Goal: Task Accomplishment & Management: Use online tool/utility

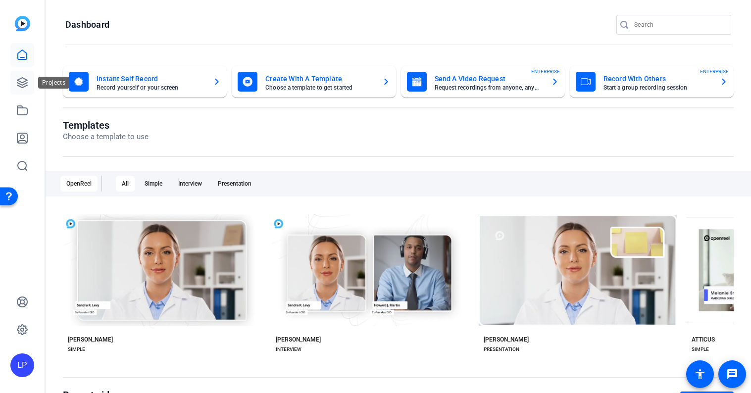
click at [26, 93] on link at bounding box center [22, 83] width 24 height 24
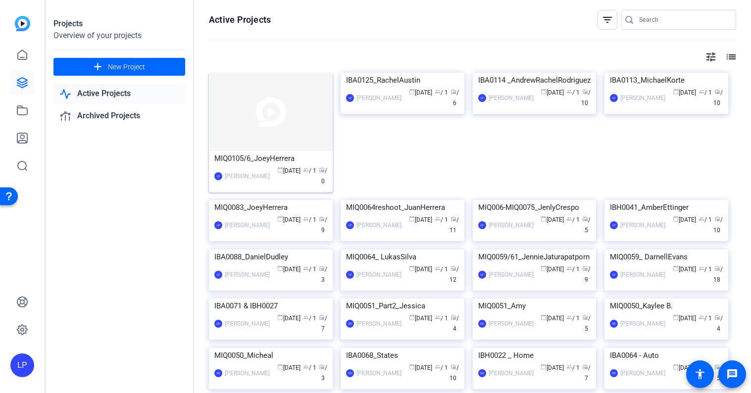
click at [283, 106] on img at bounding box center [271, 112] width 124 height 78
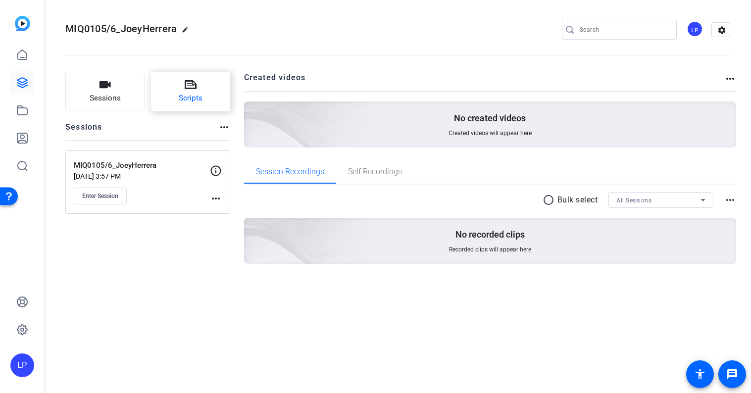
click at [195, 89] on icon at bounding box center [191, 84] width 12 height 9
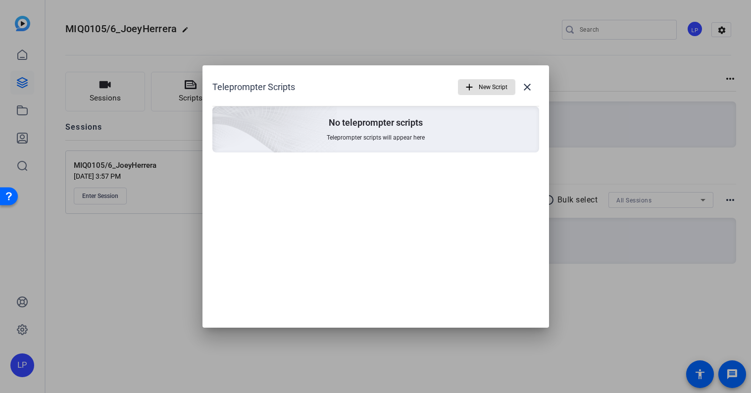
click at [470, 86] on mat-icon "add" at bounding box center [469, 87] width 11 height 11
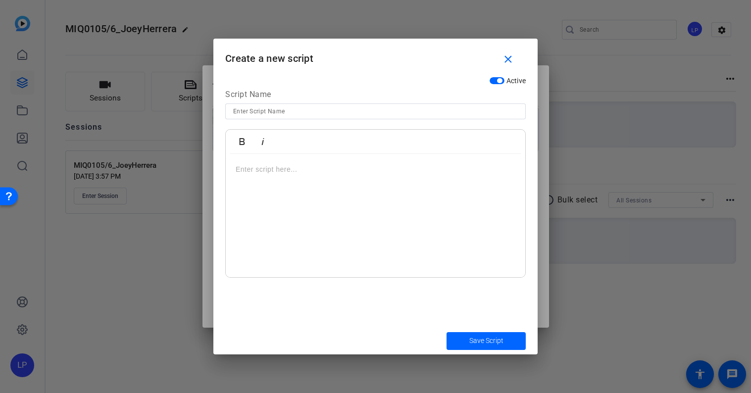
click at [308, 112] on input at bounding box center [375, 111] width 285 height 12
type input "L"
type input "DESK/OFFICE lines"
click at [267, 178] on div at bounding box center [375, 216] width 299 height 124
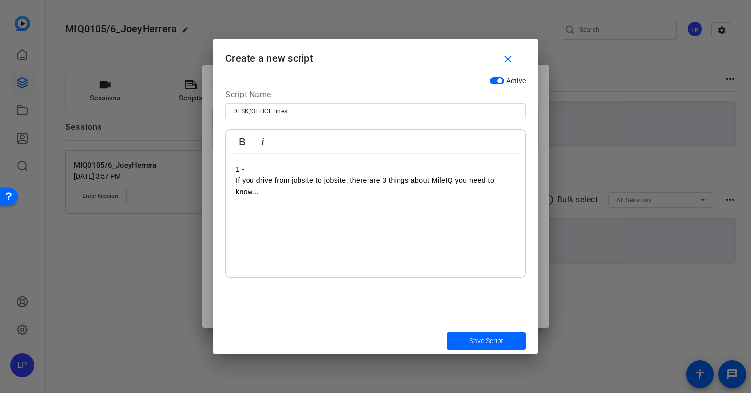
click at [236, 180] on p "If you drive from jobsite to jobsite, there are 3 things about MileIQ you need …" at bounding box center [376, 186] width 280 height 22
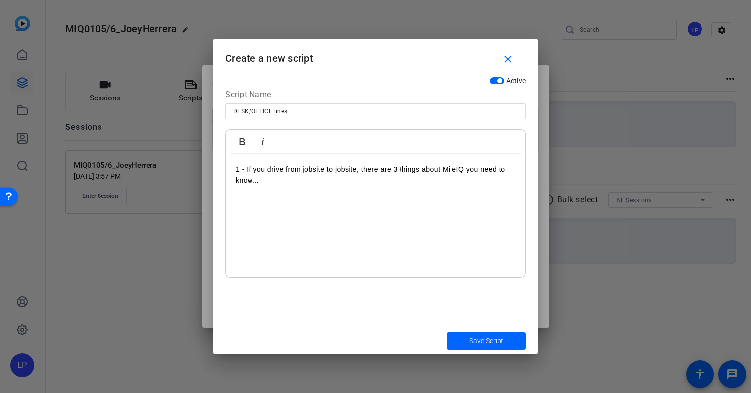
click at [267, 187] on div "1 - If you drive from jobsite to jobsite, there are 3 things about MileIQ you n…" at bounding box center [375, 216] width 299 height 124
click at [238, 170] on p "1 - If you drive from jobsite to jobsite, there are 3 things about MileIQ you n…" at bounding box center [376, 175] width 280 height 22
click at [273, 190] on p at bounding box center [376, 191] width 280 height 11
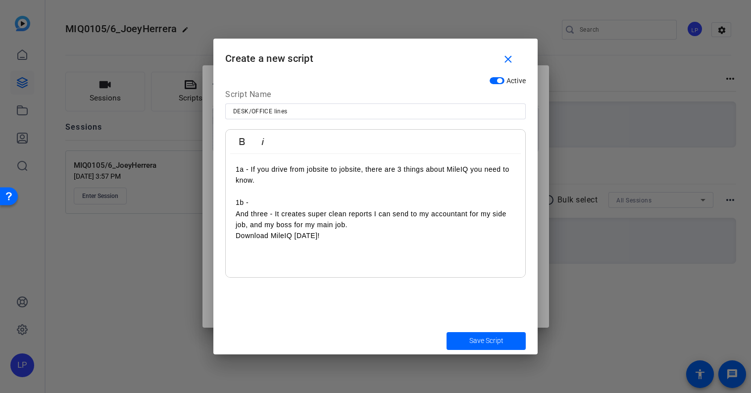
click at [236, 216] on p "And three - It creates super clean reports I can send to my accountant for my s…" at bounding box center [376, 219] width 280 height 22
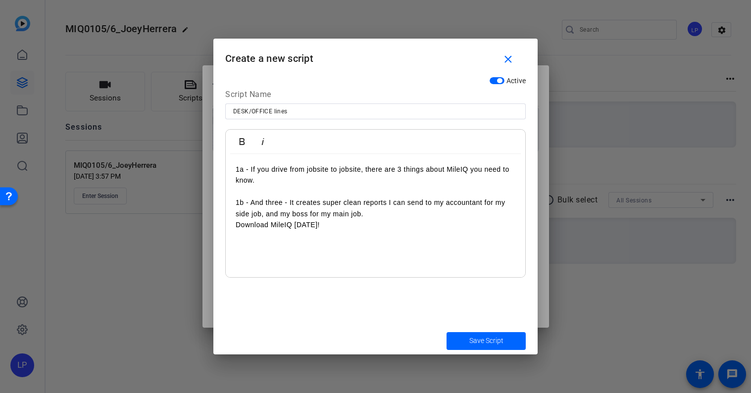
click at [366, 233] on div "1a - If you drive from jobsite to jobsite, there are 3 things about MileIQ you …" at bounding box center [375, 216] width 299 height 124
click at [317, 116] on input "DESK/OFFICE lines" at bounding box center [375, 111] width 285 height 12
click at [286, 113] on input "DESK/OFFICE lines script 1" at bounding box center [375, 111] width 285 height 12
click at [308, 226] on p "Download MileIQ today!" at bounding box center [376, 224] width 280 height 11
click at [317, 105] on input "DESK/OFFICE lines, script 1" at bounding box center [375, 111] width 285 height 12
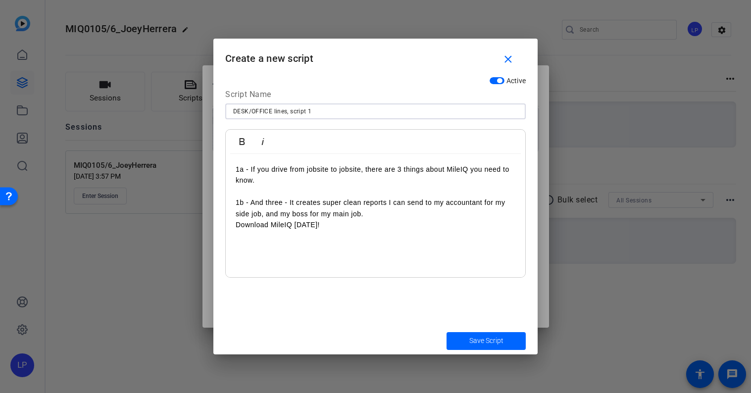
drag, startPoint x: 311, startPoint y: 112, endPoint x: 289, endPoint y: 111, distance: 21.3
click at [289, 111] on input "DESK/OFFICE lines, script 1" at bounding box center [375, 111] width 285 height 12
click at [265, 221] on p "Download MileIQ today!" at bounding box center [376, 224] width 280 height 11
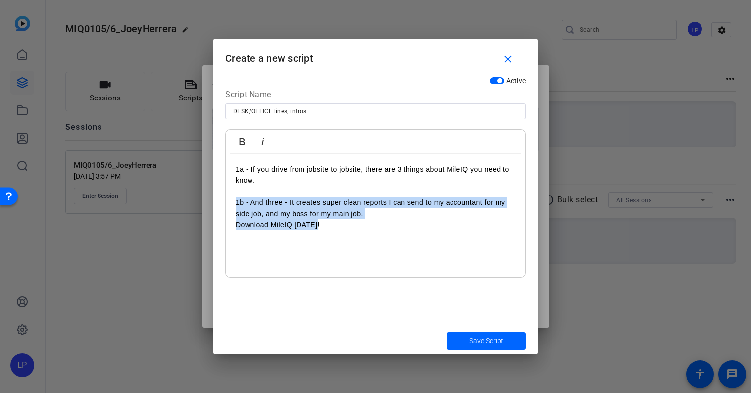
drag, startPoint x: 333, startPoint y: 230, endPoint x: 222, endPoint y: 202, distance: 113.8
click at [222, 202] on div "Active Script Name DESK/OFFICE lines, intros Bold Italic 1a - If you drive from…" at bounding box center [375, 198] width 324 height 255
copy div "1b - And three - It creates super clean reports I can send to my accountant for…"
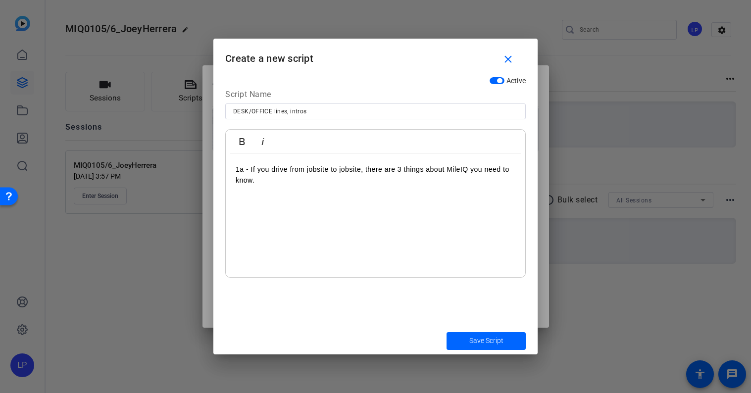
click at [242, 170] on p "1a - If you drive from jobsite to jobsite, there are 3 things about MileIQ you …" at bounding box center [376, 175] width 280 height 22
click at [287, 188] on p "​" at bounding box center [376, 191] width 280 height 11
click at [237, 198] on p "2 -" at bounding box center [376, 202] width 280 height 11
click at [245, 171] on p "1 - If you drive from jobsite to jobsite, there are 3 things about MileIQ you n…" at bounding box center [376, 175] width 280 height 22
click at [260, 184] on p "1 - If you drive from jobsite to jobsite, there are 3 things about MileIQ you n…" at bounding box center [376, 175] width 280 height 22
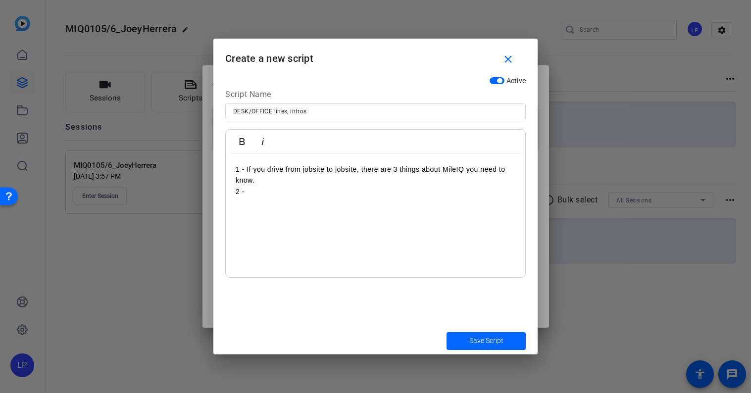
click at [256, 194] on p "2 -" at bounding box center [376, 191] width 280 height 11
click at [232, 203] on div "1 - If you drive from jobsite to jobsite, there are 3 things about MileIQ you n…" at bounding box center [375, 216] width 299 height 124
drag, startPoint x: 242, startPoint y: 169, endPoint x: 228, endPoint y: 168, distance: 13.9
click at [228, 168] on div "1 - If you drive from jobsite to jobsite, there are 3 things about MileIQ you n…" at bounding box center [375, 216] width 299 height 124
drag, startPoint x: 241, startPoint y: 192, endPoint x: 177, endPoint y: 189, distance: 64.4
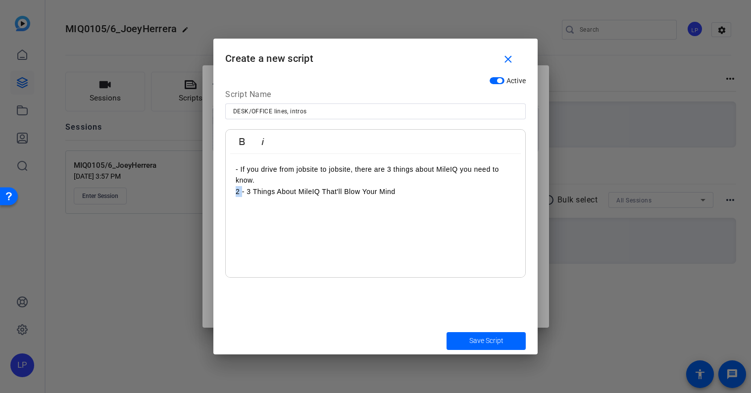
click at [177, 189] on div "Teleprompter Scripts add New Script close No teleprompter scripts Teleprompter …" at bounding box center [375, 196] width 751 height 393
click at [401, 198] on p at bounding box center [376, 202] width 280 height 11
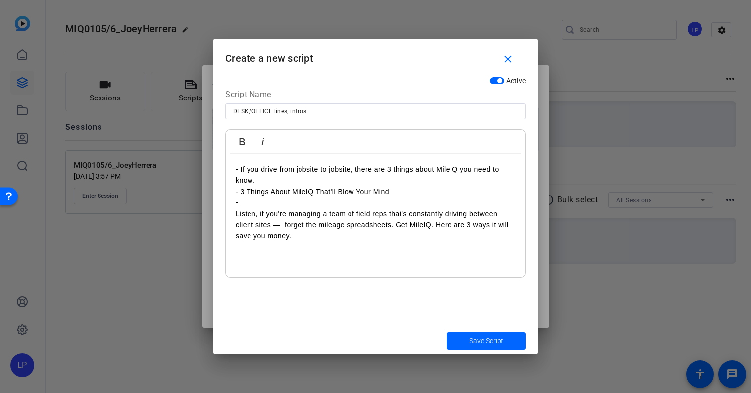
click at [231, 213] on div "- If you drive from jobsite to jobsite, there are 3 things about MileIQ you nee…" at bounding box center [375, 216] width 299 height 124
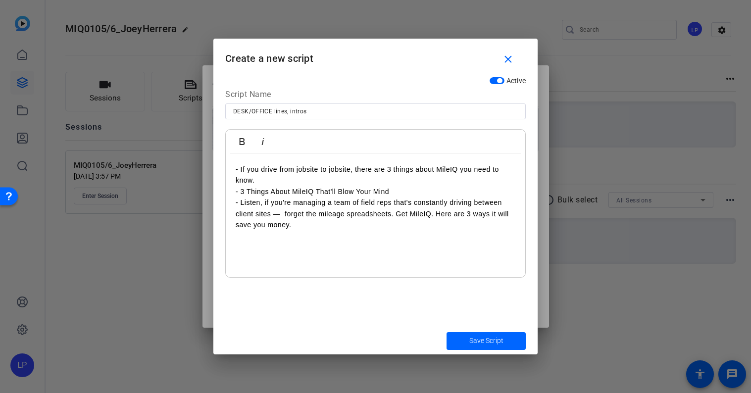
click at [314, 223] on p "- Listen, if you're managing a team of field reps that's constantly driving bet…" at bounding box center [376, 213] width 280 height 33
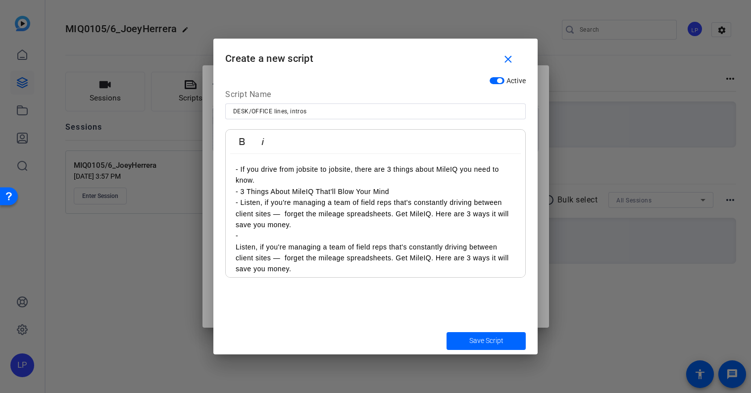
click at [234, 246] on div "- If you drive from jobsite to jobsite, there are 3 things about MileIQ you nee…" at bounding box center [375, 219] width 299 height 131
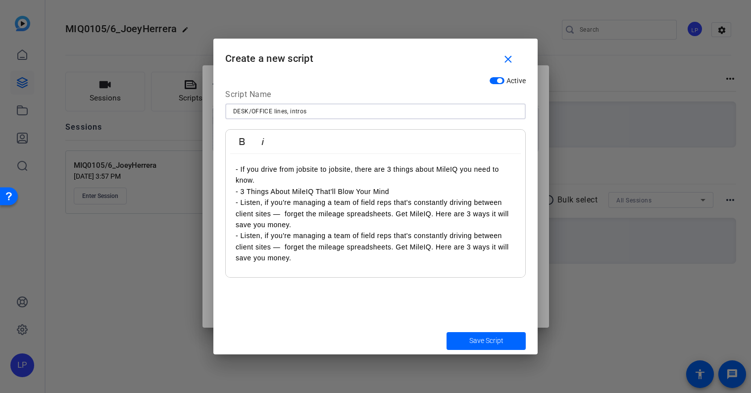
drag, startPoint x: 288, startPoint y: 112, endPoint x: 315, endPoint y: 121, distance: 28.8
click at [293, 112] on input "DESK/OFFICE lines, intros" at bounding box center [375, 111] width 285 height 12
type input "DESK/OFFICE lines, intros 1/2"
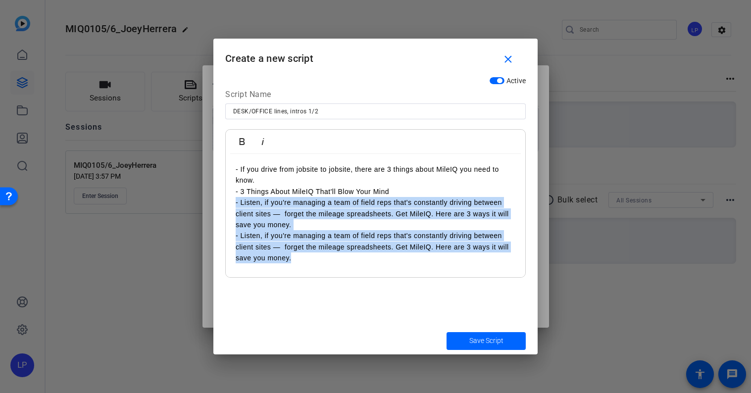
drag, startPoint x: 309, startPoint y: 264, endPoint x: 227, endPoint y: 203, distance: 101.9
click at [227, 203] on div "- If you drive from jobsite to jobsite, there are 3 things about MileIQ you nee…" at bounding box center [375, 216] width 299 height 124
copy div "- Listen, if you're managing a team of field reps that's constantly driving bet…"
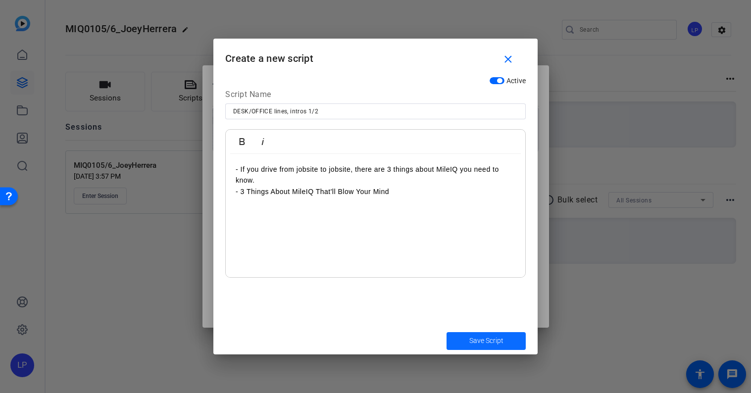
click at [490, 341] on span "Save Script" at bounding box center [486, 341] width 34 height 10
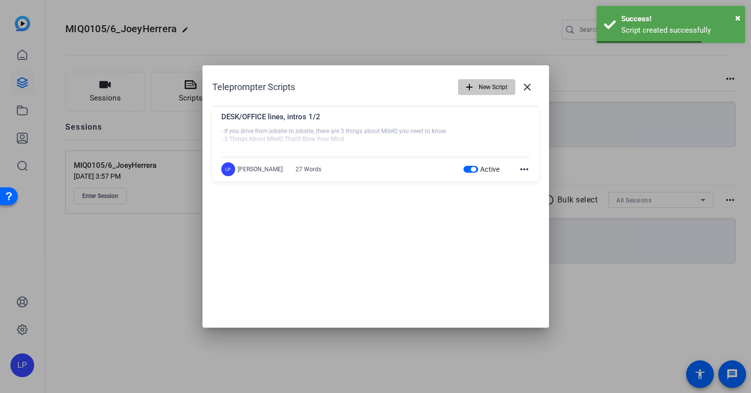
click at [491, 87] on span "New Script" at bounding box center [493, 87] width 29 height 19
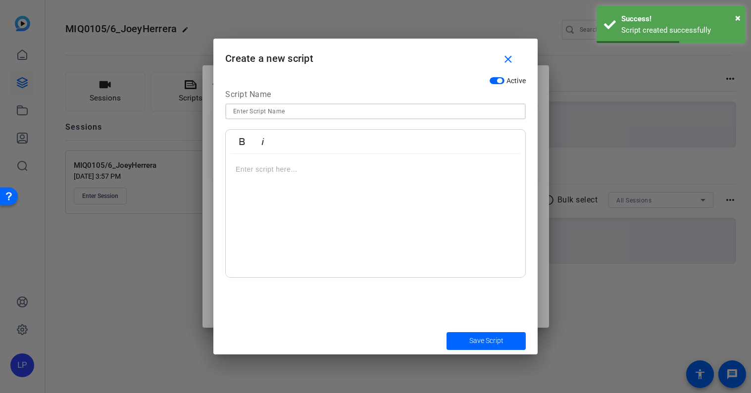
click at [310, 113] on input at bounding box center [375, 111] width 285 height 12
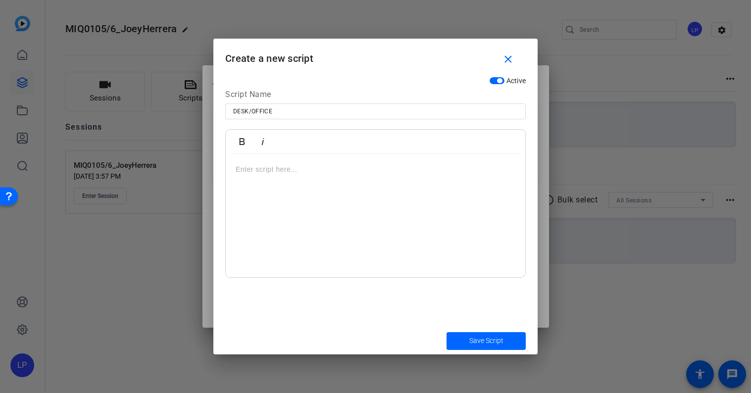
drag, startPoint x: 352, startPoint y: 63, endPoint x: 419, endPoint y: 64, distance: 66.8
click at [419, 64] on h1 "Create a new script close" at bounding box center [375, 55] width 324 height 32
click at [296, 108] on input "DESK/OFFICE" at bounding box center [375, 111] width 285 height 12
click at [292, 113] on input "DESK/OFFICE intros, 3/4" at bounding box center [375, 111] width 285 height 12
click at [280, 170] on p at bounding box center [376, 169] width 280 height 11
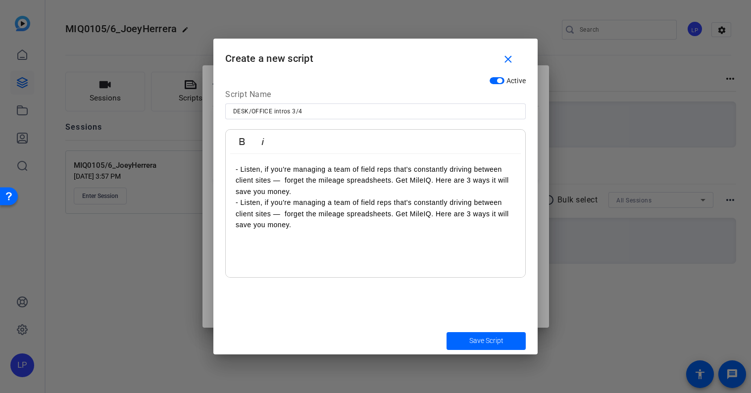
click at [244, 176] on p "- Listen, if you're managing a team of field reps that's constantly driving bet…" at bounding box center [376, 180] width 280 height 33
click at [328, 189] on p "- Listen, if you're managing a team of field reps that's constantly driving bet…" at bounding box center [376, 180] width 280 height 33
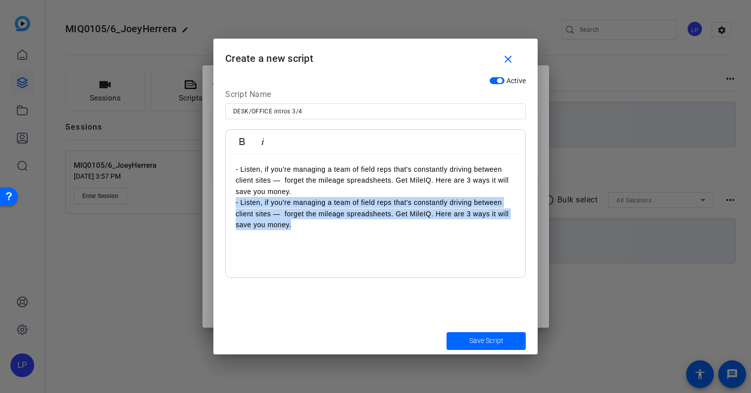
drag, startPoint x: 298, startPoint y: 229, endPoint x: 221, endPoint y: 202, distance: 81.1
click at [221, 202] on div "Active Script Name DESK/OFFICE intros 3/4 Bold Italic - Listen, if you're manag…" at bounding box center [375, 198] width 324 height 255
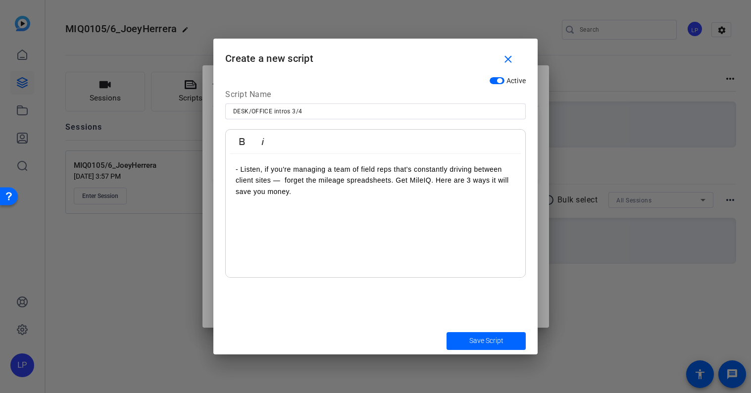
click at [312, 108] on input "DESK/OFFICE intros 3/4" at bounding box center [375, 111] width 285 height 12
click at [289, 110] on input "DESK/OFFICE intros 3/4" at bounding box center [375, 111] width 285 height 12
click at [308, 113] on input "DESK/OFFICE intro 3/4" at bounding box center [375, 111] width 285 height 12
type input "DESK/OFFICE intro 3"
click at [488, 338] on span "Save Script" at bounding box center [486, 341] width 34 height 10
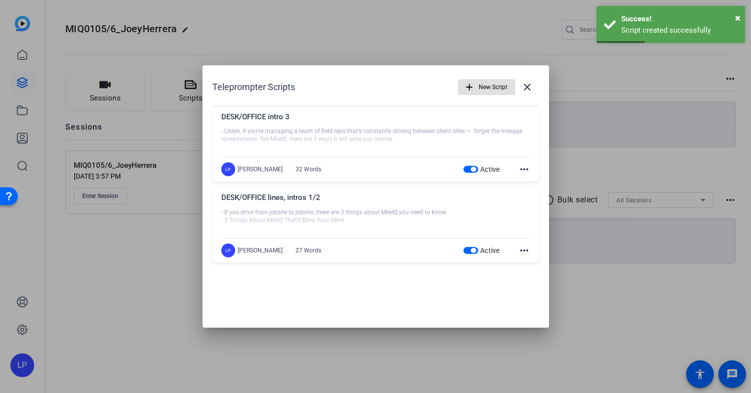
click at [465, 85] on mat-icon "add" at bounding box center [469, 87] width 11 height 11
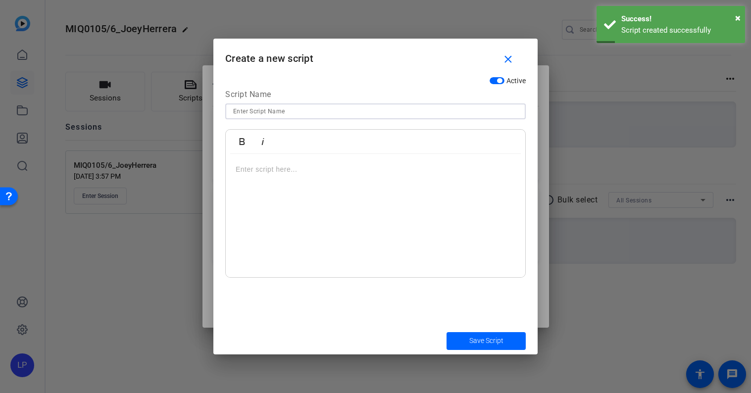
click at [285, 110] on input at bounding box center [375, 111] width 285 height 12
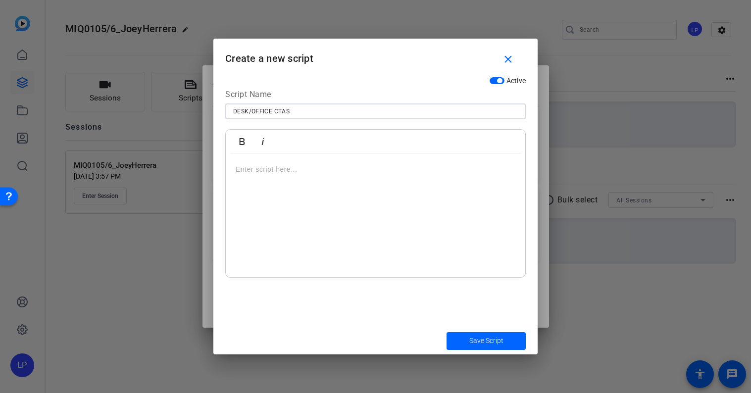
type input "DESK/OFFICE CTAS"
click at [310, 168] on p at bounding box center [376, 169] width 280 height 11
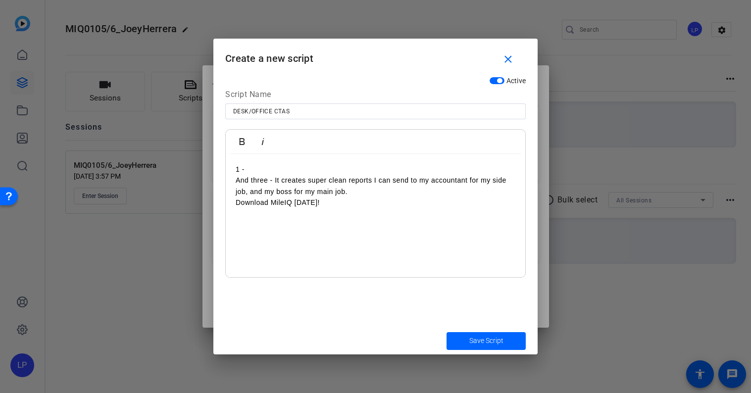
click at [235, 181] on div "1 - And three - It creates super clean reports I can send to my accountant for …" at bounding box center [375, 216] width 299 height 124
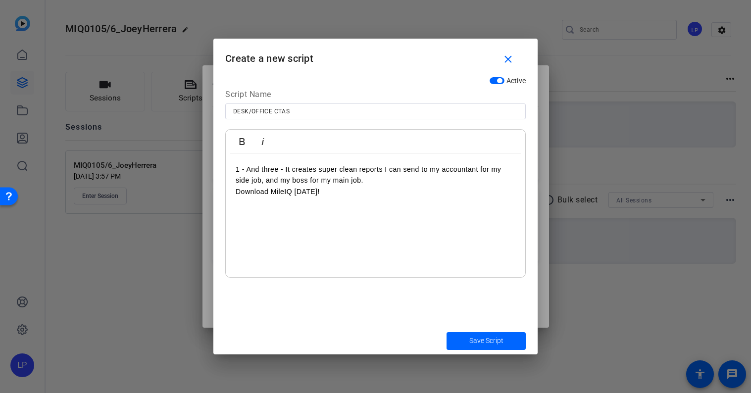
click at [361, 196] on p "Download MileIQ today!" at bounding box center [376, 191] width 280 height 11
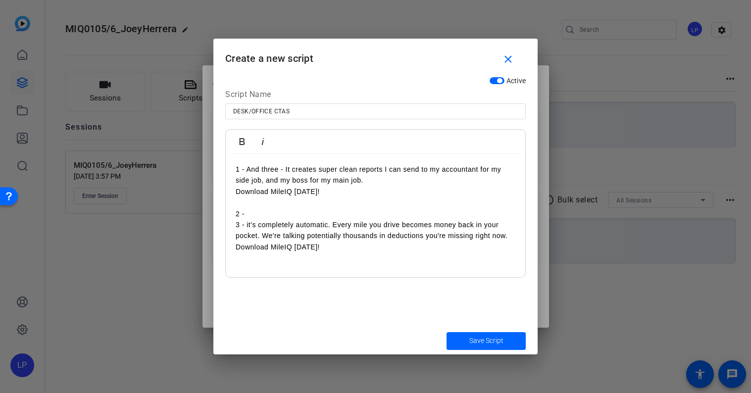
click at [248, 169] on p "1 - And three - It creates super clean reports I can send to my accountant for …" at bounding box center [376, 175] width 280 height 22
drag, startPoint x: 252, startPoint y: 213, endPoint x: 214, endPoint y: 213, distance: 38.6
click at [214, 213] on div "Active Script Name DESK/OFFICE CTAS Bold Italic And three - It creates super cl…" at bounding box center [375, 198] width 324 height 255
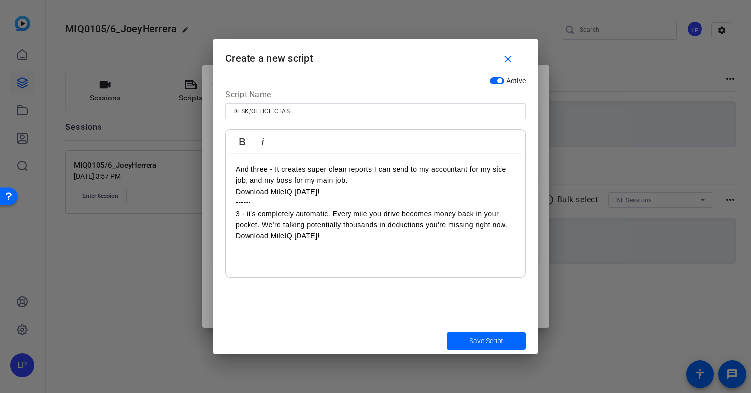
click at [379, 241] on div "And three - It creates super clean reports I can send to my accountant for my s…" at bounding box center [375, 216] width 299 height 124
drag, startPoint x: 275, startPoint y: 205, endPoint x: 227, endPoint y: 205, distance: 48.5
click at [227, 205] on div "And three - It creates super clean reports I can send to my accountant for my s…" at bounding box center [375, 216] width 299 height 124
copy p "------"
click at [366, 235] on p "Download MileIQ today!" at bounding box center [376, 235] width 280 height 11
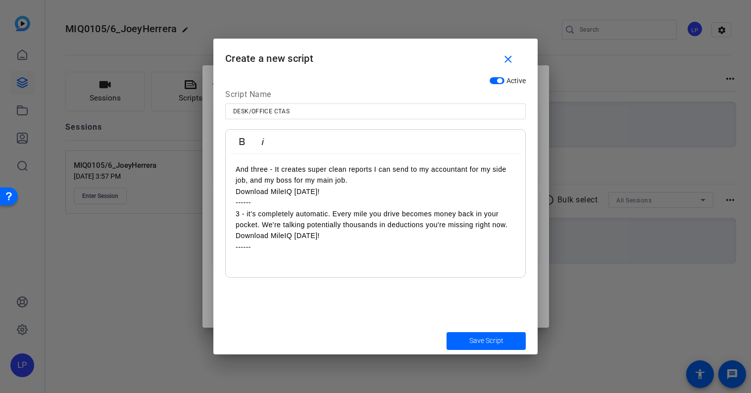
click at [246, 254] on div "And three - It creates super clean reports I can send to my accountant for my s…" at bounding box center [375, 216] width 299 height 124
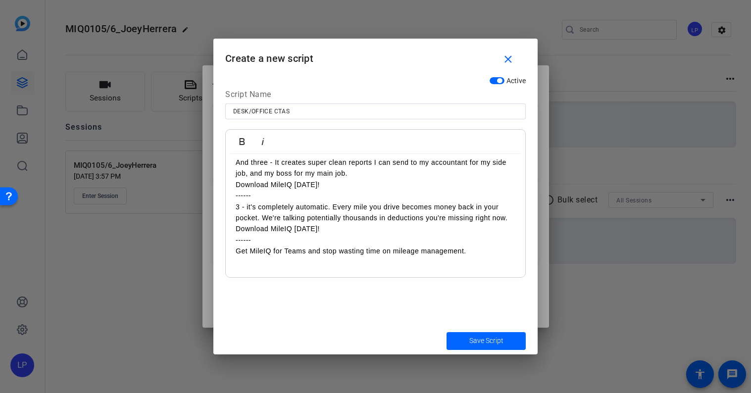
scroll to position [7, 0]
drag, startPoint x: 256, startPoint y: 242, endPoint x: 226, endPoint y: 243, distance: 30.7
click at [217, 241] on div "Active Script Name DESK/OFFICE CTAS Bold Italic And three - It creates super cl…" at bounding box center [375, 198] width 324 height 255
copy p "------"
click at [252, 260] on p at bounding box center [376, 261] width 280 height 11
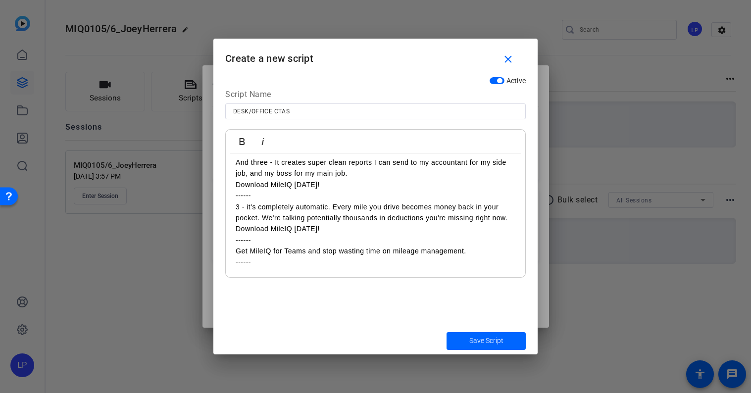
scroll to position [8, 0]
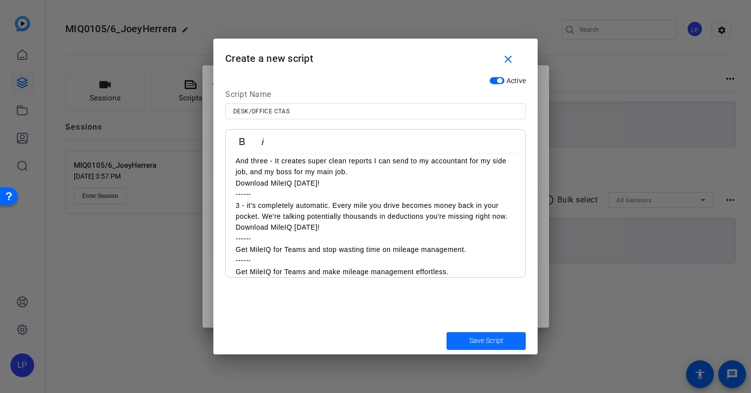
click at [479, 340] on span "Save Script" at bounding box center [486, 341] width 34 height 10
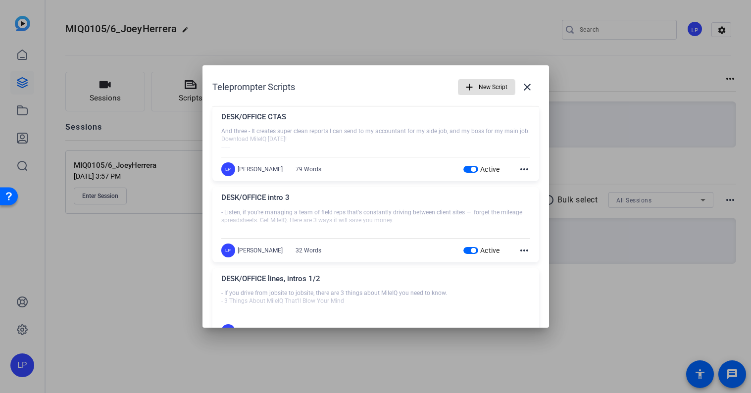
click at [486, 88] on span "New Script" at bounding box center [493, 87] width 29 height 19
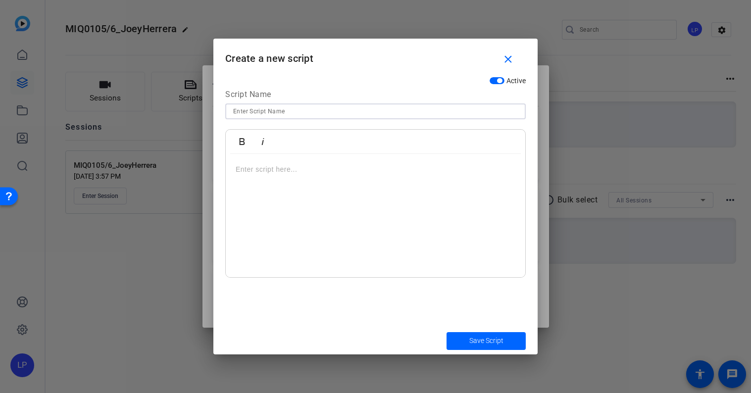
click at [321, 116] on input at bounding box center [375, 111] width 285 height 12
type input "CAR lines"
click at [275, 173] on p at bounding box center [376, 169] width 280 height 11
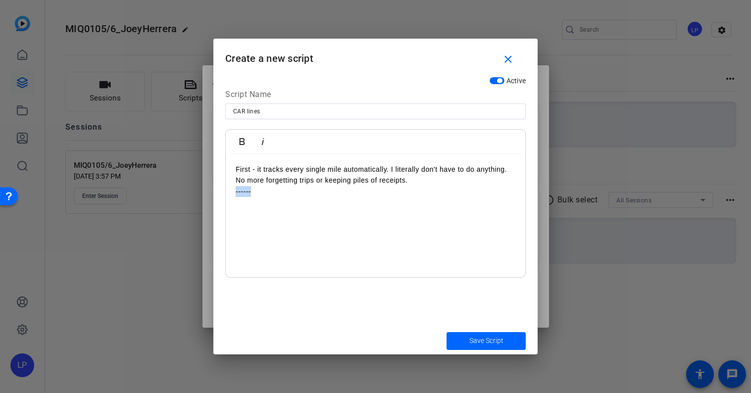
drag, startPoint x: 256, startPoint y: 193, endPoint x: 224, endPoint y: 193, distance: 32.2
click at [224, 193] on div "Active Script Name CAR lines Bold Italic First - it tracks every single mile au…" at bounding box center [375, 198] width 324 height 255
copy p "------"
click at [241, 205] on p at bounding box center [376, 202] width 280 height 11
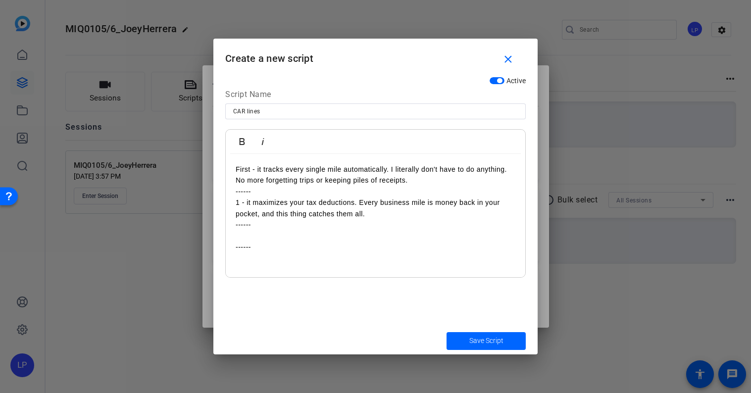
click at [246, 234] on p at bounding box center [376, 235] width 280 height 11
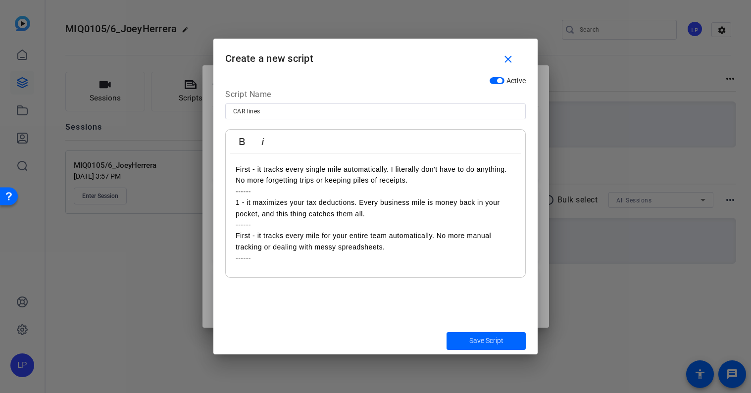
scroll to position [7, 0]
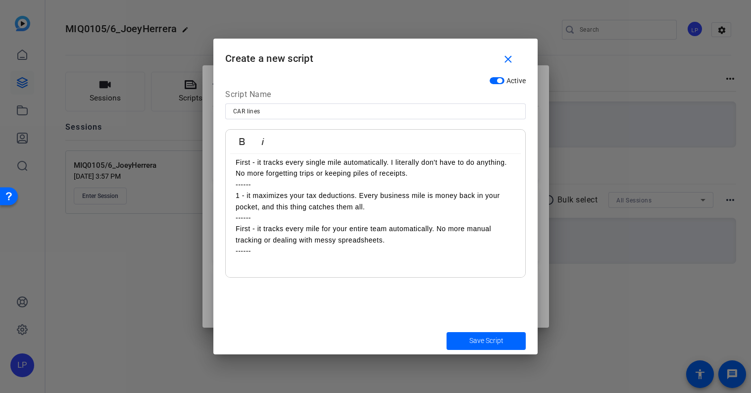
click at [239, 233] on p "First - it tracks every mile for your entire team automatically. No more manual…" at bounding box center [376, 234] width 280 height 22
click at [246, 266] on p at bounding box center [376, 261] width 280 height 11
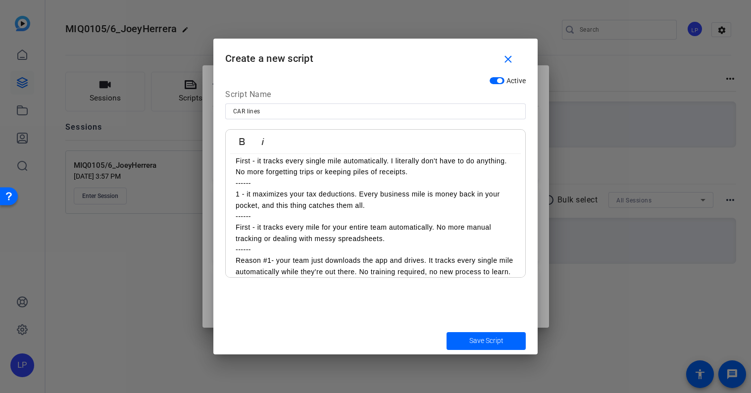
scroll to position [18, 0]
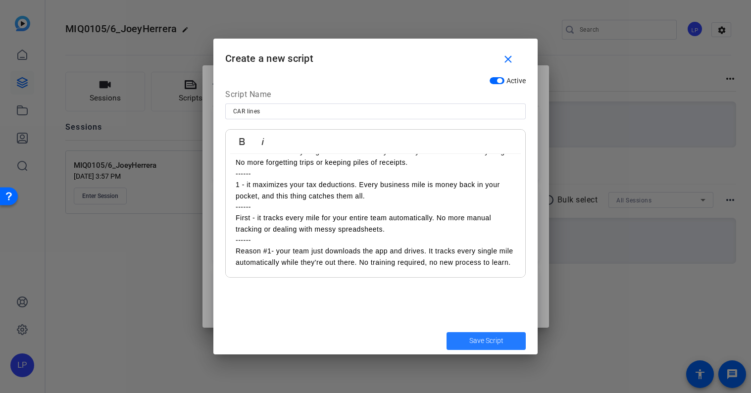
click at [473, 338] on span "Save Script" at bounding box center [486, 341] width 34 height 10
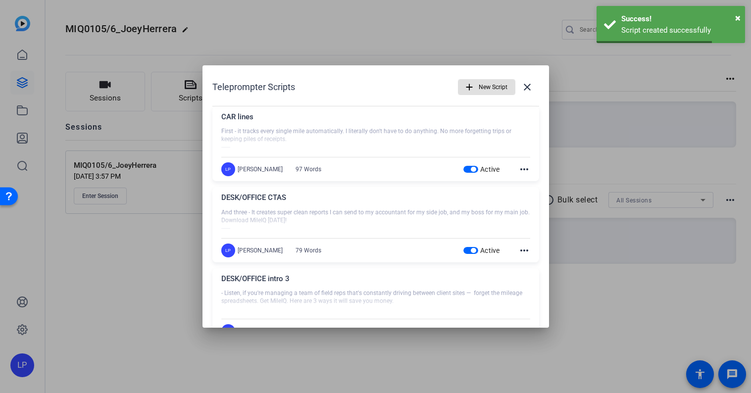
click at [481, 84] on span "New Script" at bounding box center [493, 87] width 29 height 19
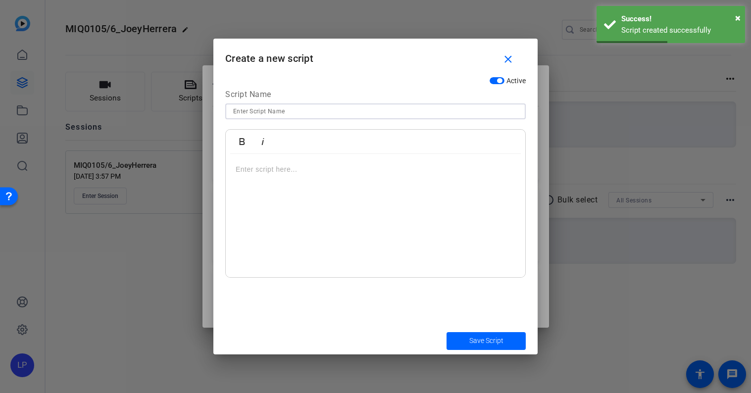
click at [276, 106] on input at bounding box center [375, 111] width 285 height 12
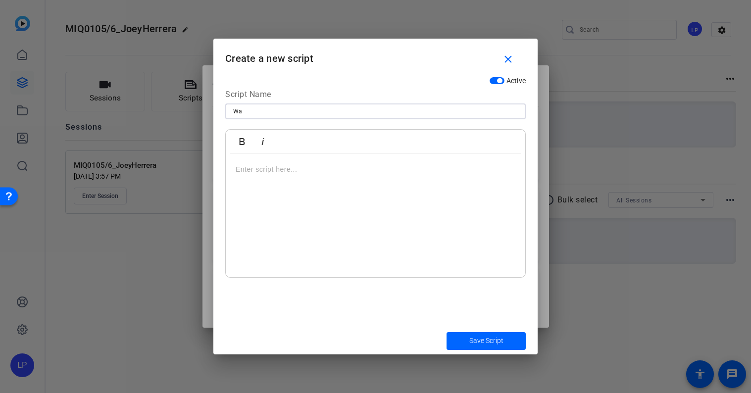
type input "W"
type input "WALKING TO CAR"
click at [317, 168] on p at bounding box center [376, 169] width 280 height 11
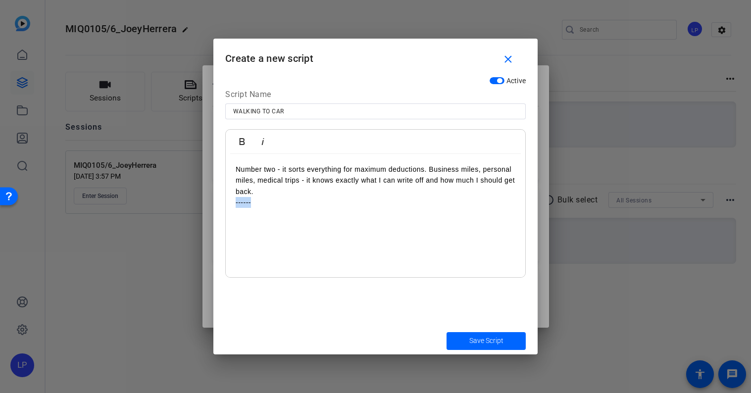
drag, startPoint x: 263, startPoint y: 203, endPoint x: 231, endPoint y: 203, distance: 32.2
click at [231, 203] on div "Number two - it sorts everything for maximum deductions. Business miles, person…" at bounding box center [375, 216] width 299 height 124
copy p "------"
click at [248, 210] on p at bounding box center [376, 213] width 280 height 11
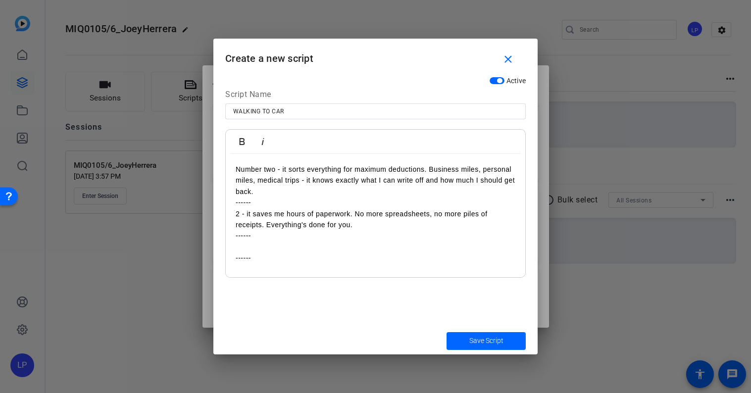
click at [242, 245] on p at bounding box center [376, 246] width 280 height 11
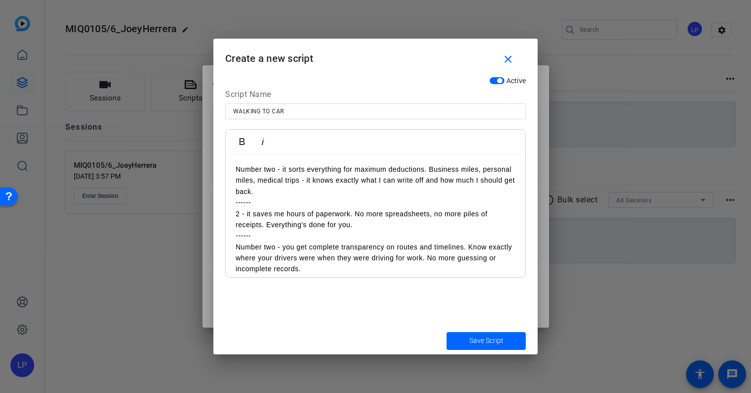
scroll to position [40, 0]
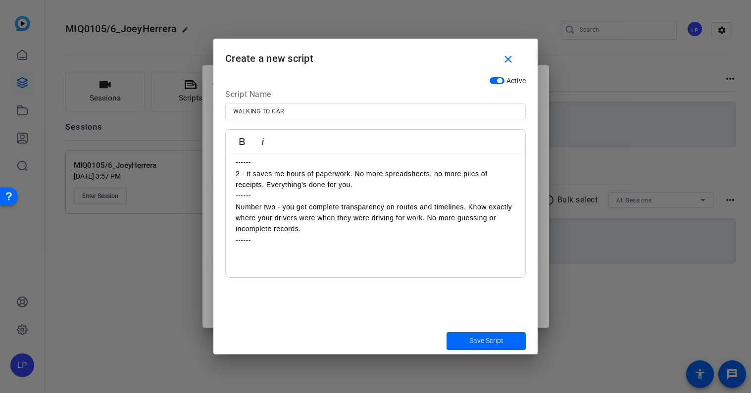
click at [257, 252] on p at bounding box center [376, 250] width 280 height 11
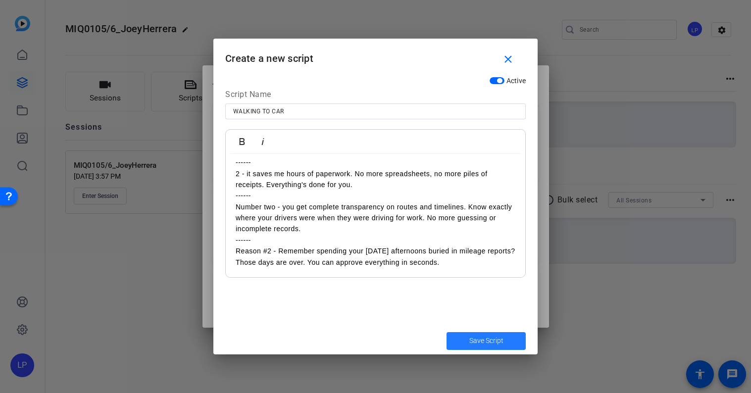
click at [496, 337] on span "Save Script" at bounding box center [486, 341] width 34 height 10
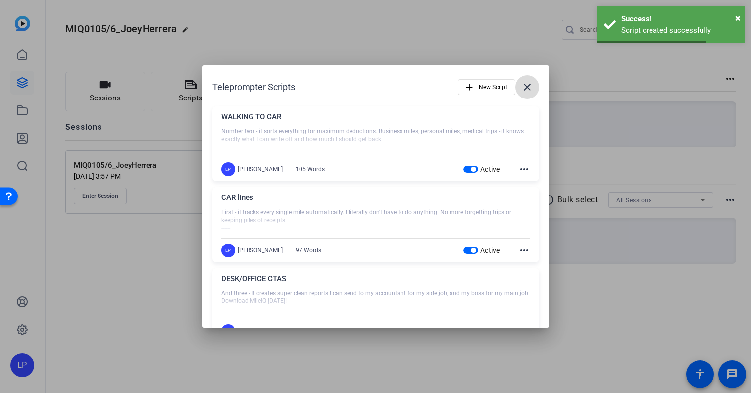
click at [529, 88] on mat-icon "close" at bounding box center [527, 87] width 12 height 12
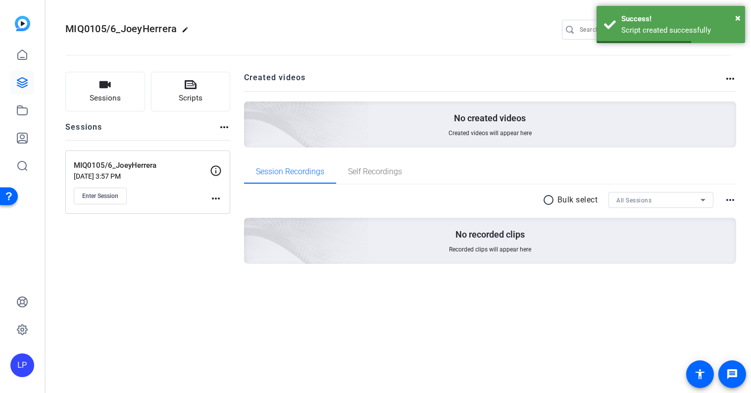
click at [141, 362] on div "MIQ0105/6_JoeyHerrera edit LP settings Sessions Scripts Sessions more_horiz MIQ…" at bounding box center [398, 196] width 705 height 393
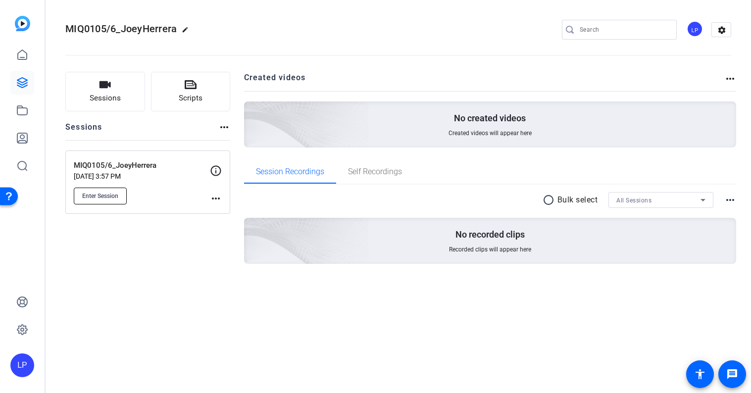
click at [103, 192] on button "Enter Session" at bounding box center [100, 196] width 53 height 17
click at [111, 196] on span "Enter Session" at bounding box center [100, 196] width 36 height 8
click at [192, 82] on icon at bounding box center [191, 85] width 12 height 12
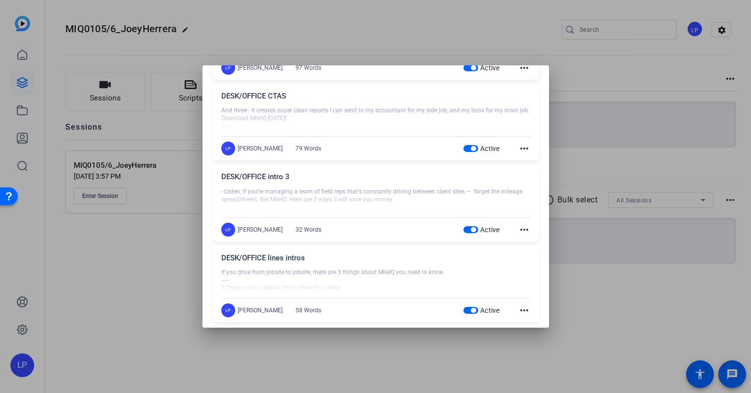
scroll to position [193, 0]
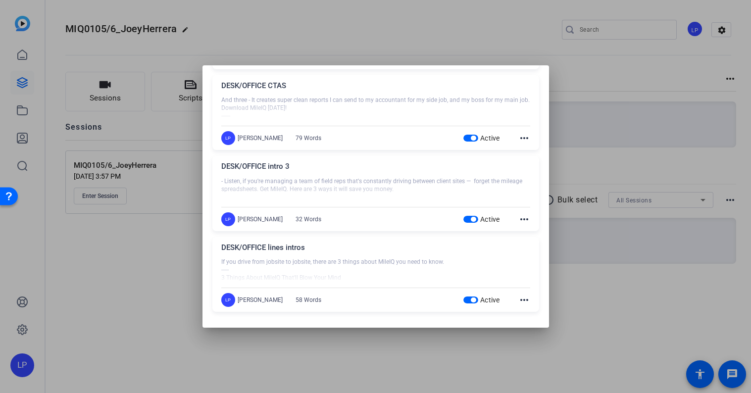
click at [523, 219] on mat-icon "more_horiz" at bounding box center [524, 219] width 12 height 12
click at [532, 247] on span "Delete" at bounding box center [546, 246] width 40 height 12
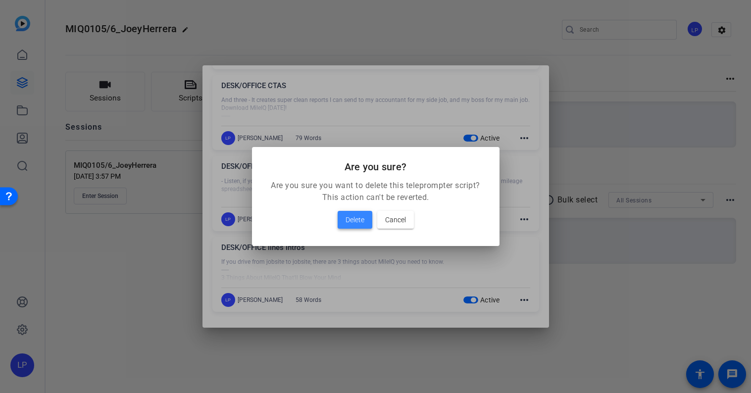
click at [365, 222] on span at bounding box center [354, 220] width 35 height 24
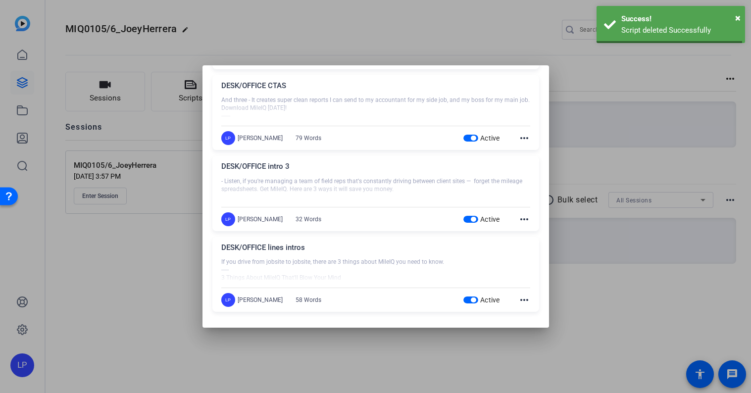
scroll to position [112, 0]
click at [323, 269] on div at bounding box center [375, 270] width 309 height 25
click at [149, 207] on div at bounding box center [375, 196] width 751 height 393
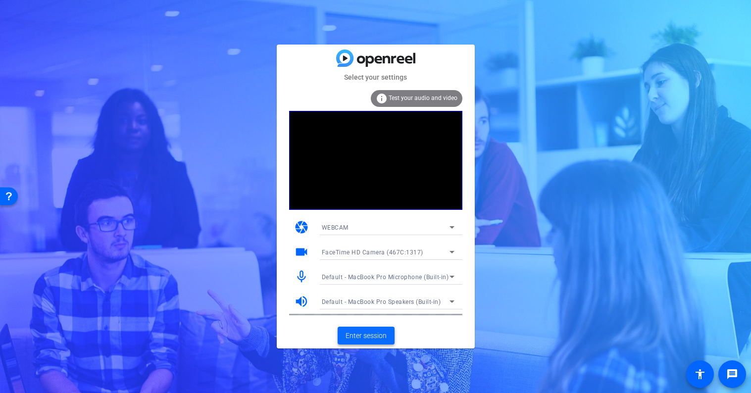
click at [382, 336] on span "Enter session" at bounding box center [365, 336] width 41 height 10
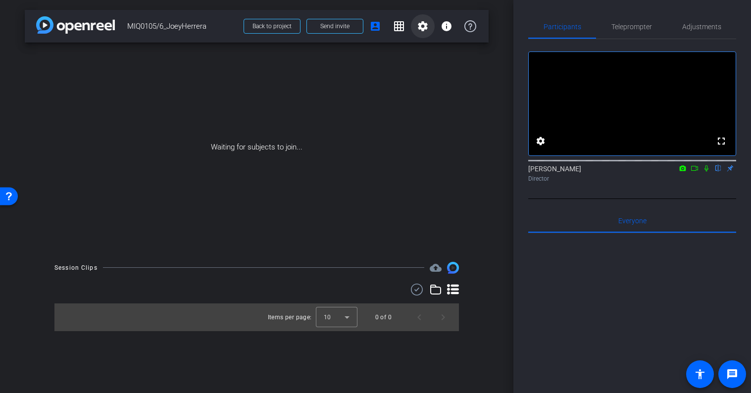
click at [424, 28] on mat-icon "settings" at bounding box center [423, 26] width 12 height 12
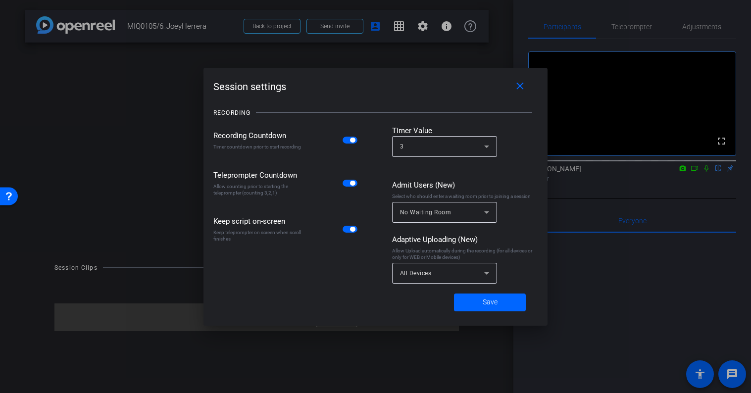
click at [424, 28] on div at bounding box center [375, 196] width 751 height 393
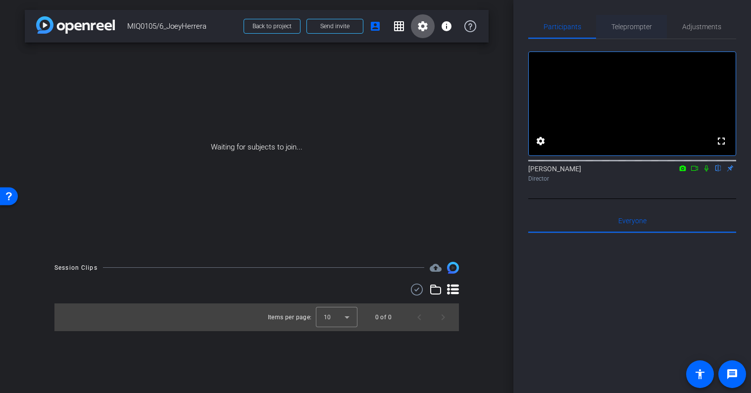
click at [635, 29] on span "Teleprompter" at bounding box center [631, 26] width 41 height 7
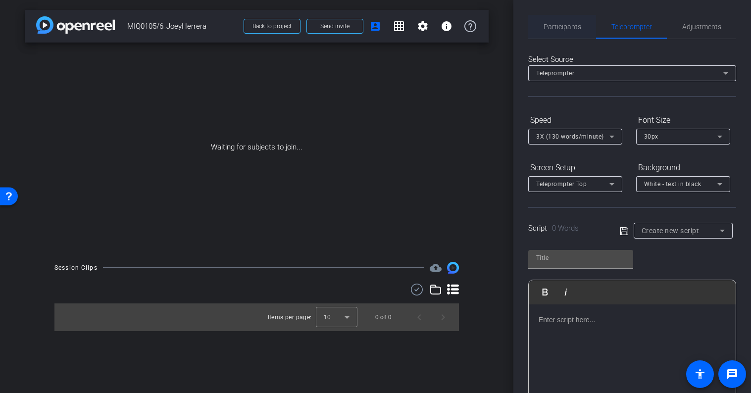
click at [574, 31] on span "Participants" at bounding box center [562, 27] width 38 height 24
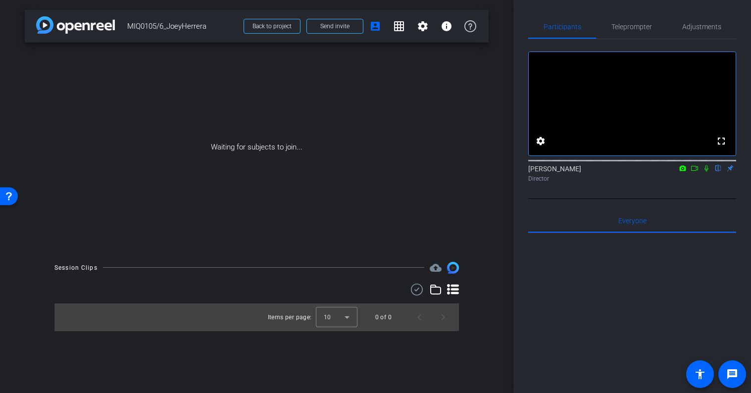
scroll to position [14, 0]
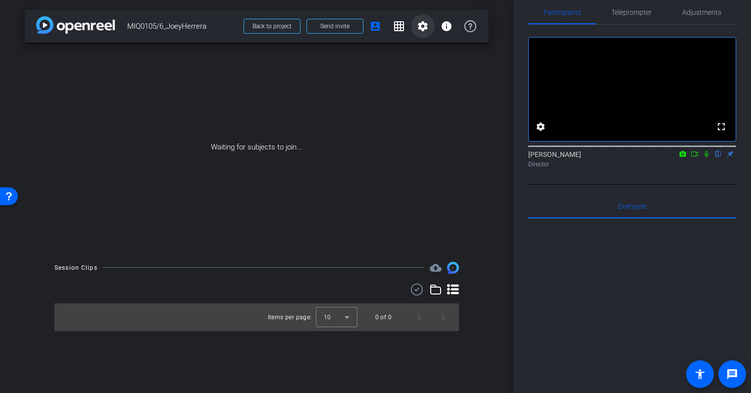
click at [426, 29] on mat-icon "settings" at bounding box center [423, 26] width 12 height 12
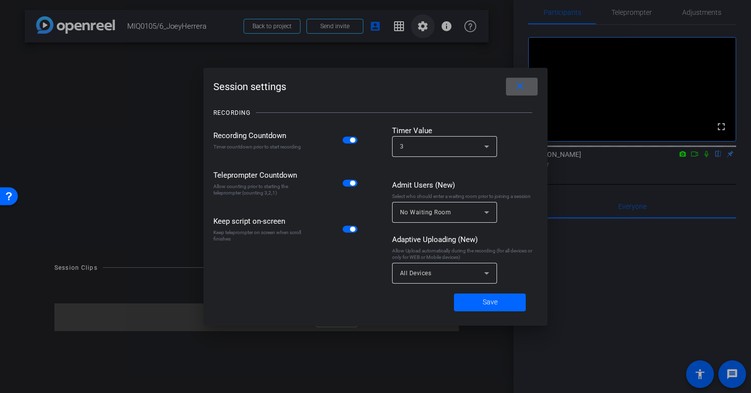
click at [426, 29] on div at bounding box center [375, 196] width 751 height 393
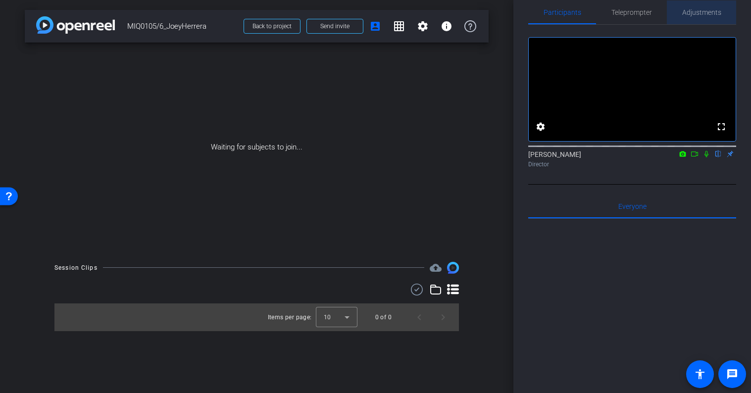
click at [699, 20] on span "Adjustments" at bounding box center [701, 12] width 39 height 24
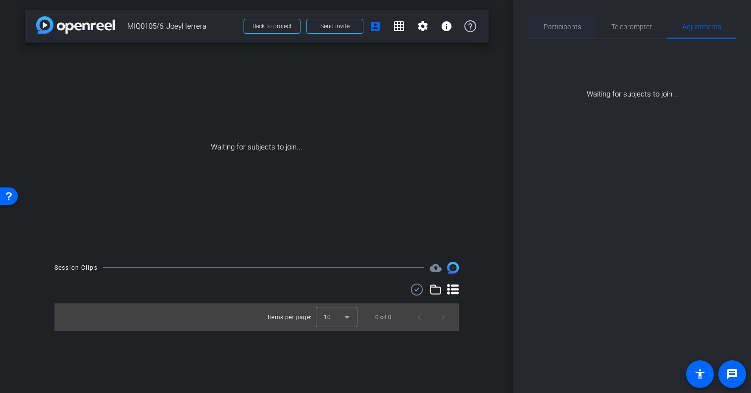
click at [564, 36] on span "Participants" at bounding box center [562, 27] width 38 height 24
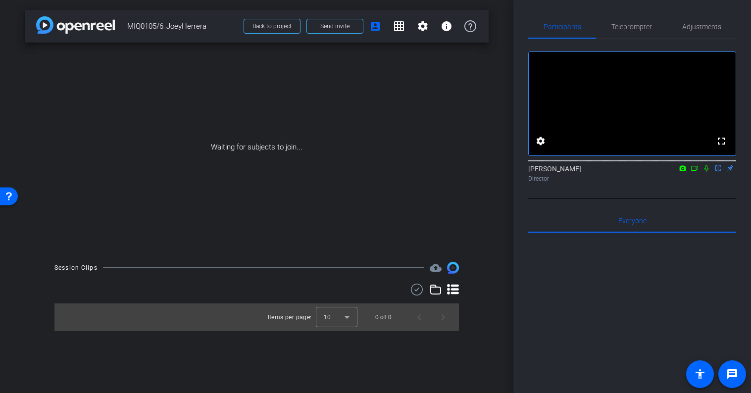
scroll to position [8, 0]
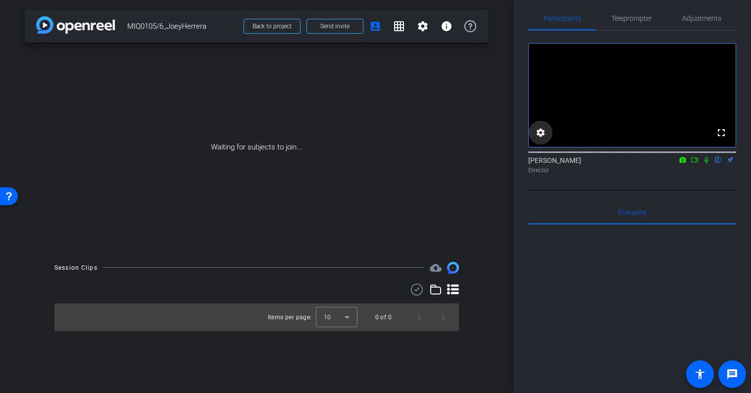
click at [539, 139] on mat-icon "settings" at bounding box center [540, 133] width 12 height 12
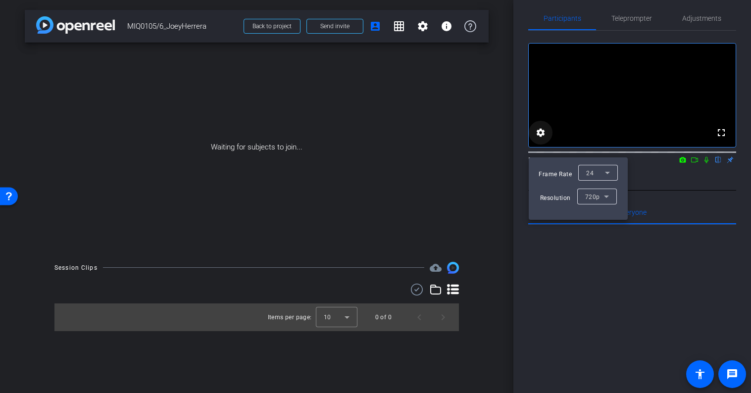
click at [539, 146] on div at bounding box center [375, 196] width 751 height 393
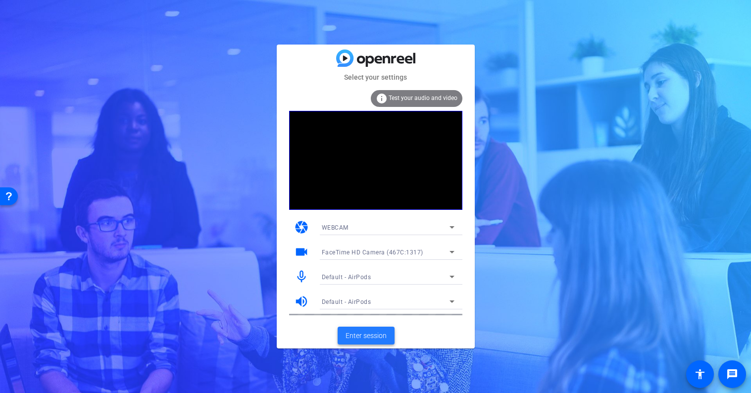
click at [375, 338] on span "Enter session" at bounding box center [365, 336] width 41 height 10
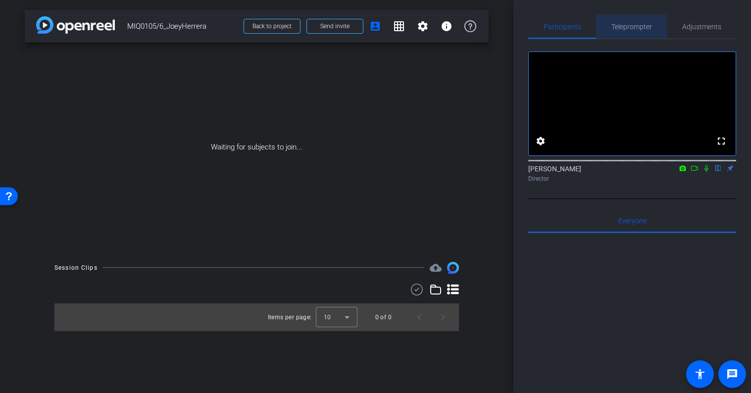
click at [649, 25] on span "Teleprompter" at bounding box center [631, 26] width 41 height 7
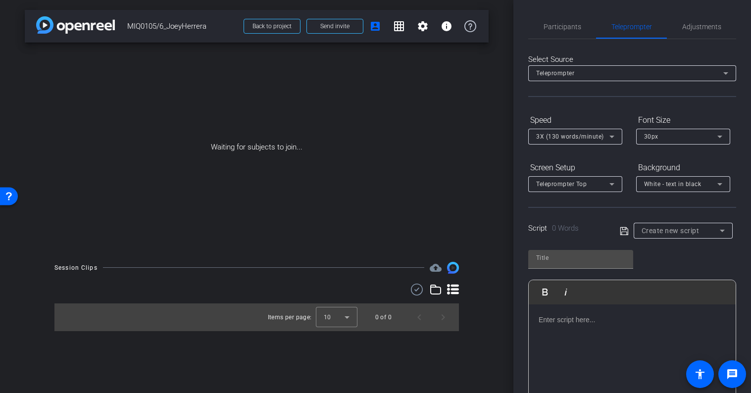
click at [683, 228] on span "Create new script" at bounding box center [670, 231] width 58 height 8
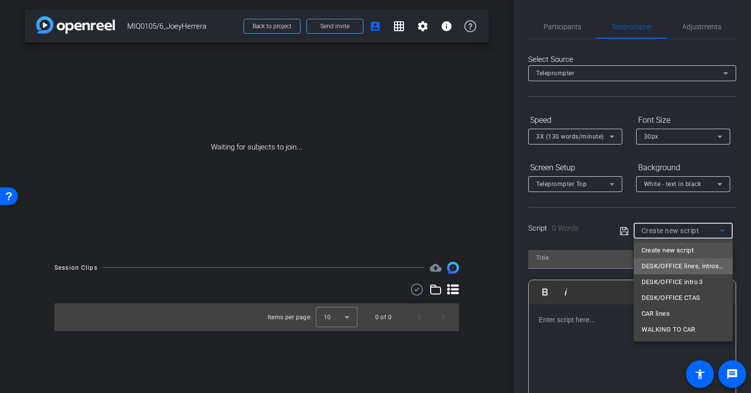
click at [673, 263] on span "DESK/OFFICE lines, intros 1/2" at bounding box center [682, 266] width 83 height 12
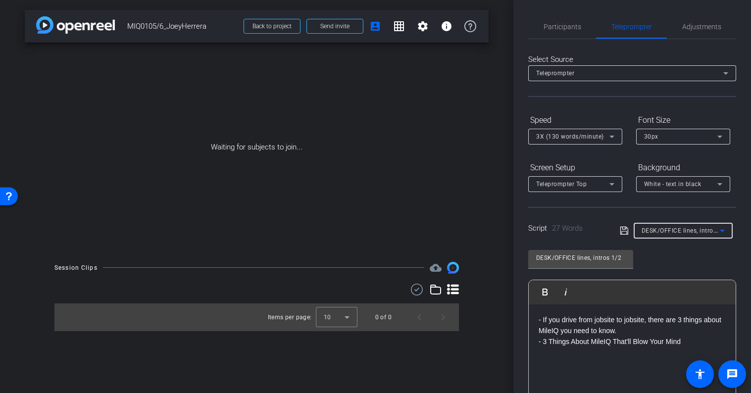
click at [675, 234] on span "DESK/OFFICE lines, intros 1/2" at bounding box center [684, 230] width 87 height 8
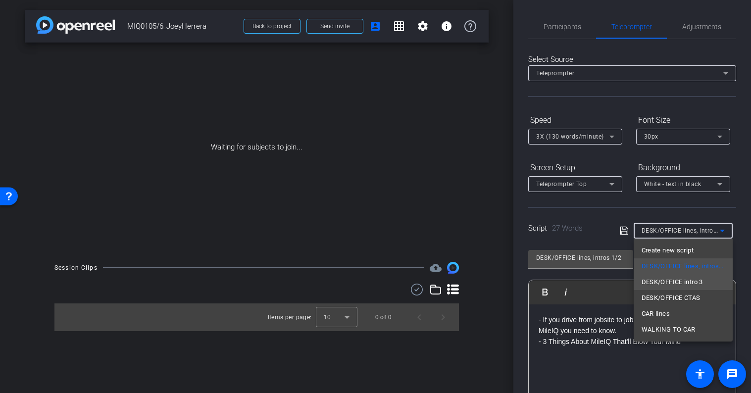
click at [672, 286] on span "DESK/OFFICE intro 3" at bounding box center [671, 282] width 61 height 12
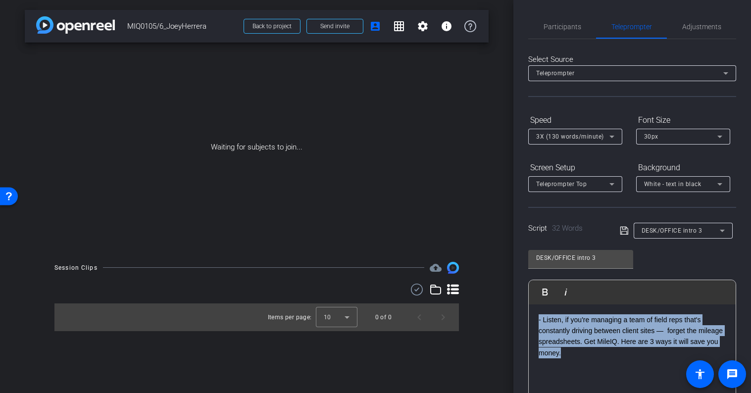
drag, startPoint x: 580, startPoint y: 357, endPoint x: 529, endPoint y: 305, distance: 73.1
click at [529, 305] on div "- Listen, if you're managing a team of field reps that's constantly driving bet…" at bounding box center [632, 353] width 207 height 99
copy p "- Listen, if you're managing a team of field reps that's constantly driving bet…"
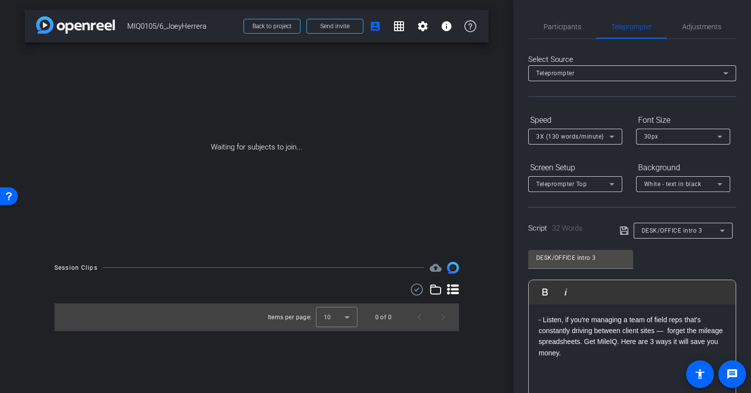
click at [687, 241] on div at bounding box center [682, 244] width 99 height 11
click at [682, 230] on span "DESK/OFFICE intro 3" at bounding box center [671, 230] width 61 height 7
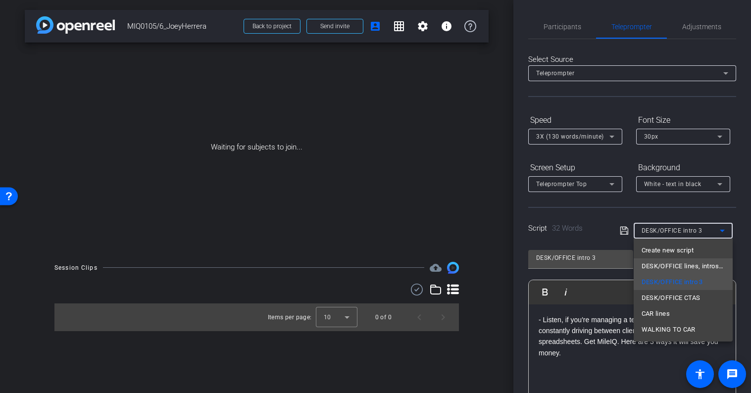
click at [685, 263] on span "DESK/OFFICE lines, intros 1/2" at bounding box center [682, 266] width 83 height 12
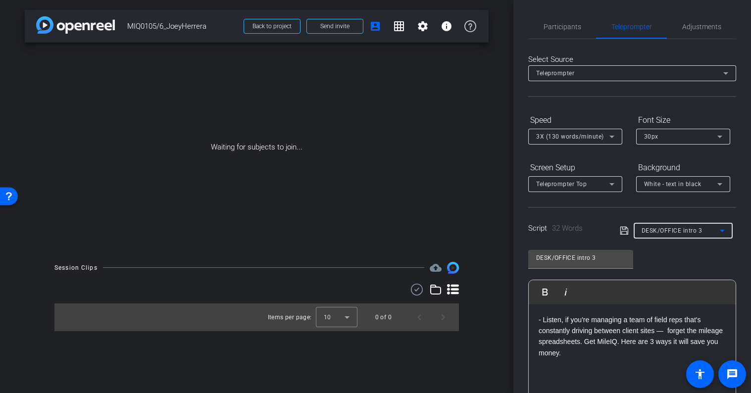
type input "DESK/OFFICE lines, intros 1/2"
click at [584, 352] on div "- If you drive from jobsite to jobsite, there are 3 things about MileIQ you nee…" at bounding box center [632, 353] width 207 height 99
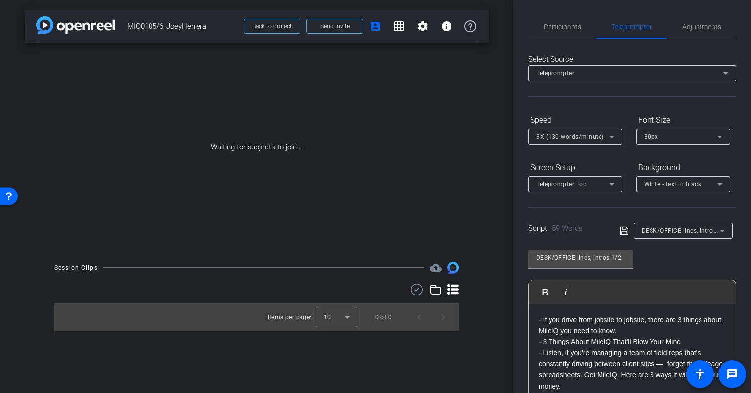
click at [624, 329] on p "- If you drive from jobsite to jobsite, there are 3 things about MileIQ you nee…" at bounding box center [631, 325] width 187 height 22
click at [543, 321] on p "- If you drive from jobsite to jobsite, there are 3 things about MileIQ you nee…" at bounding box center [631, 325] width 187 height 22
drag, startPoint x: 540, startPoint y: 353, endPoint x: 550, endPoint y: 355, distance: 10.1
click at [542, 353] on p "- 3 Things About MileIQ That'll Blow Your Mind" at bounding box center [631, 352] width 187 height 11
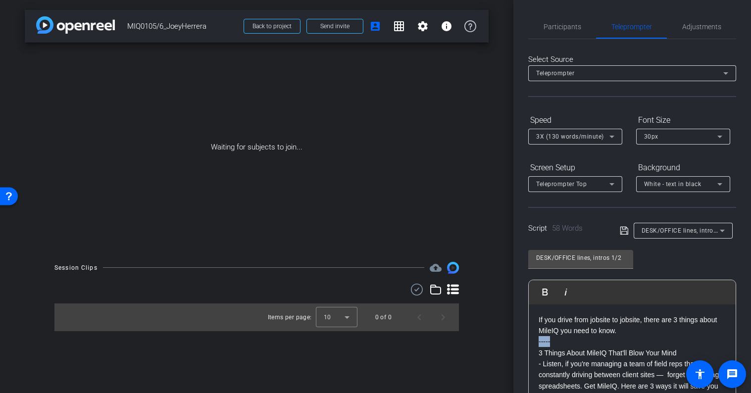
drag, startPoint x: 554, startPoint y: 341, endPoint x: 510, endPoint y: 340, distance: 44.5
click at [510, 340] on div "arrow_back MIQ0105/6_JoeyHerrera Back to project Send invite account_box grid_o…" at bounding box center [375, 196] width 751 height 393
copy p "-----"
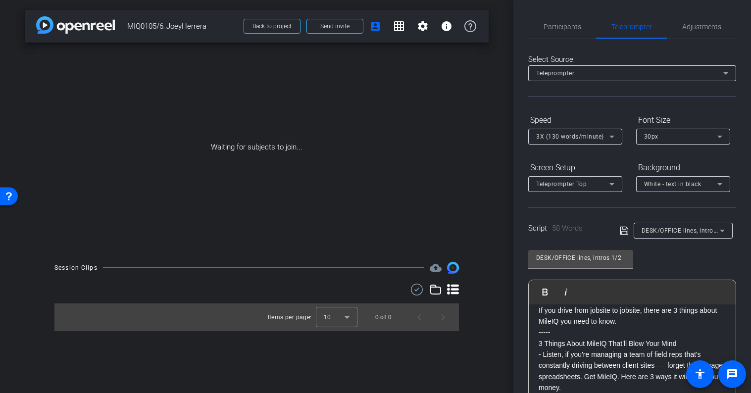
click at [685, 344] on p "3 Things About MileIQ That'll Blow Your Mind" at bounding box center [631, 343] width 187 height 11
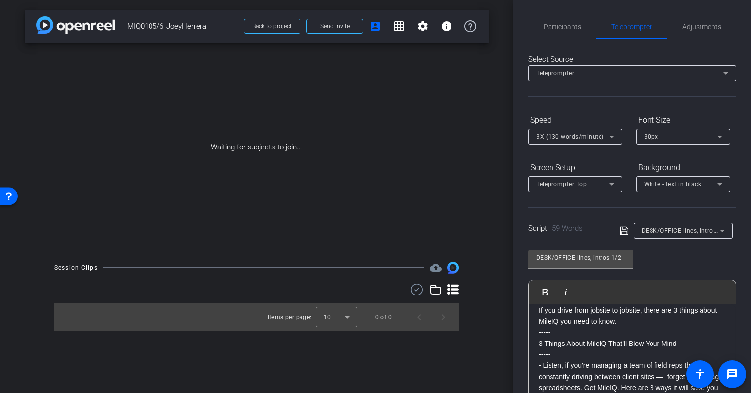
drag, startPoint x: 542, startPoint y: 366, endPoint x: 563, endPoint y: 371, distance: 20.9
click at [543, 366] on p "- Listen, if you're managing a team of field reps that's constantly driving bet…" at bounding box center [631, 382] width 187 height 45
click at [619, 227] on div "Script 58 Words DESK/OFFICE lines, intros 1/2" at bounding box center [632, 223] width 208 height 32
click at [628, 230] on span at bounding box center [627, 230] width 14 height 9
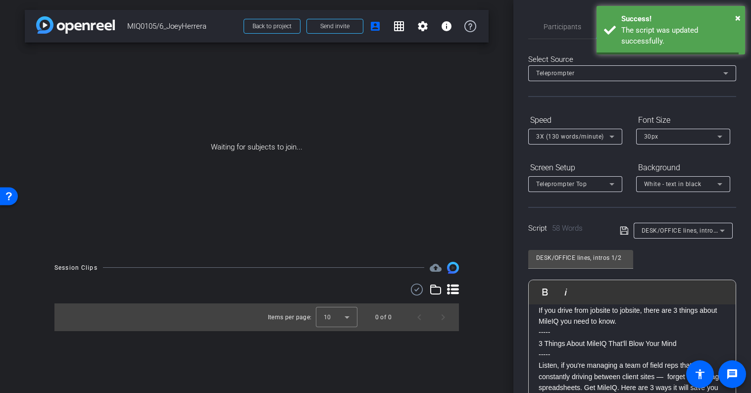
click at [624, 230] on icon at bounding box center [624, 231] width 9 height 12
click at [685, 230] on span "DESK/OFFICE lines, intros 1/2" at bounding box center [684, 230] width 87 height 8
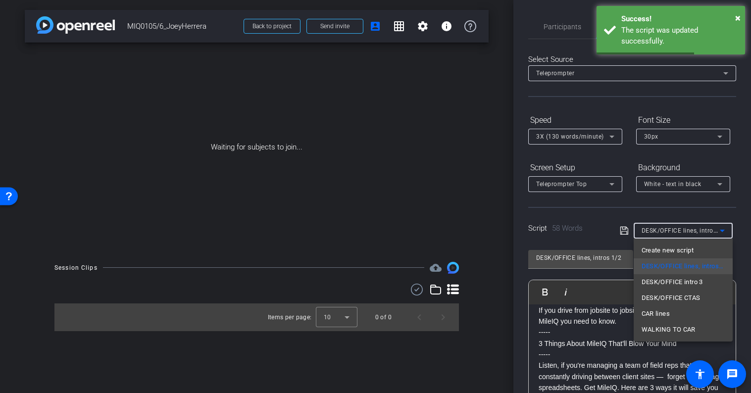
click at [685, 230] on div at bounding box center [375, 196] width 751 height 393
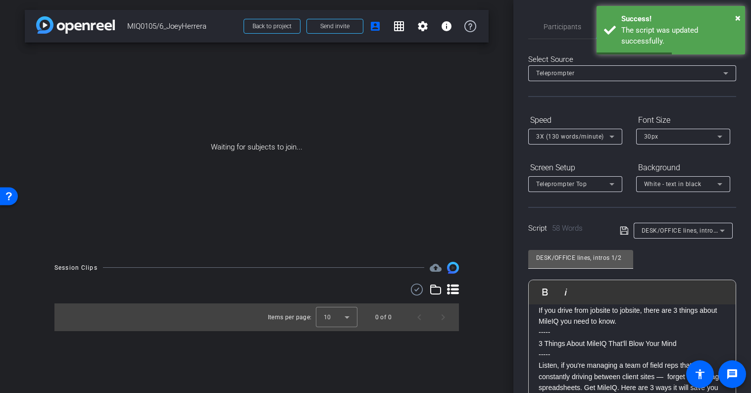
click at [617, 260] on input "DESK/OFFICE lines, intros 1/2" at bounding box center [580, 258] width 89 height 12
click at [625, 258] on input "DESK/OFFICE lines, intros 1/2" at bounding box center [580, 258] width 89 height 12
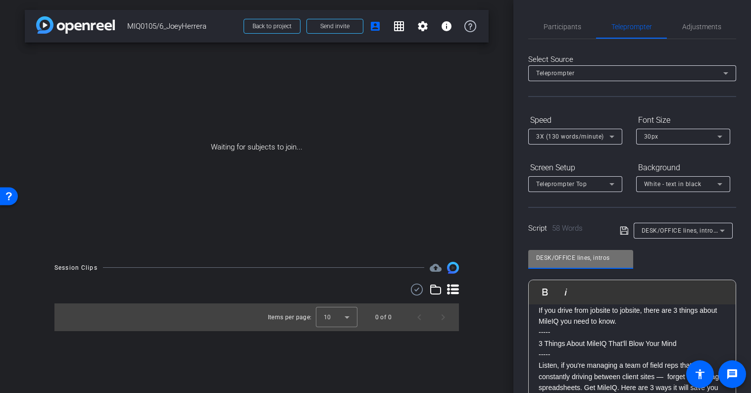
click at [591, 257] on input "DESK/OFFICE lines, intros" at bounding box center [580, 258] width 89 height 12
click at [624, 232] on icon at bounding box center [624, 231] width 9 height 12
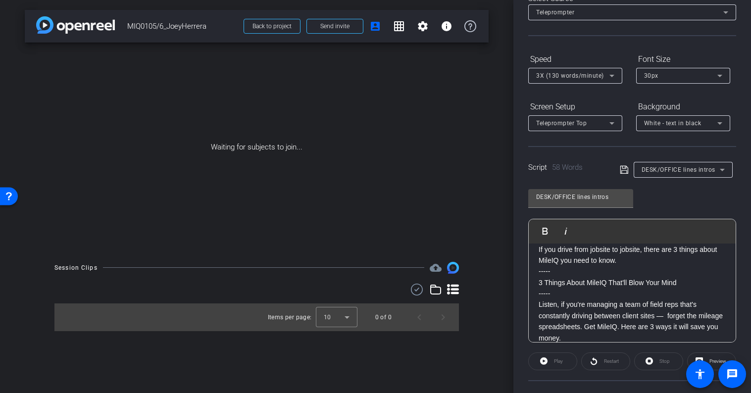
scroll to position [62, 0]
click at [669, 169] on span "DESK/OFFICE lines intros" at bounding box center [678, 168] width 74 height 7
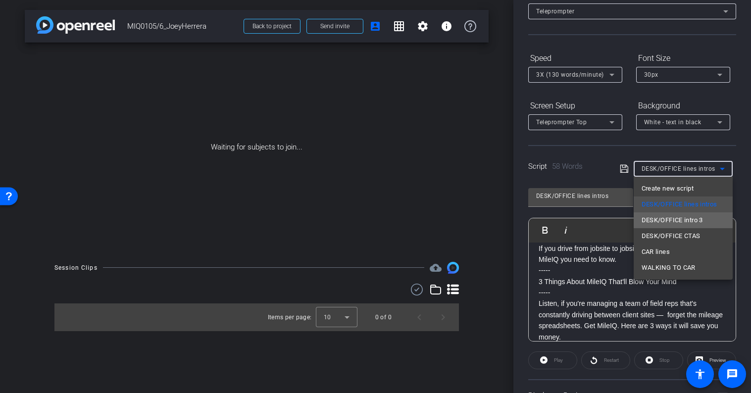
click at [666, 217] on span "DESK/OFFICE intro 3" at bounding box center [671, 220] width 61 height 12
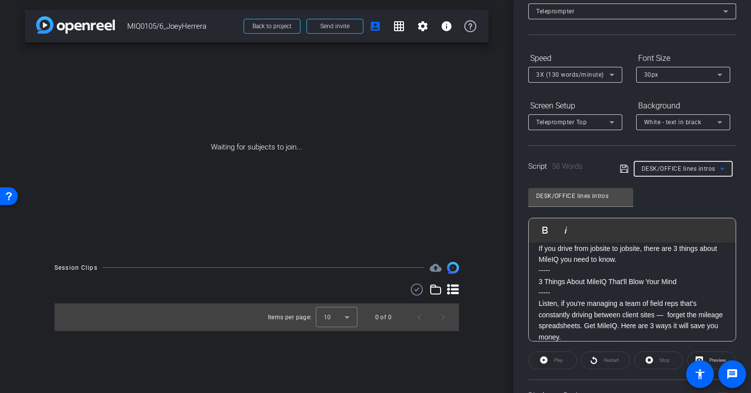
type input "DESK/OFFICE intro 3"
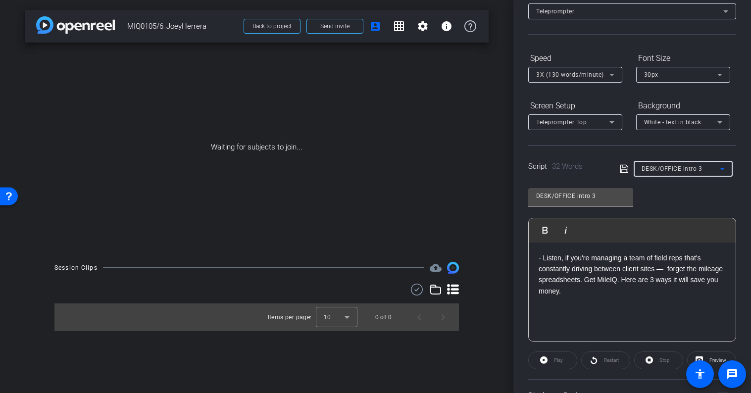
click at [671, 165] on span "DESK/OFFICE intro 3" at bounding box center [671, 168] width 61 height 7
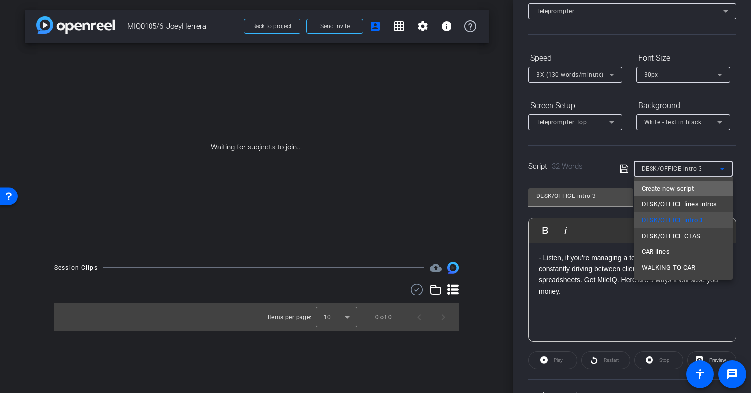
click at [671, 191] on span "Create new script" at bounding box center [667, 189] width 52 height 12
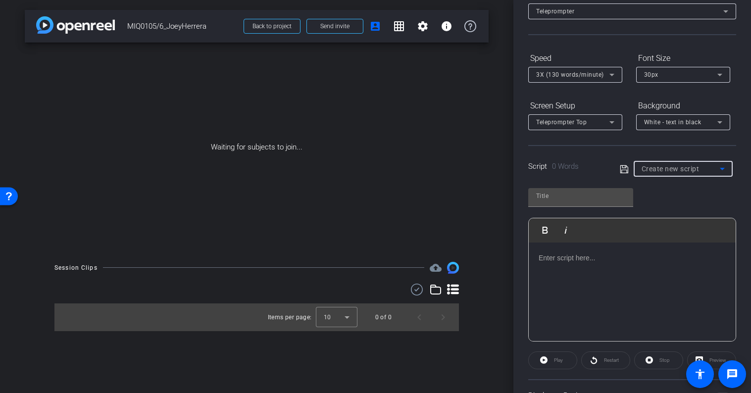
click at [671, 163] on mat-select "Create new script" at bounding box center [682, 169] width 83 height 12
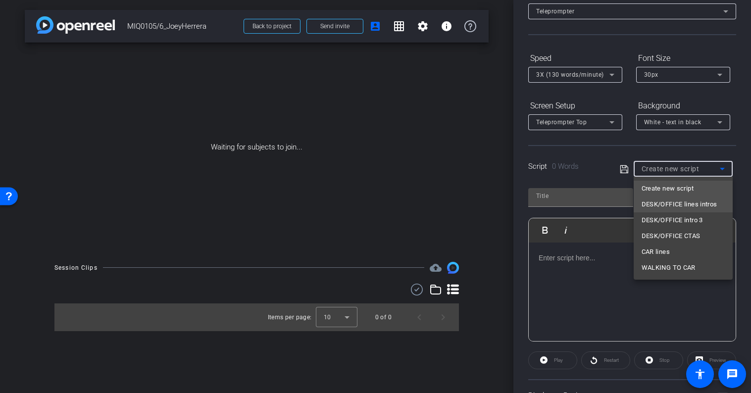
click at [669, 204] on span "DESK/OFFICE lines intros" at bounding box center [679, 204] width 76 height 12
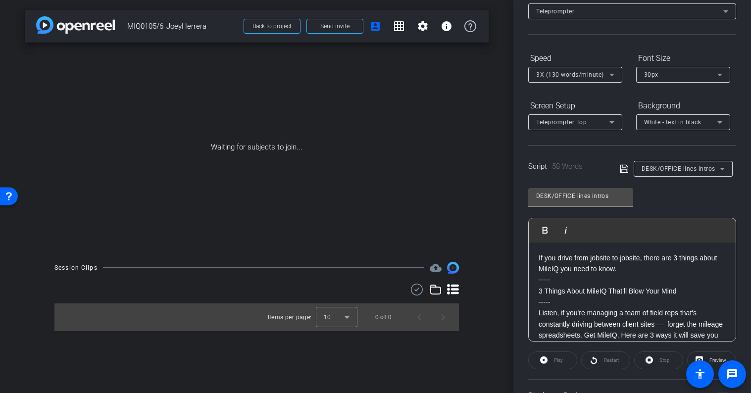
click at [624, 169] on icon at bounding box center [624, 169] width 9 height 12
click at [687, 170] on span "DESK/OFFICE lines intros" at bounding box center [678, 168] width 74 height 7
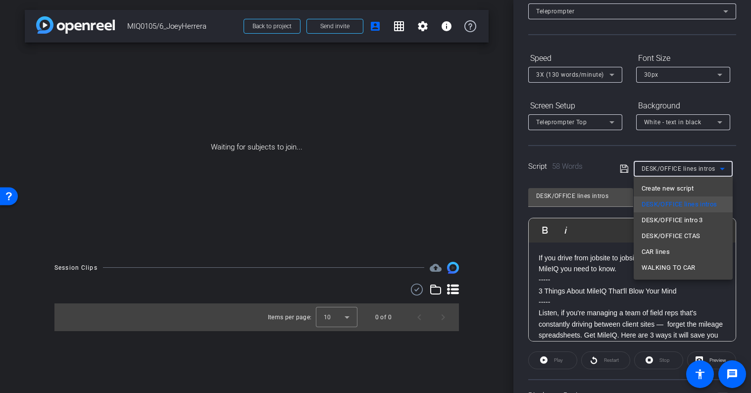
click at [686, 167] on div at bounding box center [375, 196] width 751 height 393
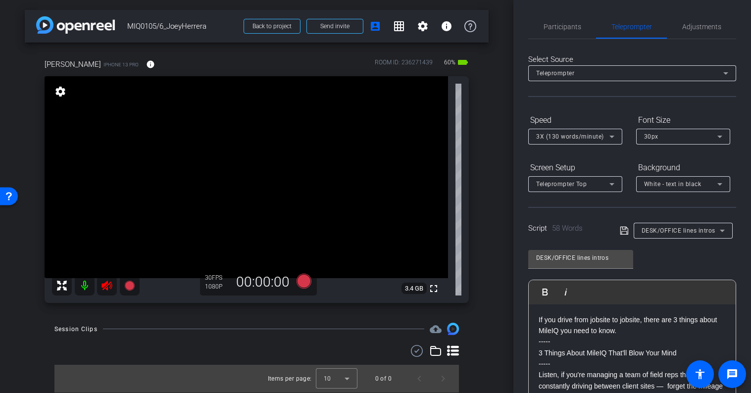
click at [106, 287] on icon at bounding box center [107, 286] width 12 height 12
click at [106, 288] on icon at bounding box center [106, 286] width 10 height 10
click at [683, 36] on span "Adjustments" at bounding box center [701, 27] width 39 height 24
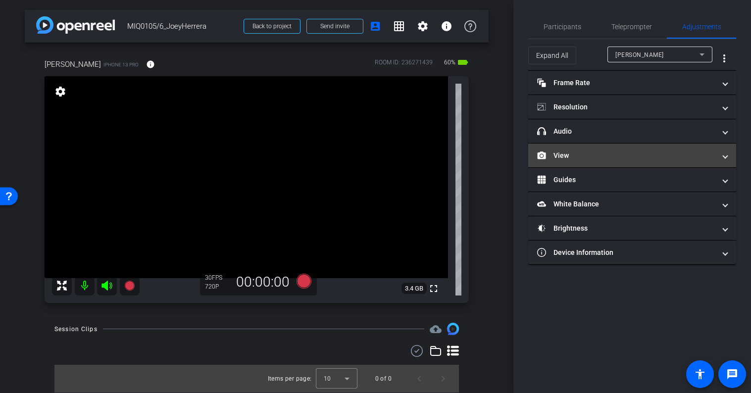
click at [578, 162] on mat-expansion-panel-header "View" at bounding box center [632, 156] width 208 height 24
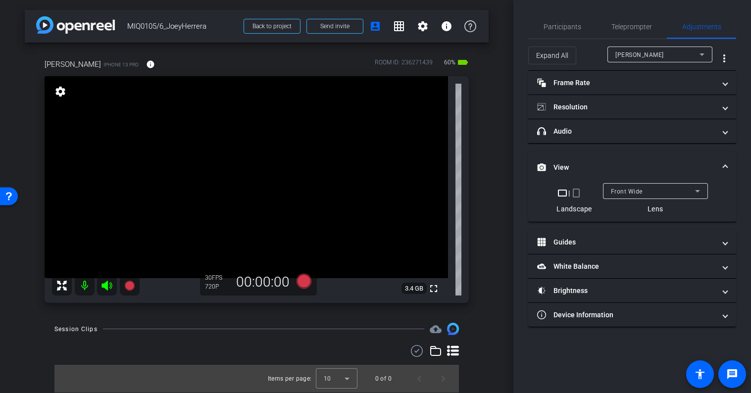
click at [576, 194] on mat-icon "crop_portrait" at bounding box center [576, 193] width 12 height 12
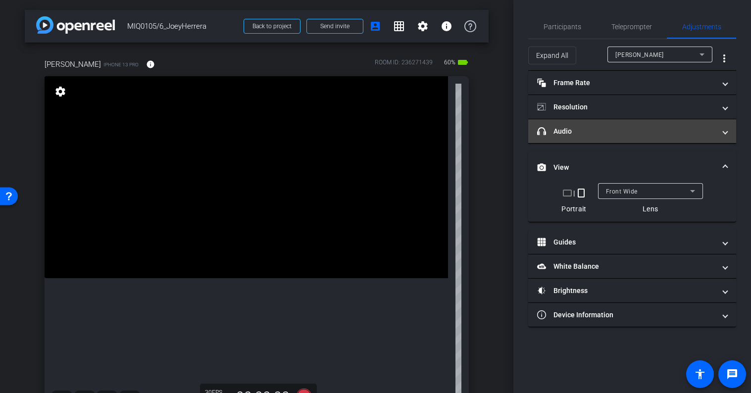
click at [585, 135] on mat-panel-title "headphone icon Audio" at bounding box center [626, 131] width 178 height 10
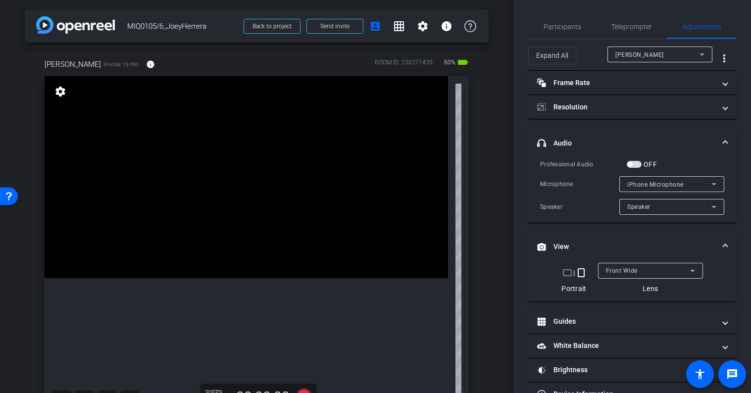
click at [636, 164] on span "button" at bounding box center [633, 164] width 15 height 7
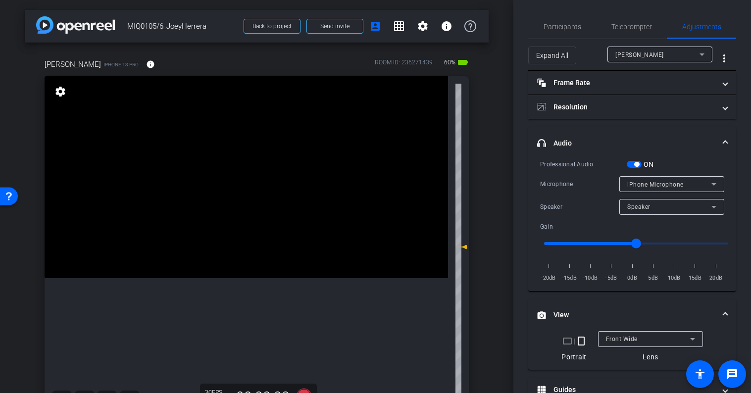
click at [633, 134] on mat-expansion-panel-header "headphone icon Audio" at bounding box center [632, 143] width 208 height 32
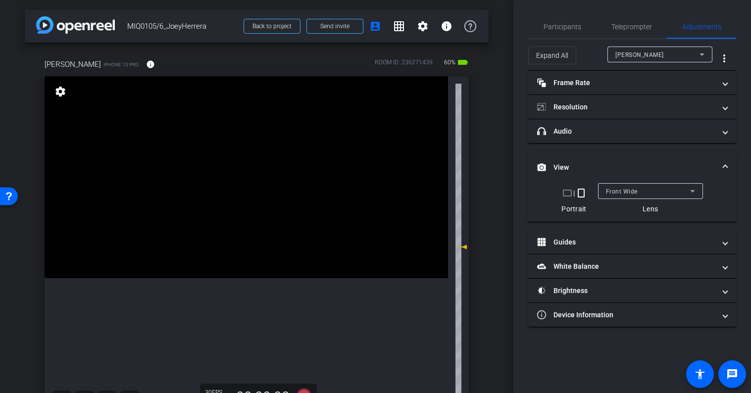
click at [618, 158] on mat-expansion-panel-header "View" at bounding box center [632, 167] width 208 height 32
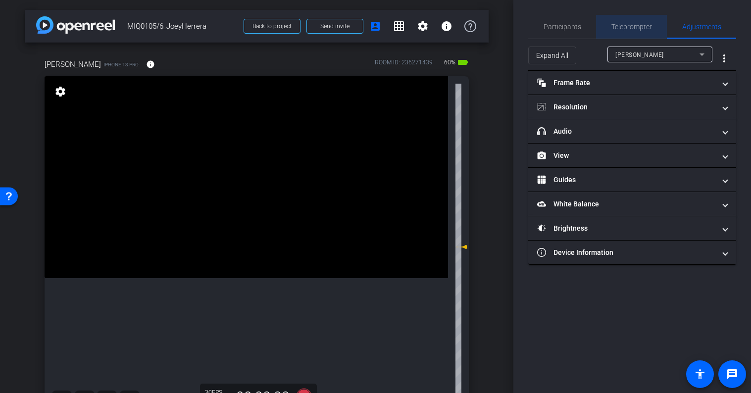
click at [625, 28] on span "Teleprompter" at bounding box center [631, 26] width 41 height 7
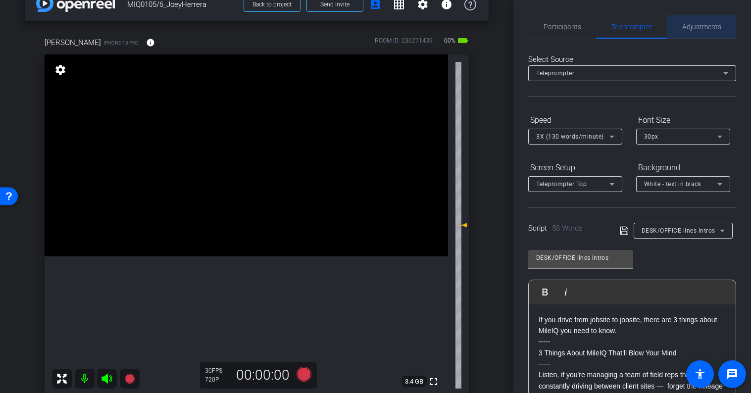
click at [699, 25] on span "Adjustments" at bounding box center [701, 26] width 39 height 7
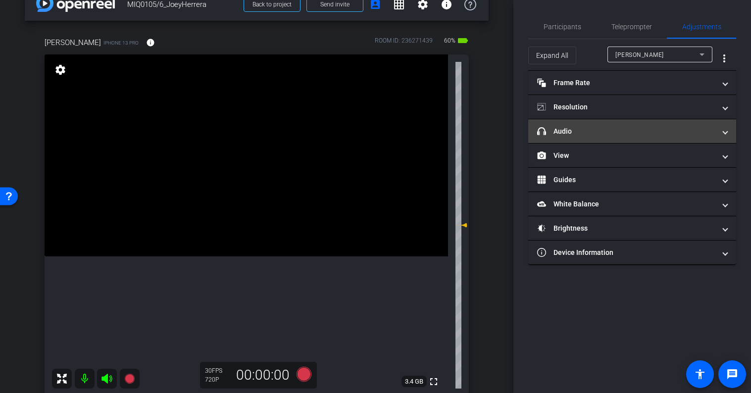
click at [598, 134] on mat-panel-title "headphone icon Audio" at bounding box center [626, 131] width 178 height 10
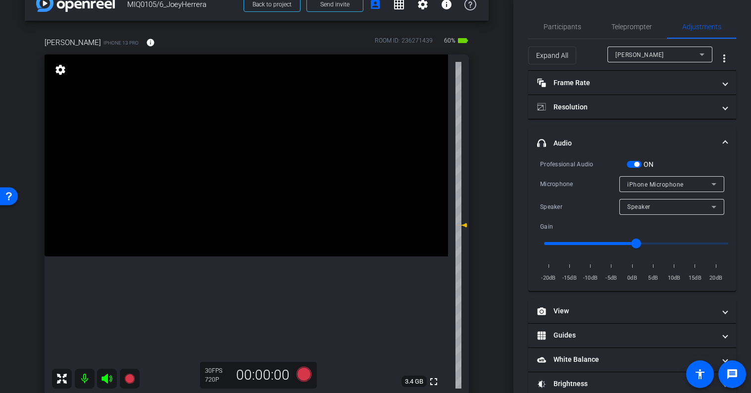
click at [649, 183] on span "iPhone Microphone" at bounding box center [655, 184] width 56 height 7
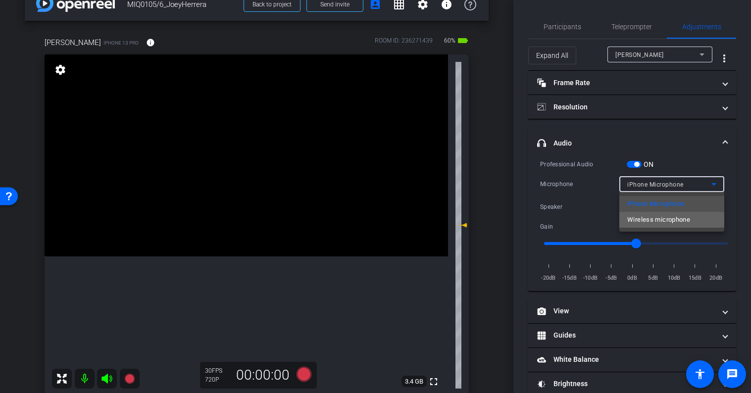
click at [652, 217] on span "Wireless microphone" at bounding box center [658, 220] width 63 height 12
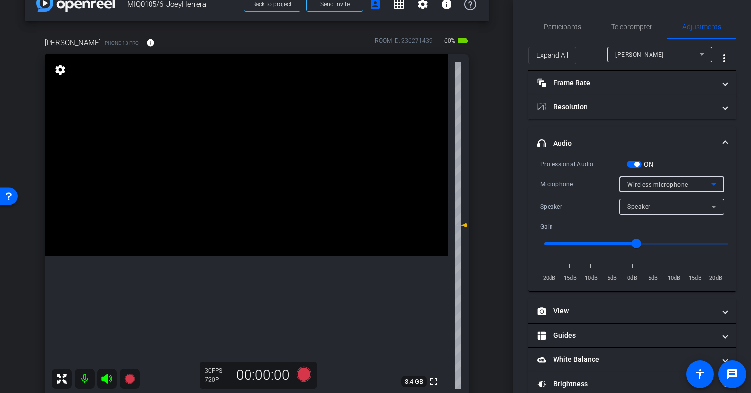
click at [659, 144] on mat-panel-title "headphone icon Audio" at bounding box center [626, 143] width 178 height 10
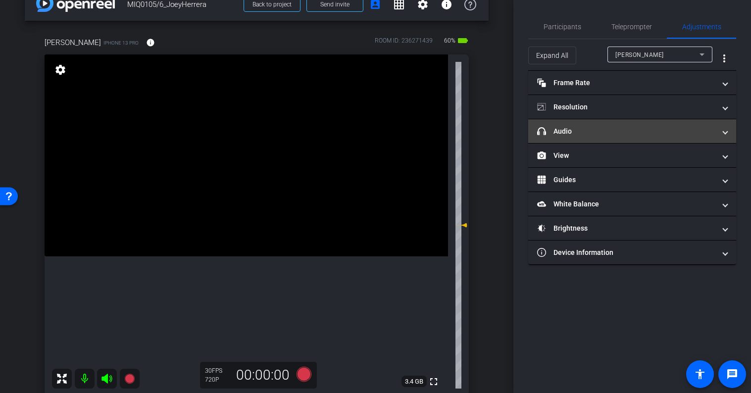
click at [599, 137] on mat-expansion-panel-header "headphone icon Audio" at bounding box center [632, 131] width 208 height 24
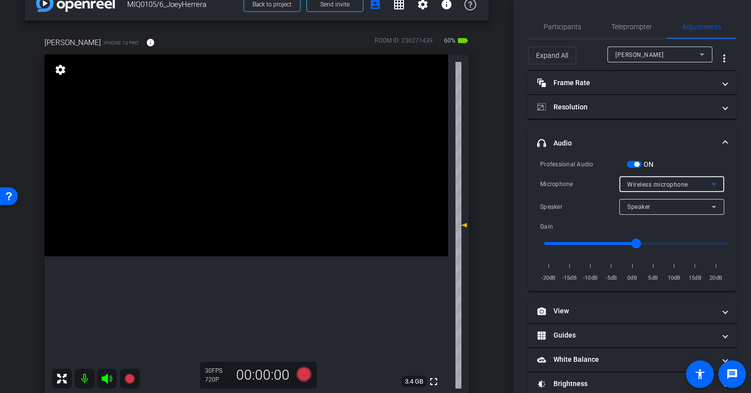
click at [678, 184] on span "Wireless microphone" at bounding box center [657, 184] width 61 height 7
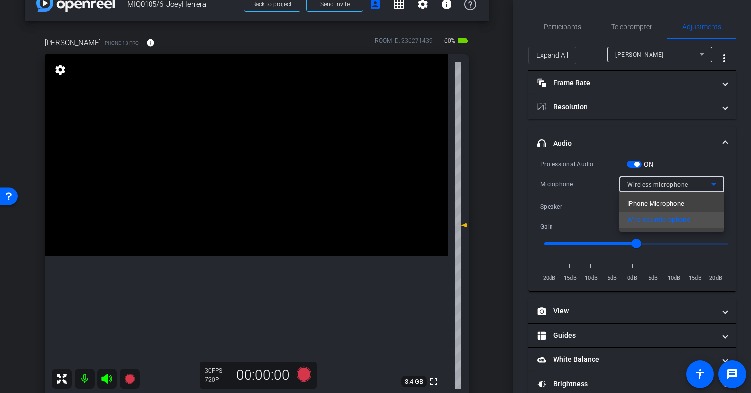
click at [678, 184] on div at bounding box center [375, 196] width 751 height 393
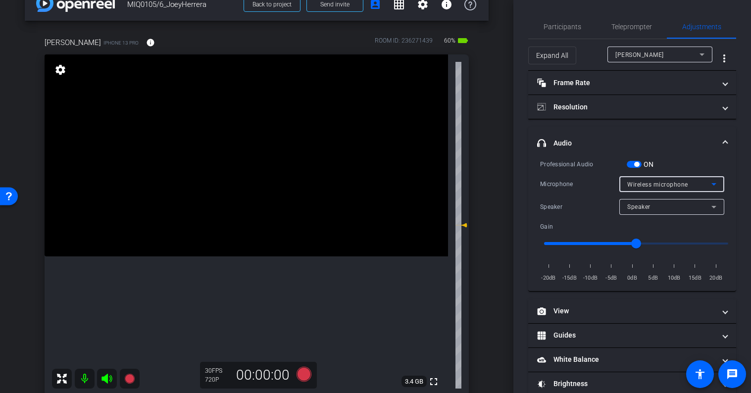
click at [645, 179] on div "Wireless microphone" at bounding box center [669, 184] width 84 height 12
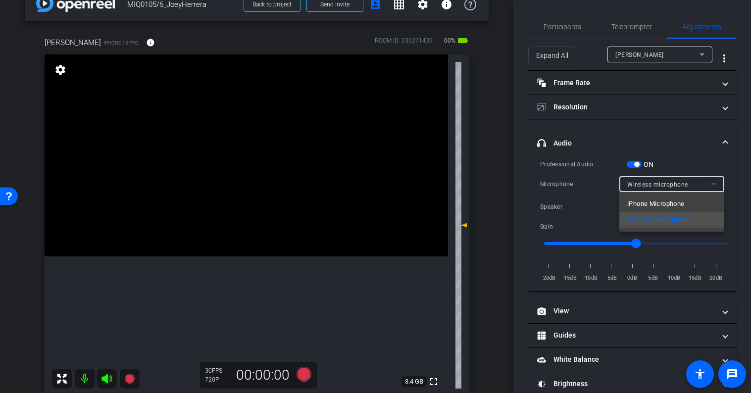
click at [645, 181] on div at bounding box center [375, 196] width 751 height 393
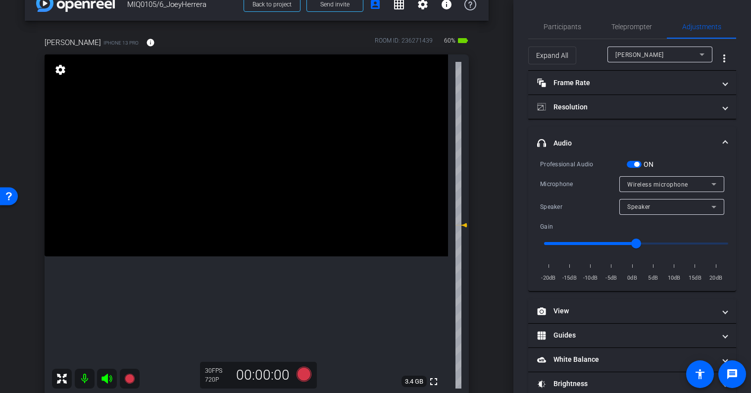
click at [626, 144] on mat-panel-title "headphone icon Audio" at bounding box center [626, 143] width 178 height 10
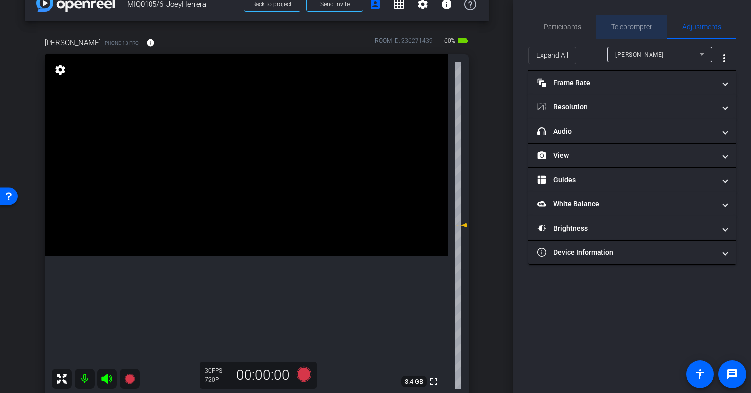
click at [641, 23] on span "Teleprompter" at bounding box center [631, 26] width 41 height 7
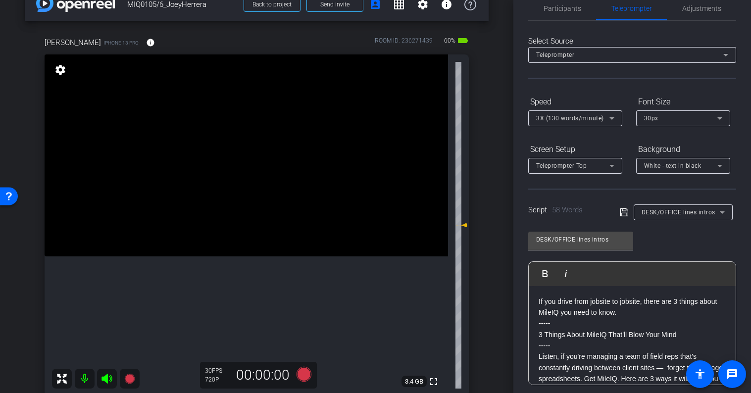
scroll to position [26, 0]
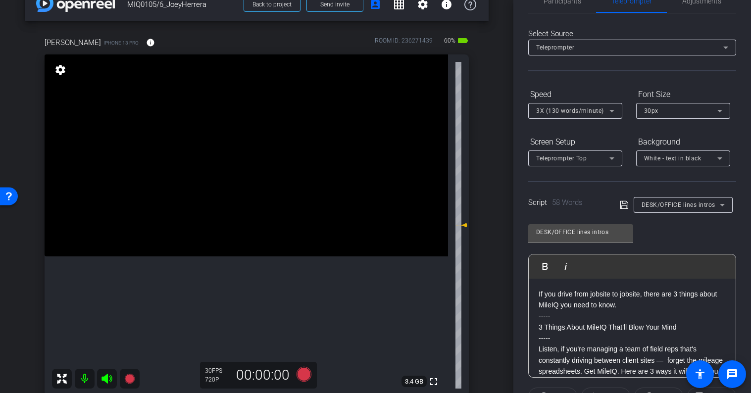
click at [676, 202] on span "DESK/OFFICE lines intros" at bounding box center [678, 204] width 74 height 7
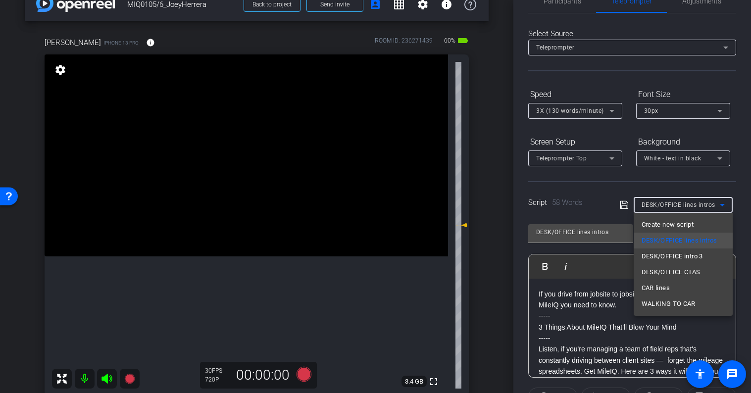
click at [677, 205] on div at bounding box center [375, 196] width 751 height 393
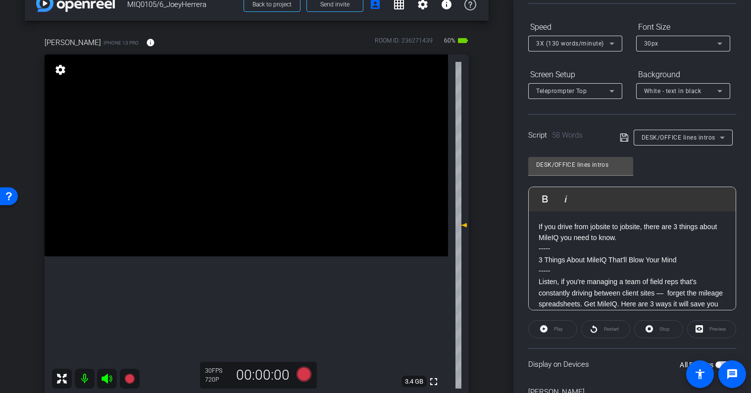
scroll to position [148, 0]
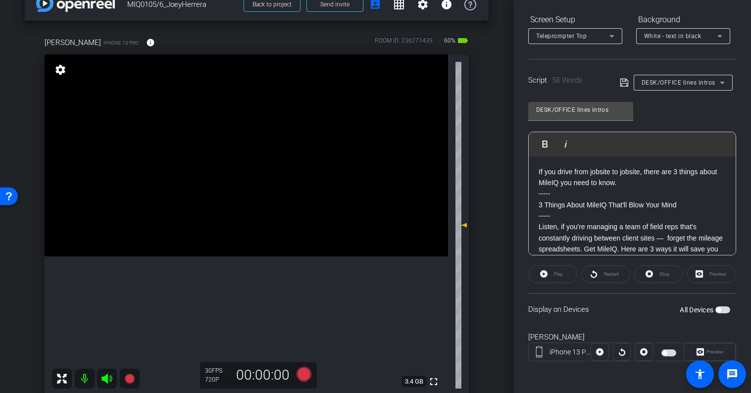
click at [666, 353] on span "button" at bounding box center [668, 352] width 15 height 7
click at [564, 269] on span at bounding box center [553, 274] width 48 height 24
click at [717, 349] on span "Preview" at bounding box center [714, 351] width 17 height 5
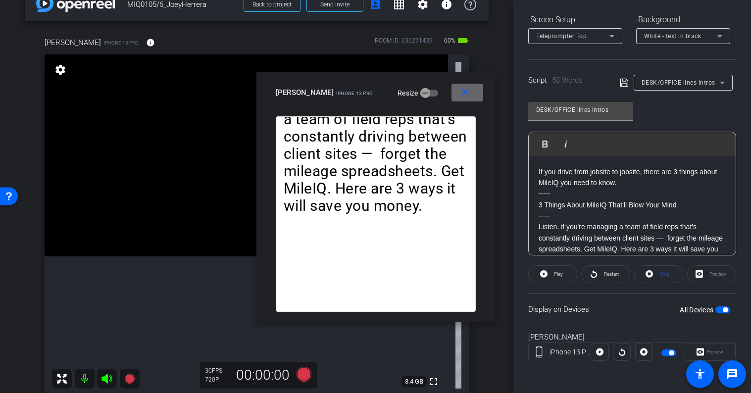
click at [468, 89] on mat-icon "close" at bounding box center [465, 92] width 12 height 12
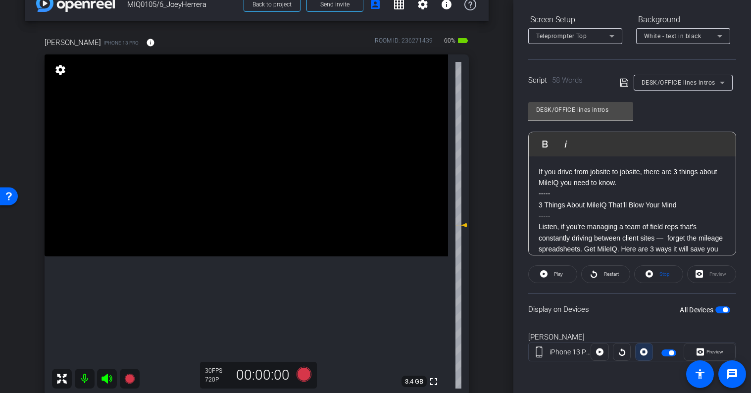
click at [639, 356] on span at bounding box center [643, 352] width 17 height 24
click at [642, 355] on div at bounding box center [644, 352] width 18 height 18
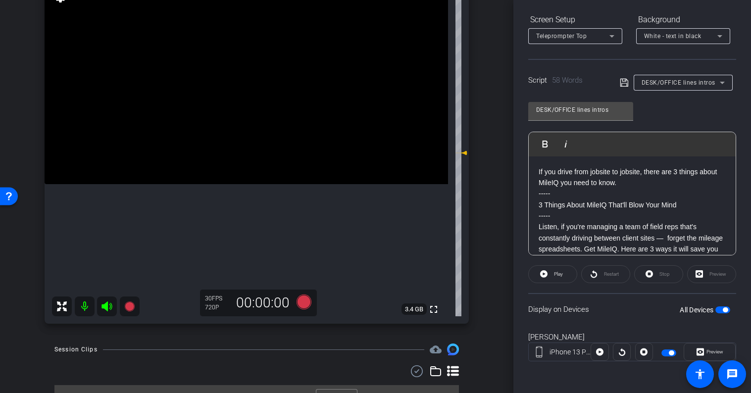
scroll to position [114, 0]
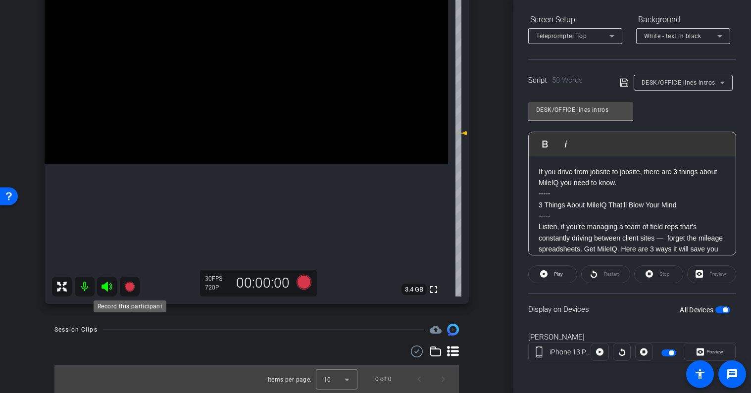
click at [133, 288] on icon at bounding box center [130, 287] width 12 height 12
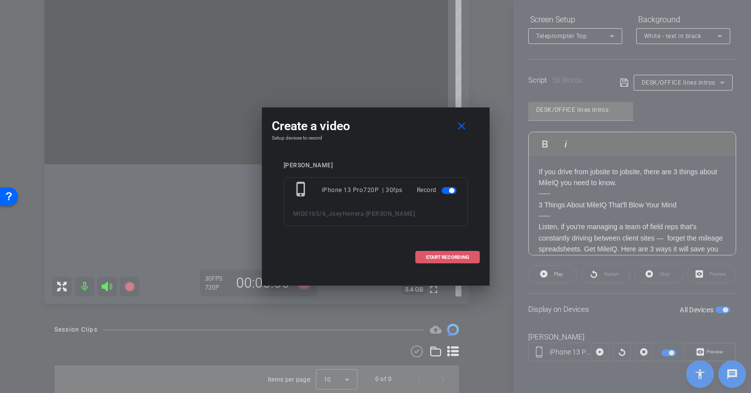
click at [439, 258] on span "START RECORDING" at bounding box center [448, 257] width 44 height 5
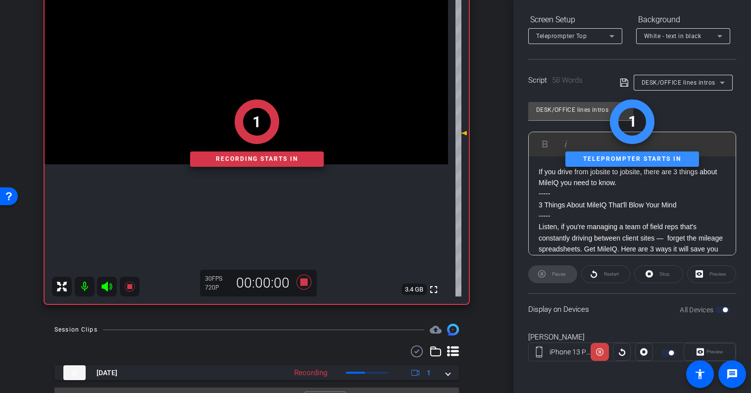
click at [705, 349] on div "Preview" at bounding box center [709, 352] width 52 height 18
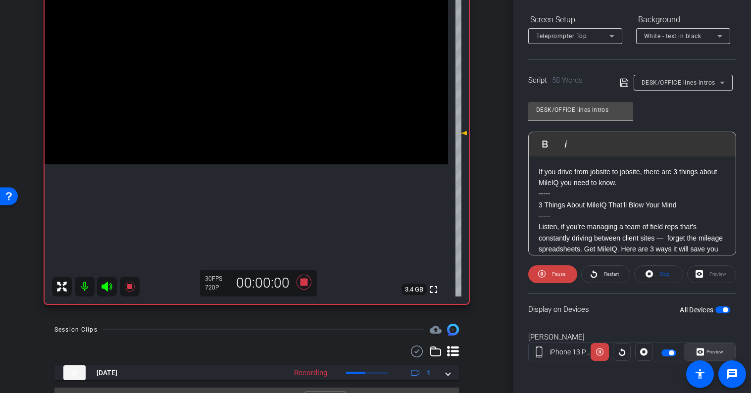
click at [700, 352] on icon at bounding box center [699, 351] width 7 height 7
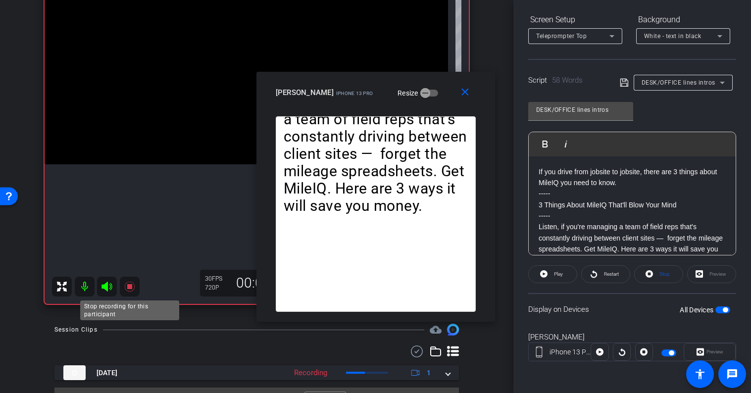
click at [131, 285] on icon at bounding box center [129, 287] width 10 height 10
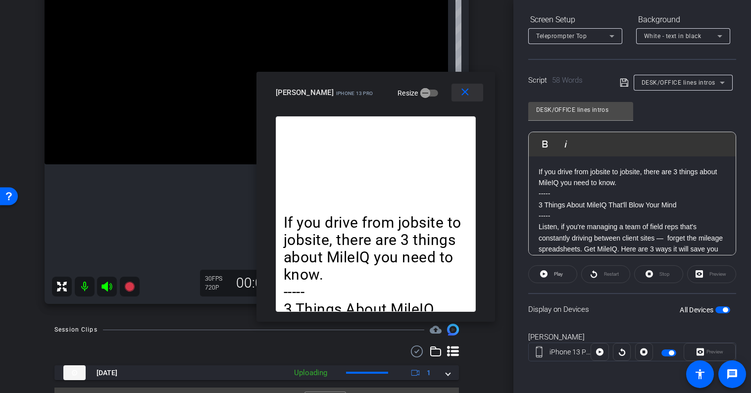
click at [468, 95] on mat-icon "close" at bounding box center [465, 92] width 12 height 12
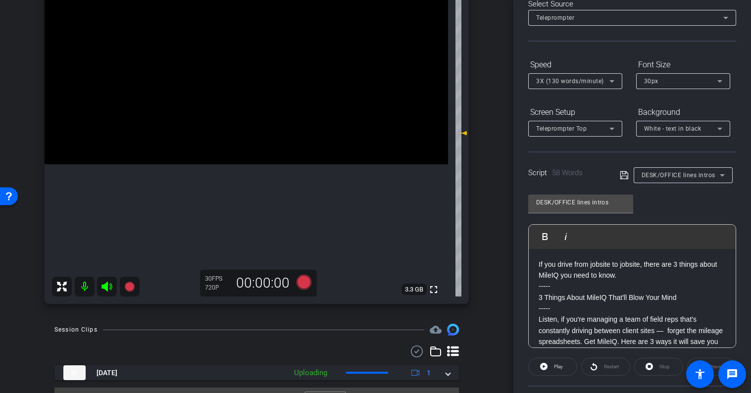
scroll to position [0, 0]
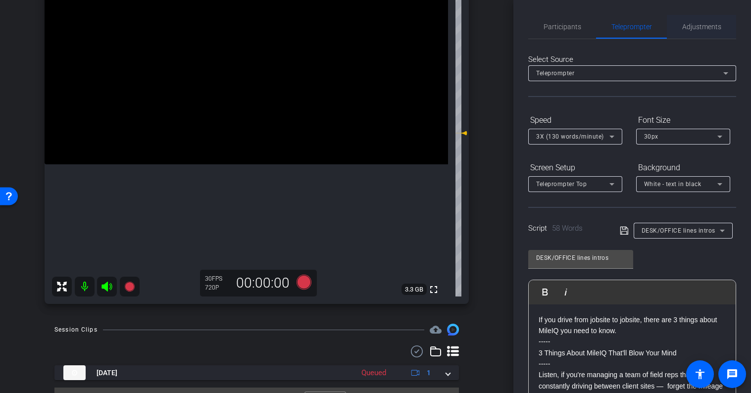
click at [703, 33] on span "Adjustments" at bounding box center [701, 27] width 39 height 24
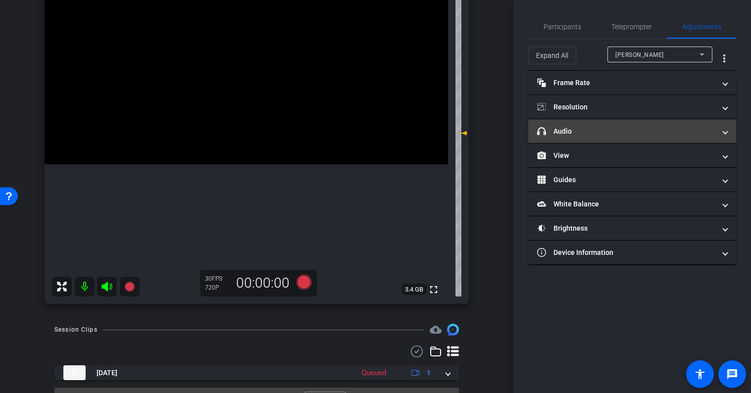
click at [586, 133] on mat-panel-title "headphone icon Audio" at bounding box center [626, 131] width 178 height 10
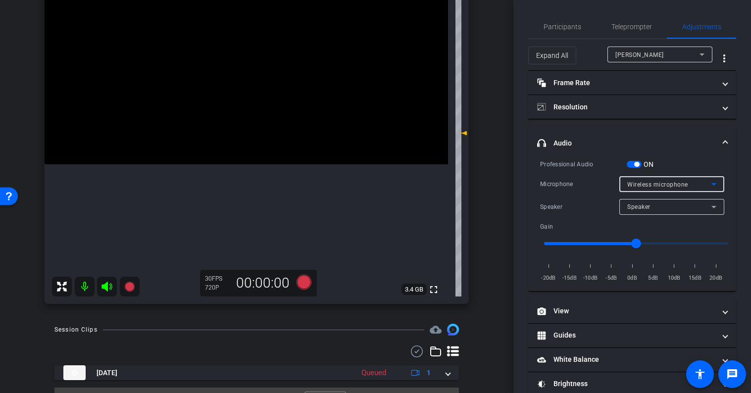
click at [653, 182] on span "Wireless microphone" at bounding box center [657, 184] width 61 height 7
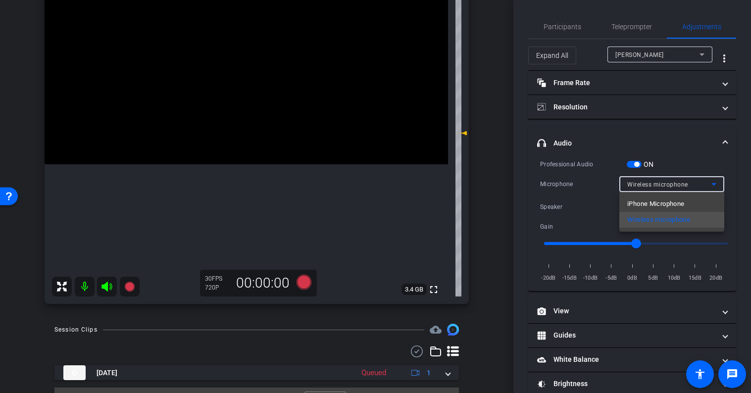
click at [653, 183] on div at bounding box center [375, 196] width 751 height 393
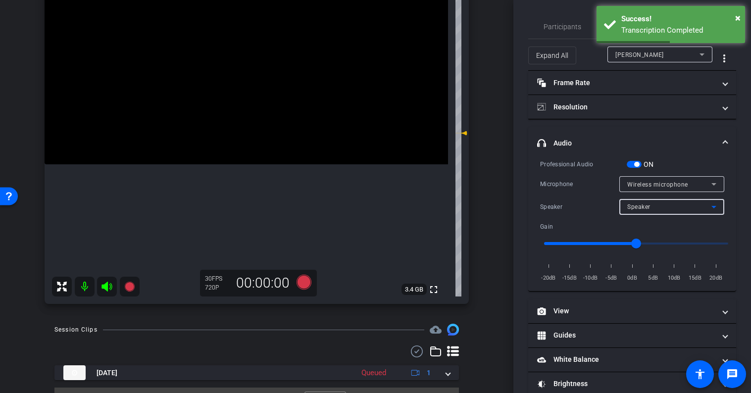
click at [645, 212] on div "Speaker" at bounding box center [669, 206] width 84 height 12
click at [645, 211] on div at bounding box center [375, 196] width 751 height 393
click at [597, 144] on mat-panel-title "headphone icon Audio" at bounding box center [626, 143] width 178 height 10
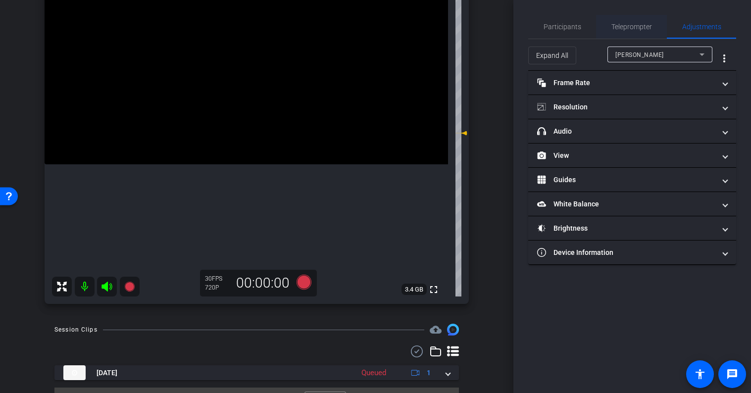
click at [632, 29] on span "Teleprompter" at bounding box center [631, 26] width 41 height 7
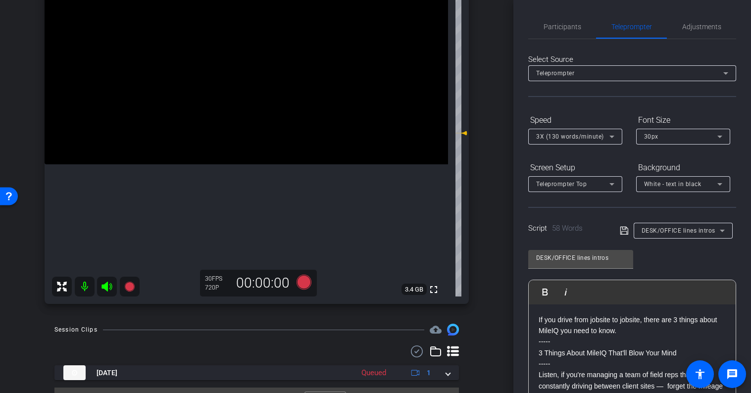
scroll to position [1, 0]
click at [589, 138] on span "3X (130 words/minute)" at bounding box center [570, 135] width 68 height 7
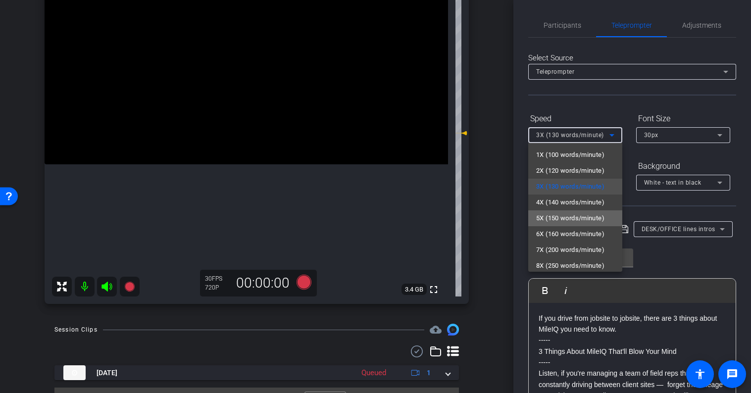
click at [571, 213] on span "5X (150 words/minute)" at bounding box center [570, 218] width 68 height 12
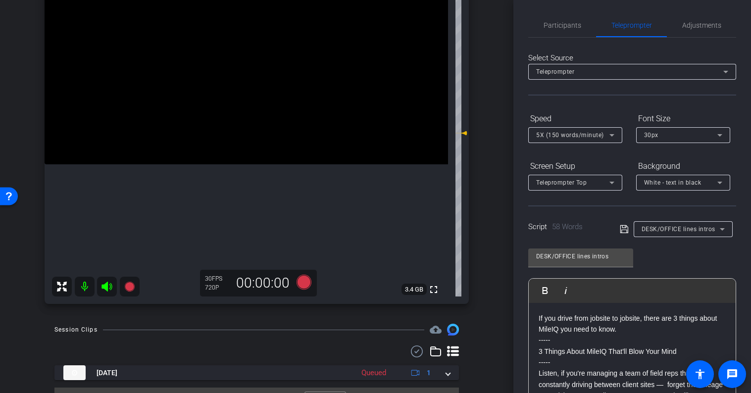
click at [590, 111] on div "Speed" at bounding box center [575, 118] width 94 height 17
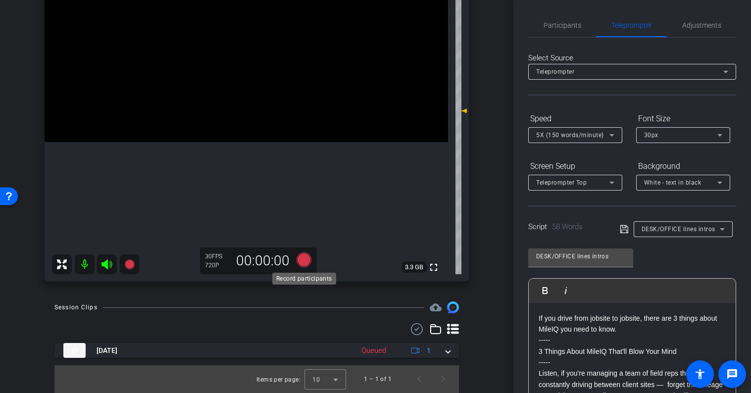
click at [302, 260] on icon at bounding box center [303, 259] width 15 height 15
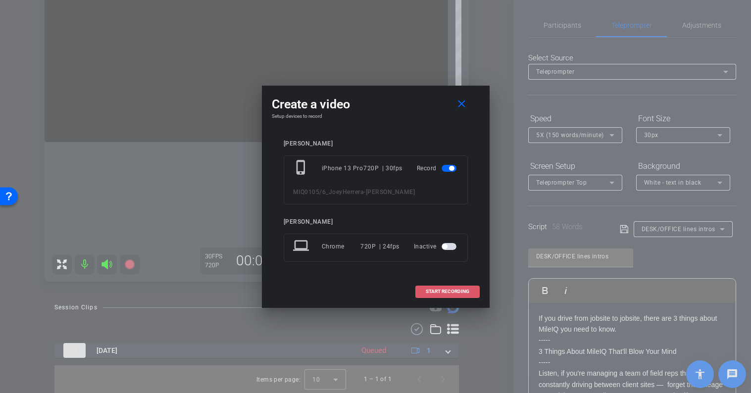
click at [442, 293] on span "START RECORDING" at bounding box center [448, 291] width 44 height 5
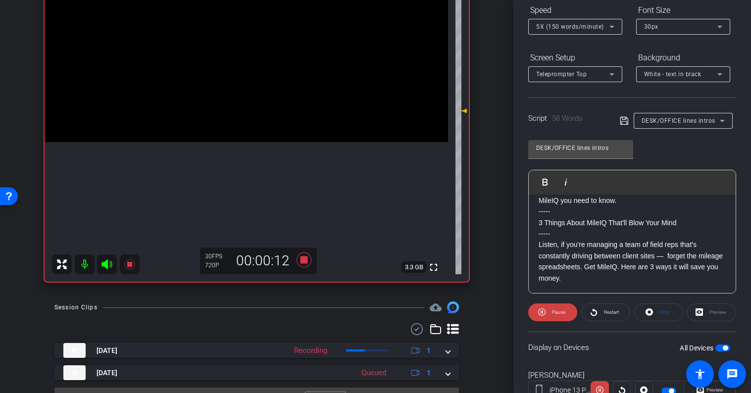
scroll to position [148, 0]
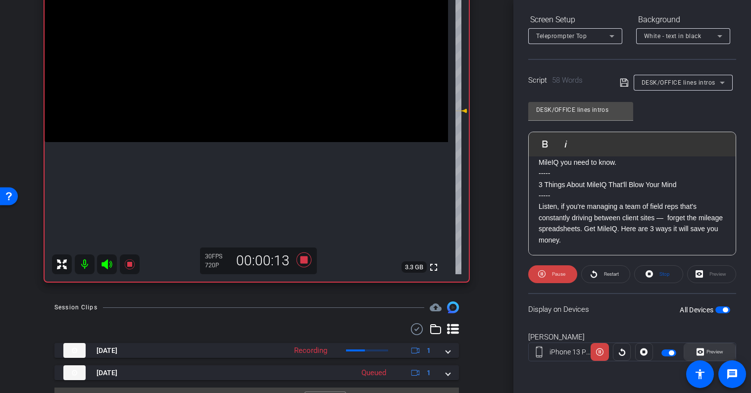
click at [714, 354] on span "Preview" at bounding box center [714, 351] width 17 height 5
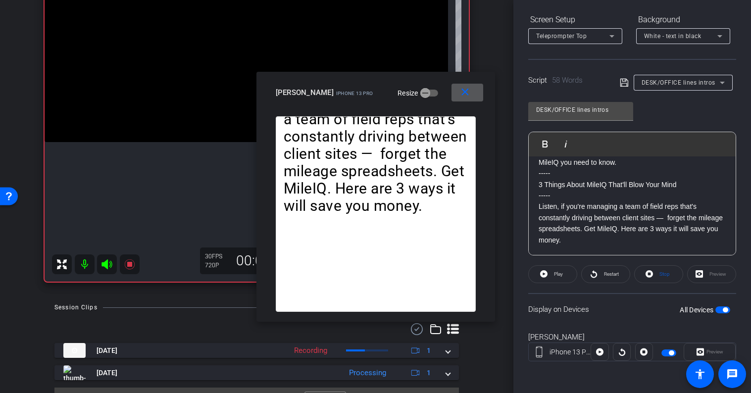
click at [466, 93] on mat-icon "close" at bounding box center [465, 92] width 12 height 12
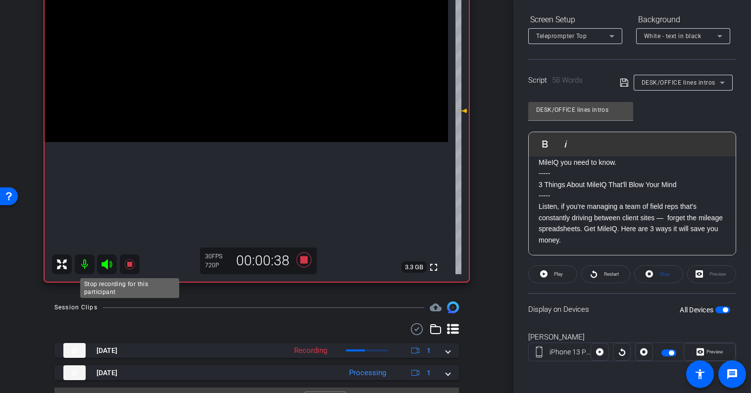
click at [131, 264] on icon at bounding box center [129, 264] width 10 height 10
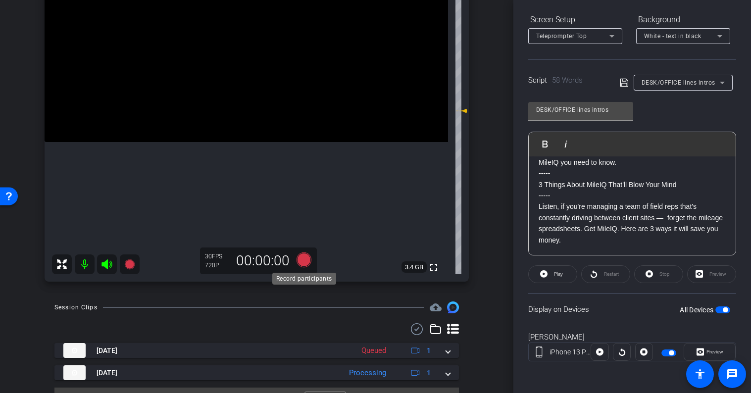
click at [301, 259] on icon at bounding box center [303, 259] width 15 height 15
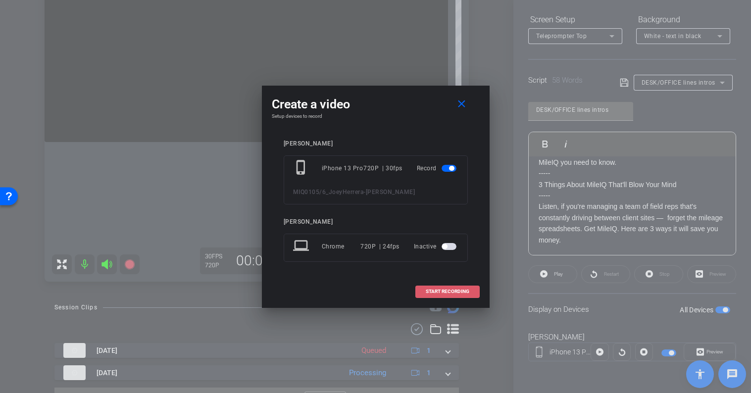
click at [455, 289] on span "START RECORDING" at bounding box center [448, 291] width 44 height 5
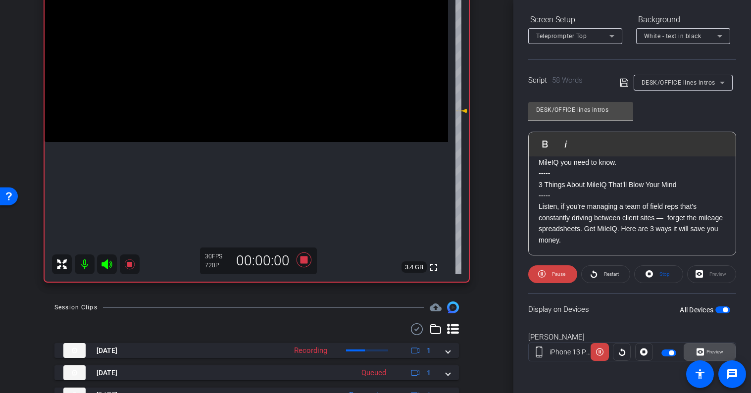
click at [719, 350] on span "Preview" at bounding box center [714, 351] width 17 height 5
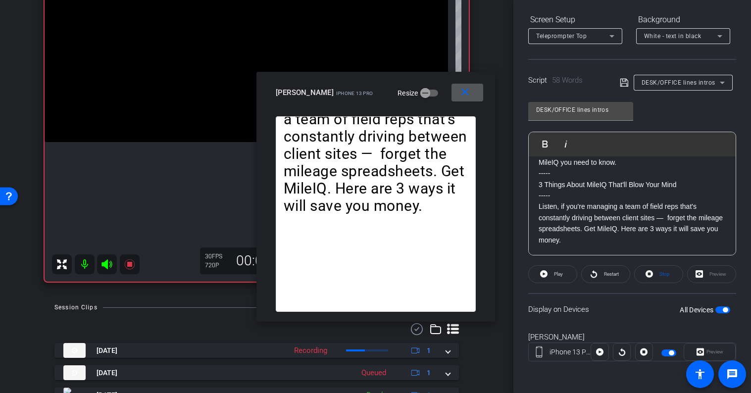
click at [466, 96] on mat-icon "close" at bounding box center [465, 92] width 12 height 12
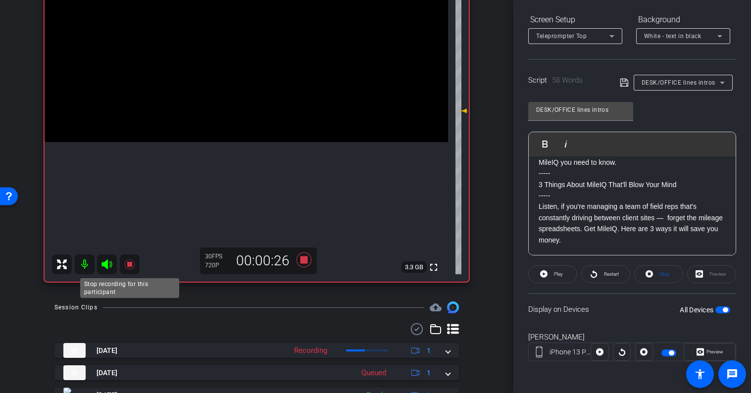
click at [130, 264] on icon at bounding box center [129, 264] width 10 height 10
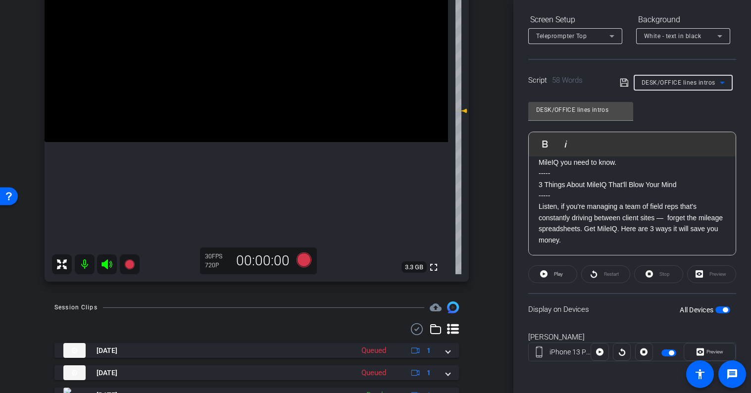
click at [674, 82] on span "DESK/OFFICE lines intros" at bounding box center [678, 82] width 74 height 7
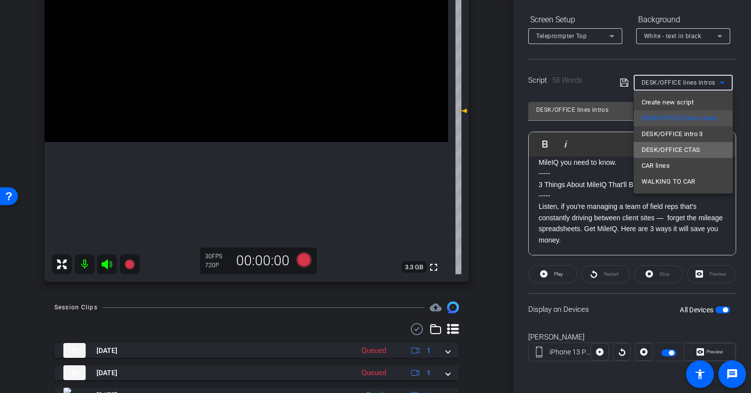
click at [685, 149] on span "DESK/OFFICE CTAS" at bounding box center [670, 150] width 59 height 12
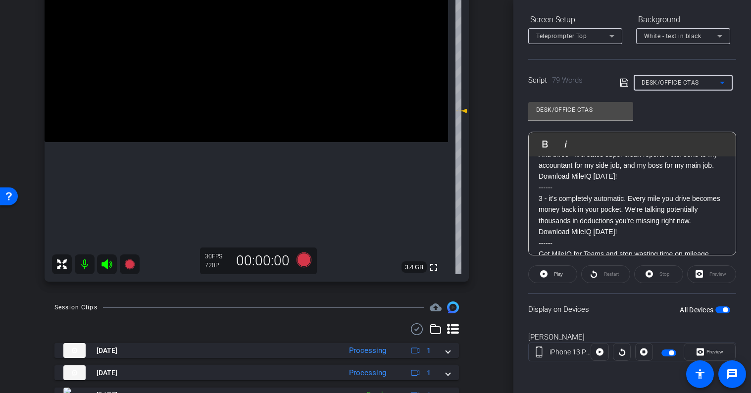
scroll to position [76, 0]
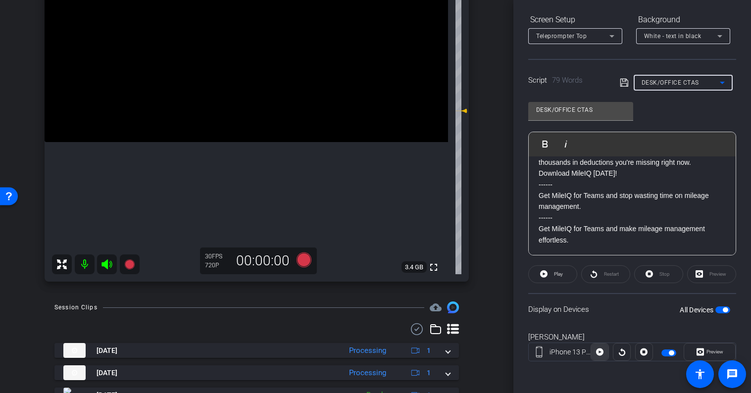
click at [598, 352] on icon at bounding box center [599, 351] width 7 height 7
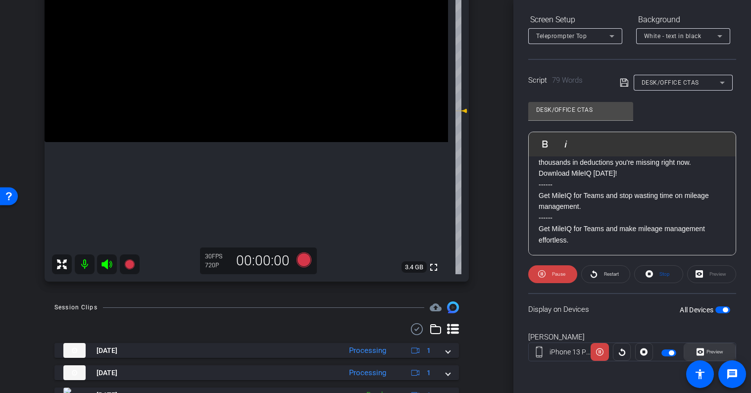
click at [703, 351] on icon at bounding box center [699, 351] width 7 height 7
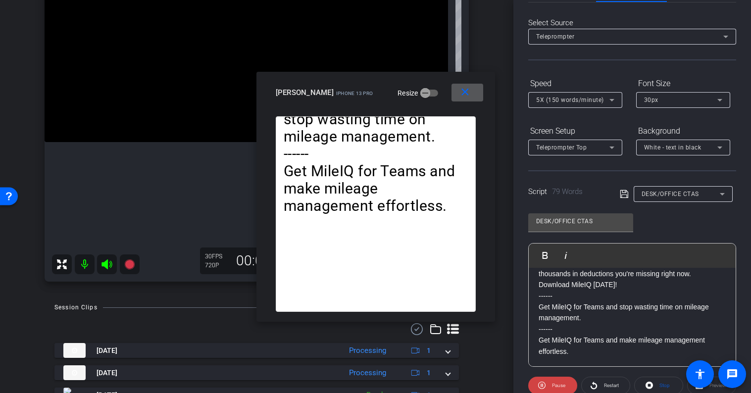
scroll to position [27, 0]
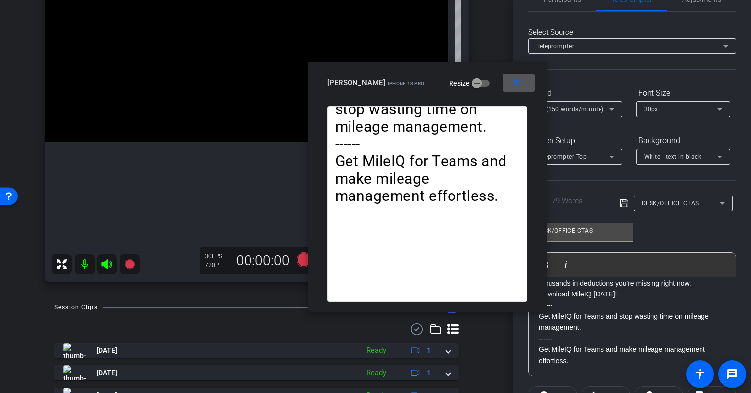
drag, startPoint x: 467, startPoint y: 90, endPoint x: 518, endPoint y: 78, distance: 52.7
click at [518, 79] on mat-icon "close" at bounding box center [516, 82] width 12 height 12
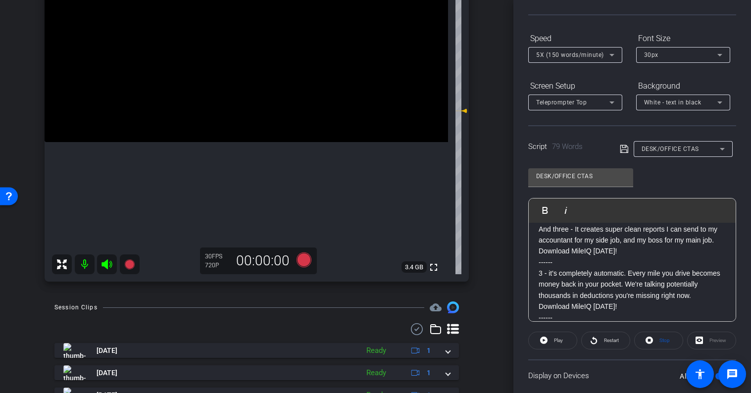
scroll to position [0, 0]
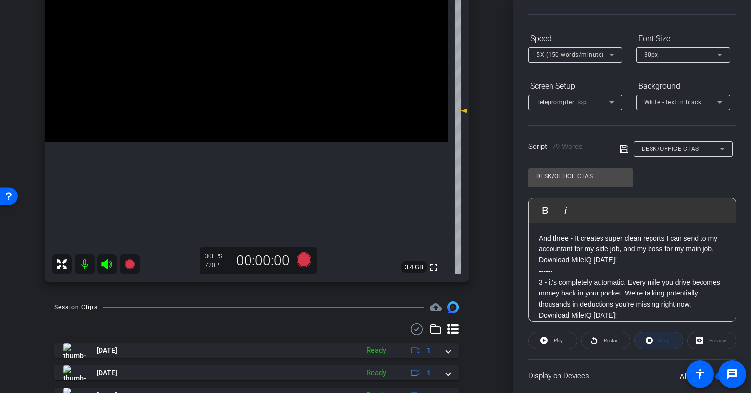
click at [655, 340] on span at bounding box center [658, 341] width 48 height 24
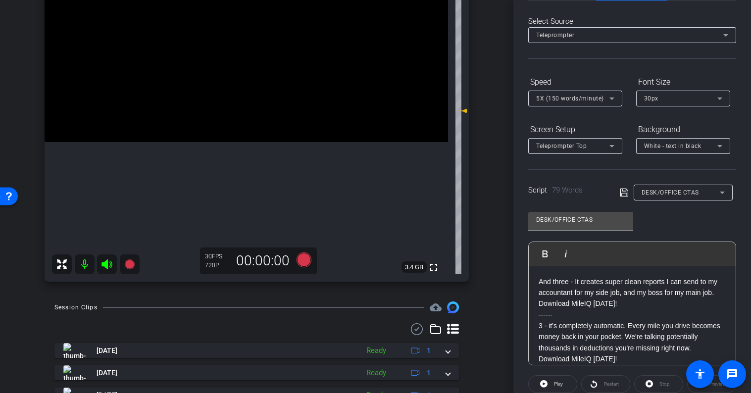
scroll to position [43, 0]
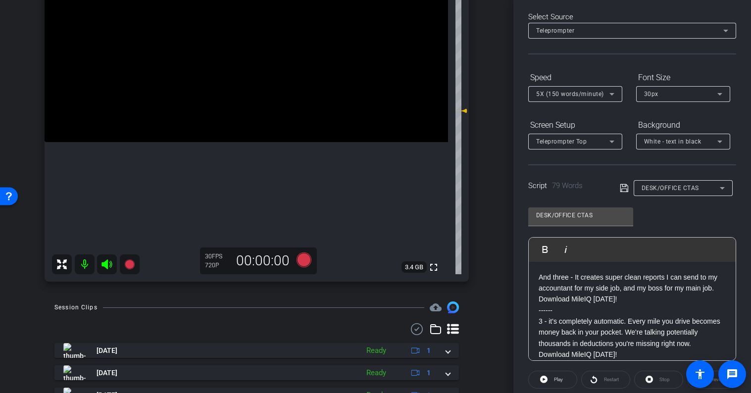
click at [559, 92] on span "5X (150 words/minute)" at bounding box center [570, 94] width 68 height 7
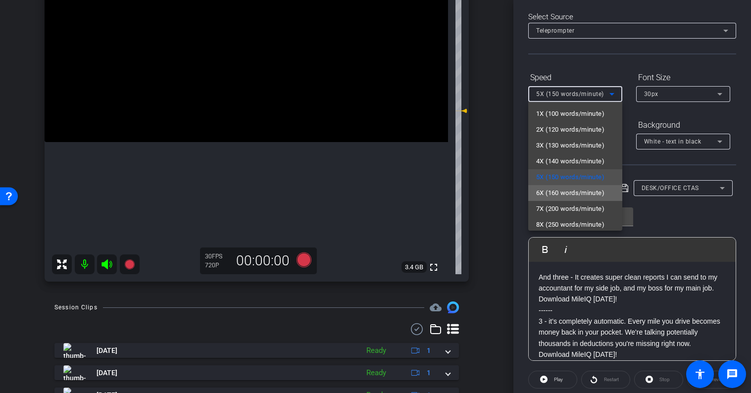
click at [558, 190] on span "6X (160 words/minute)" at bounding box center [570, 193] width 68 height 12
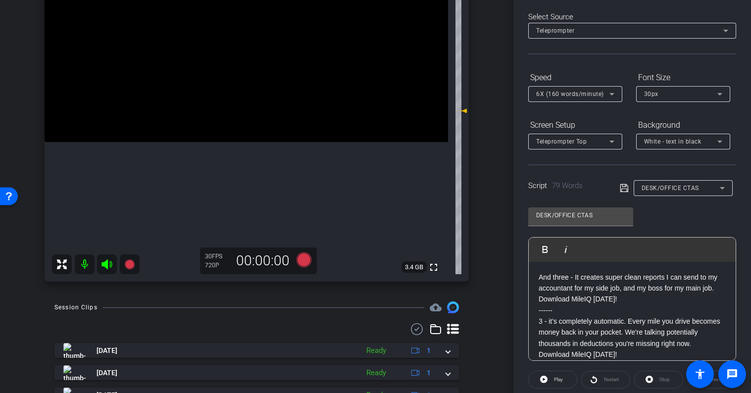
click at [590, 108] on div at bounding box center [575, 107] width 94 height 11
click at [303, 262] on icon at bounding box center [303, 259] width 15 height 15
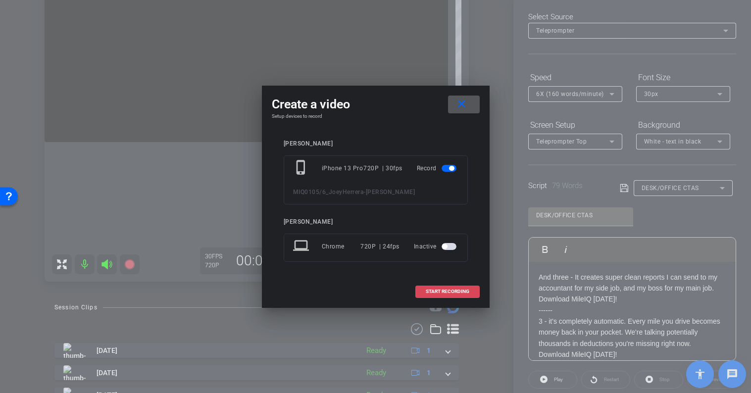
click at [437, 292] on span "START RECORDING" at bounding box center [448, 291] width 44 height 5
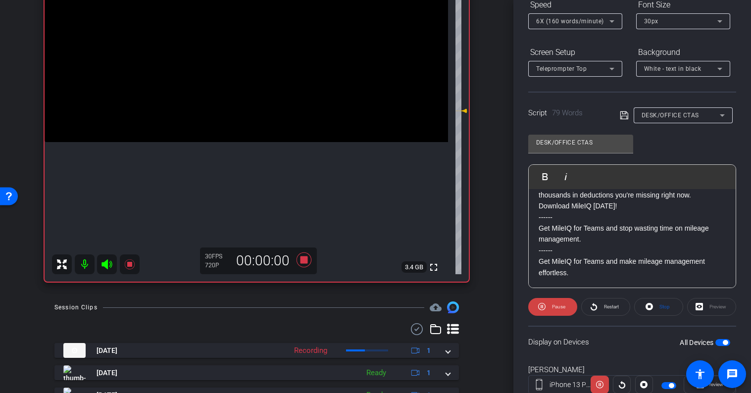
scroll to position [148, 0]
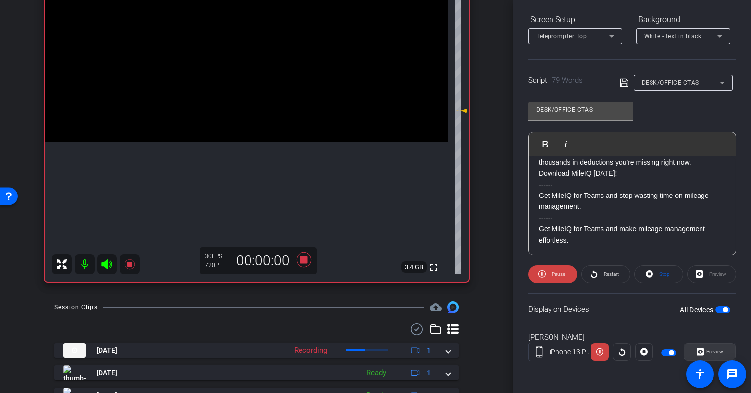
click at [706, 346] on span "Preview" at bounding box center [713, 352] width 19 height 14
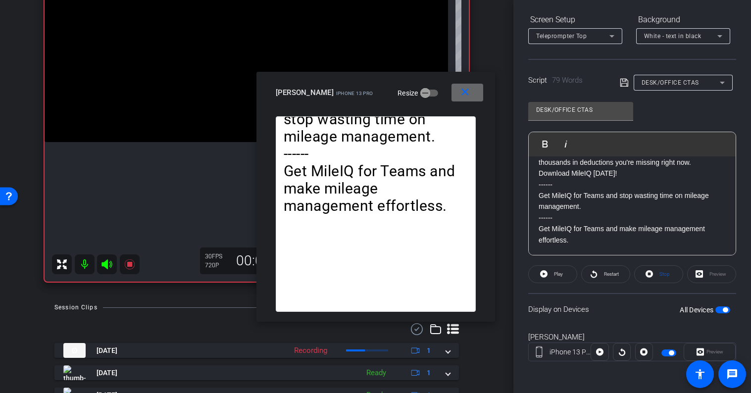
click at [467, 93] on mat-icon "close" at bounding box center [465, 92] width 12 height 12
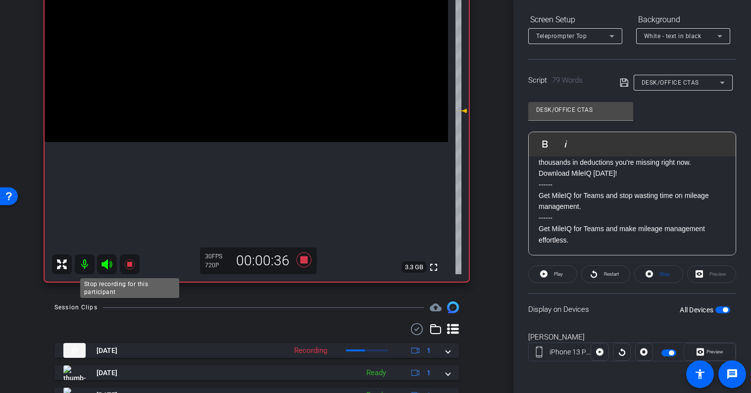
click at [131, 263] on icon at bounding box center [129, 264] width 10 height 10
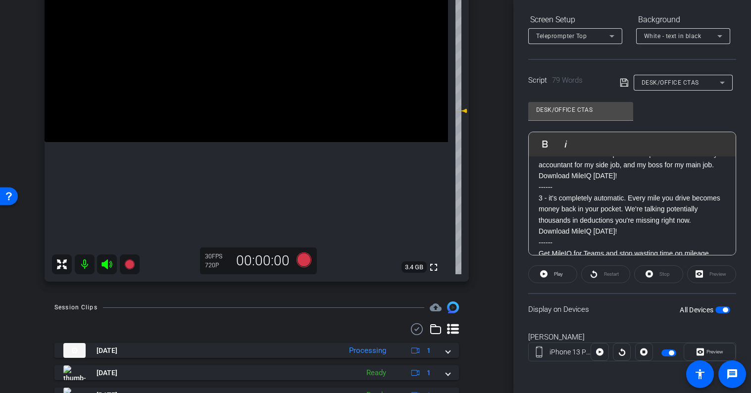
scroll to position [0, 0]
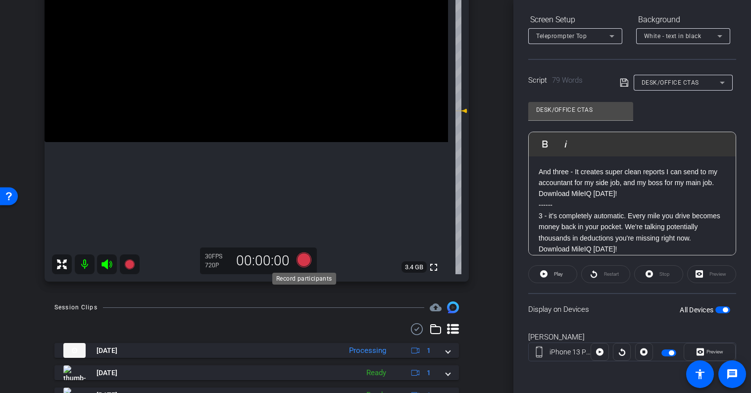
click at [302, 262] on icon at bounding box center [303, 259] width 15 height 15
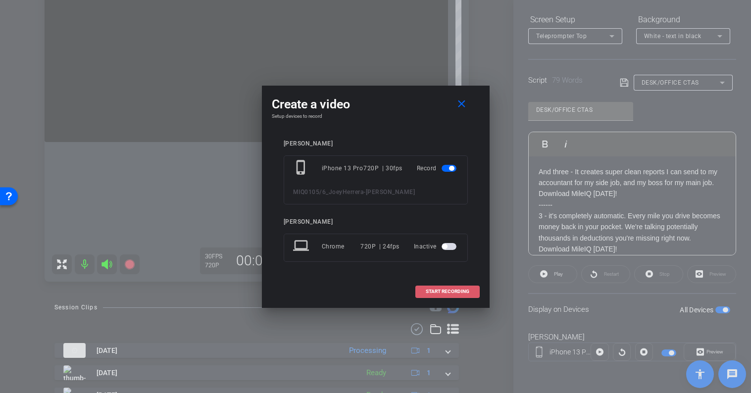
click at [448, 292] on span "START RECORDING" at bounding box center [448, 291] width 44 height 5
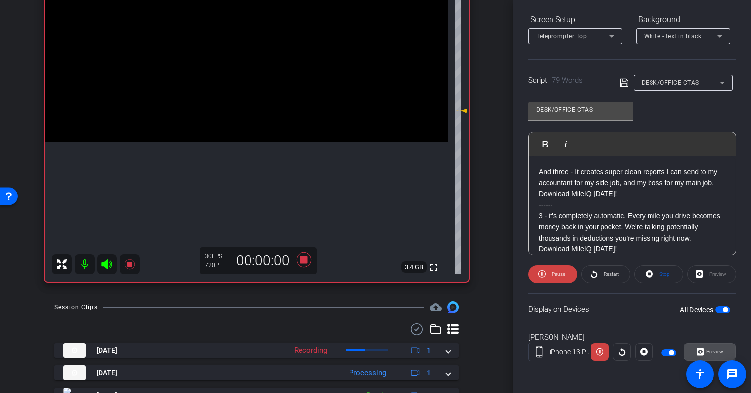
click at [711, 351] on span "Preview" at bounding box center [714, 351] width 17 height 5
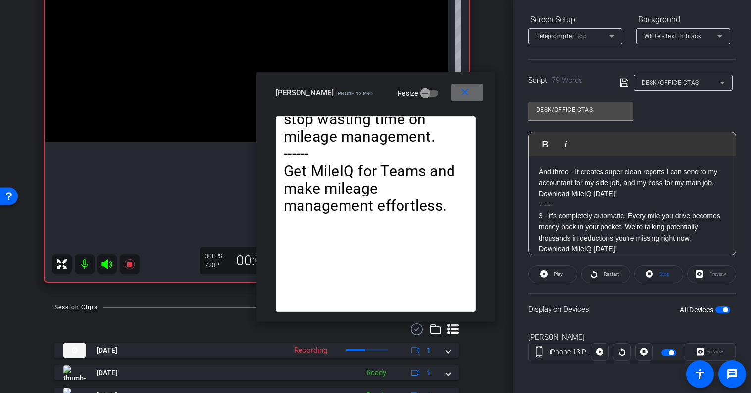
click at [471, 95] on span at bounding box center [467, 93] width 32 height 24
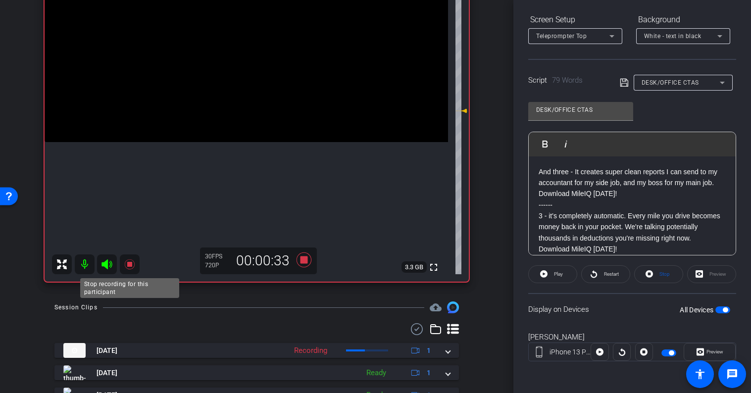
click at [129, 266] on icon at bounding box center [129, 264] width 10 height 10
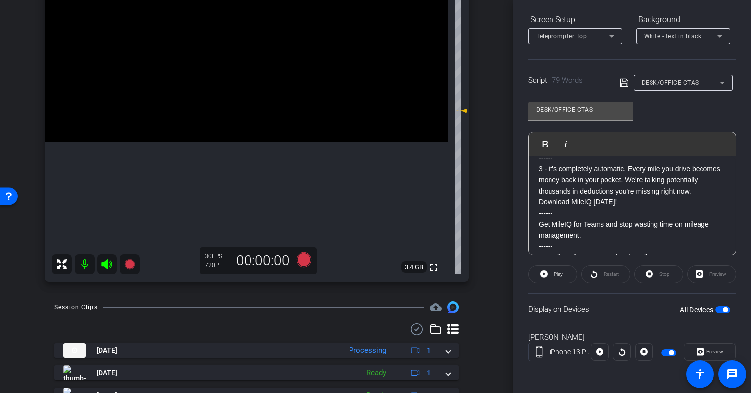
scroll to position [76, 0]
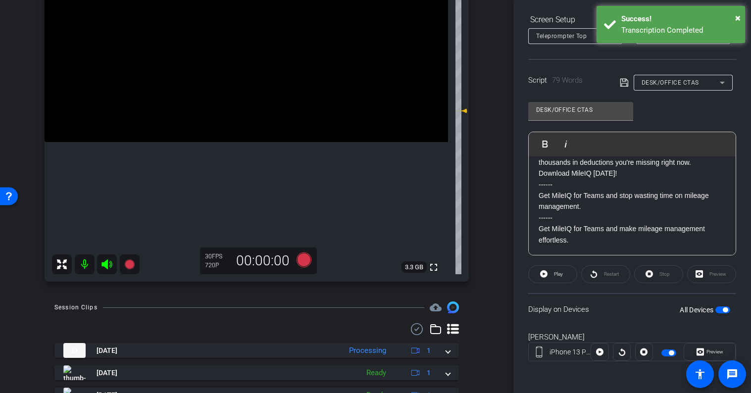
click at [679, 80] on span "DESK/OFFICE CTAS" at bounding box center [669, 82] width 57 height 7
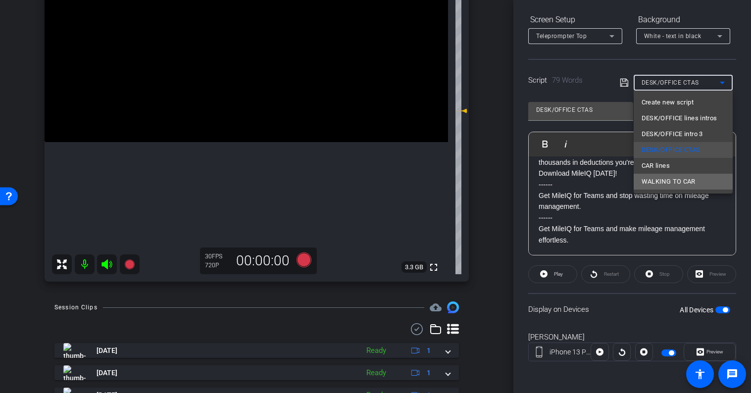
click at [684, 184] on span "WALKING TO CAR" at bounding box center [668, 182] width 54 height 12
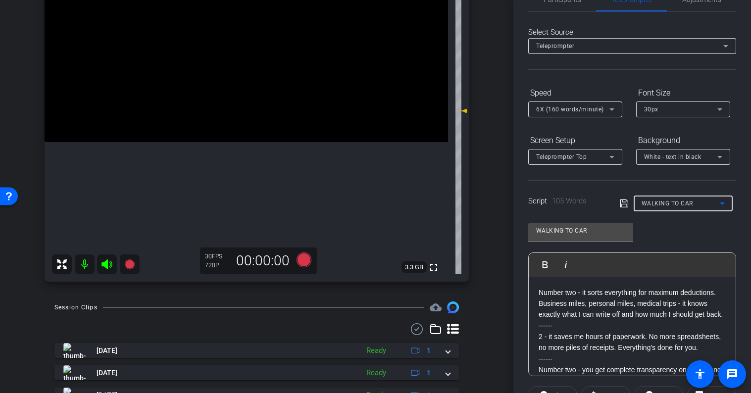
scroll to position [0, 0]
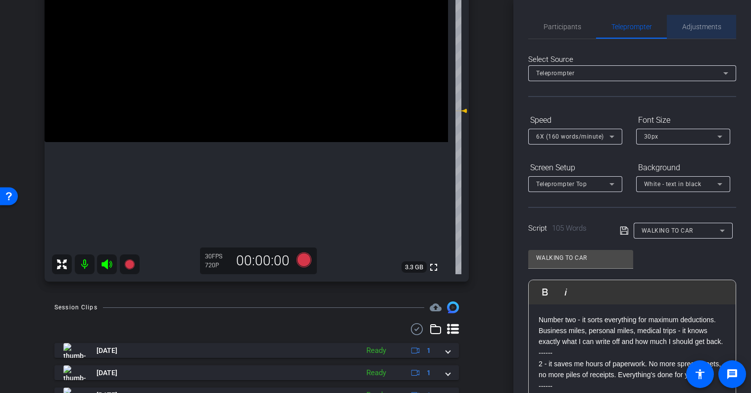
click at [709, 31] on span "Adjustments" at bounding box center [701, 27] width 39 height 24
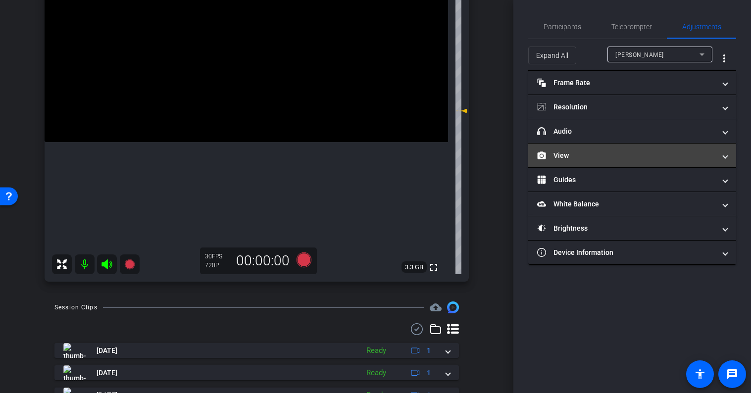
click at [602, 155] on mat-panel-title "View" at bounding box center [626, 155] width 178 height 10
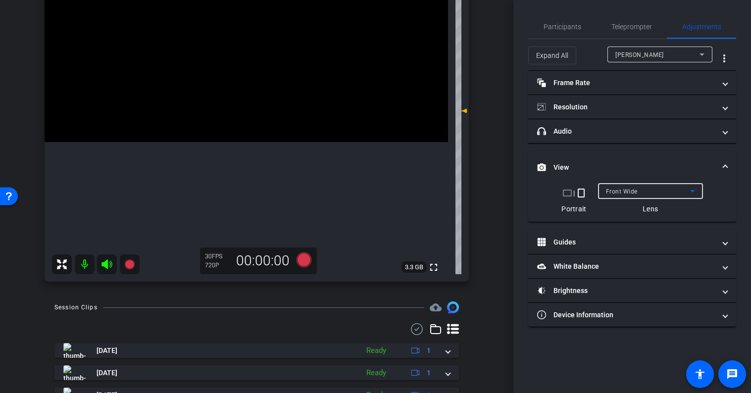
click at [628, 188] on span "Front Wide" at bounding box center [622, 191] width 32 height 7
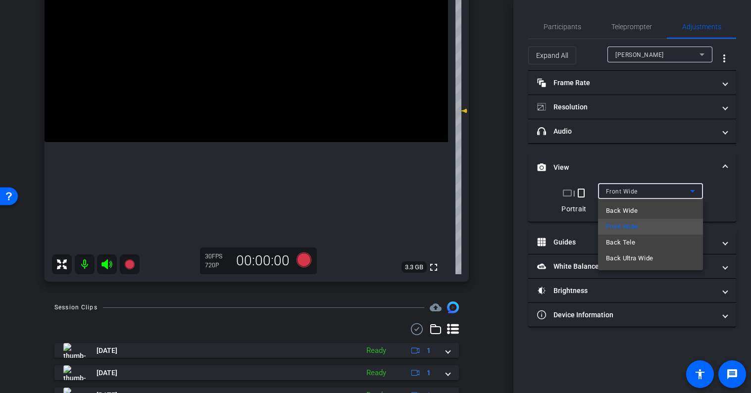
click at [635, 183] on div at bounding box center [375, 196] width 751 height 393
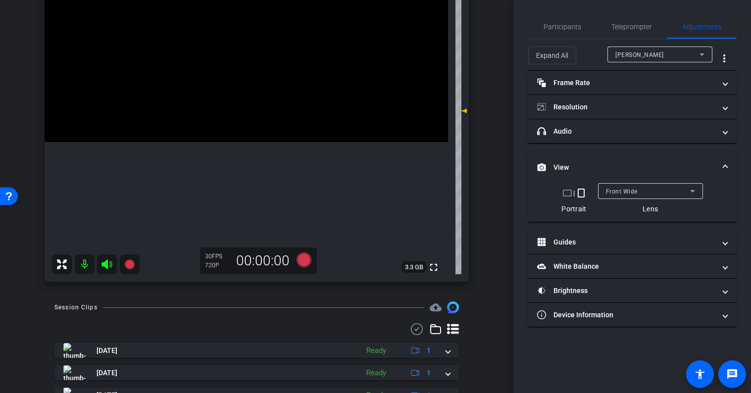
click at [641, 158] on mat-expansion-panel-header "View" at bounding box center [632, 167] width 208 height 32
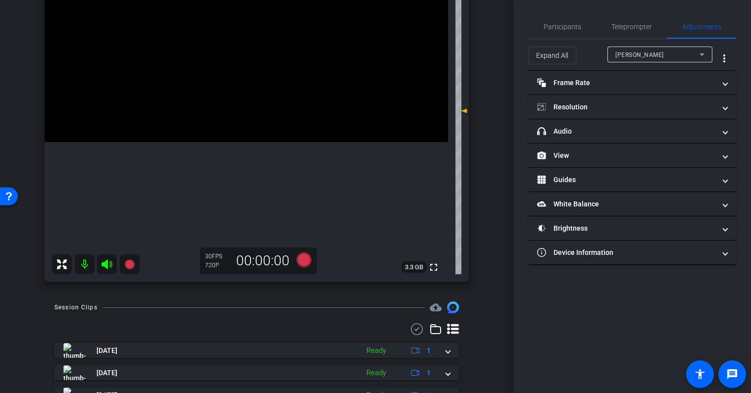
click at [634, 13] on div "Participants Teleprompter Adjustments settings Layn Pieratt flip Director Every…" at bounding box center [632, 196] width 238 height 393
click at [634, 27] on span "Teleprompter" at bounding box center [631, 26] width 41 height 7
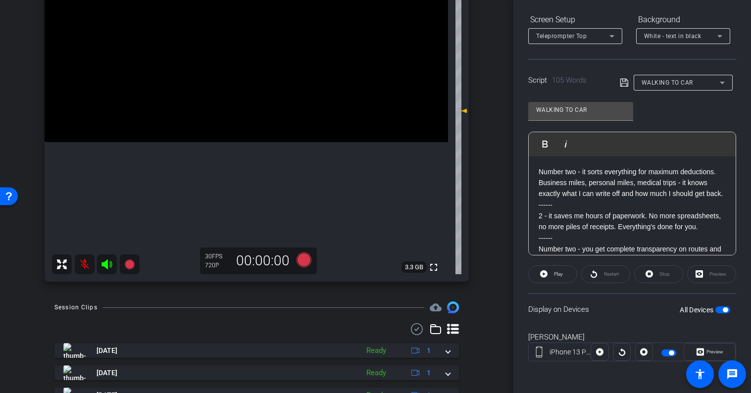
scroll to position [142, 0]
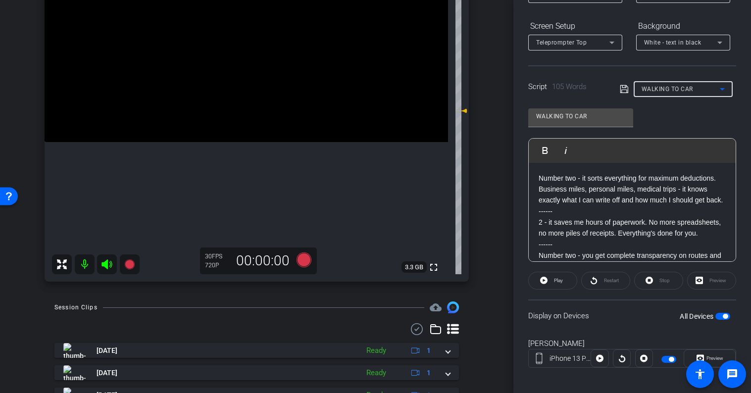
click at [676, 90] on span "WALKING TO CAR" at bounding box center [666, 89] width 51 height 7
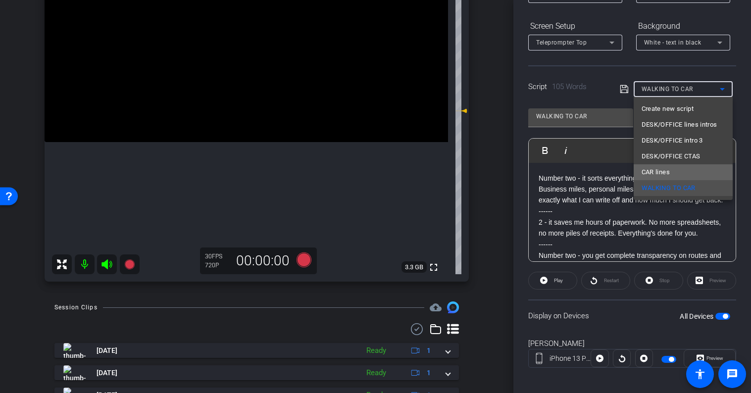
click at [680, 173] on mat-option "CAR lines" at bounding box center [682, 172] width 99 height 16
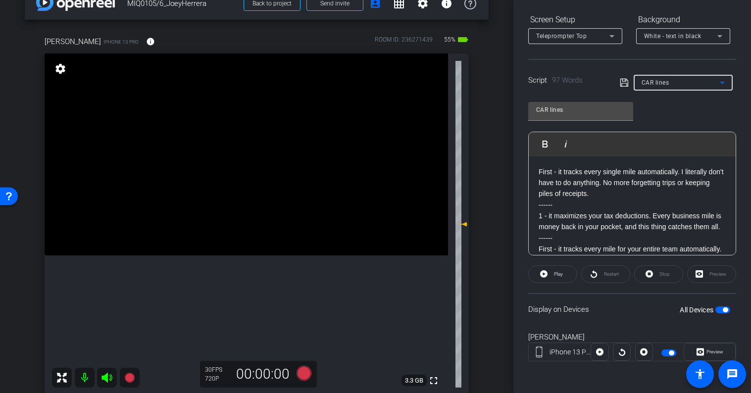
scroll to position [0, 0]
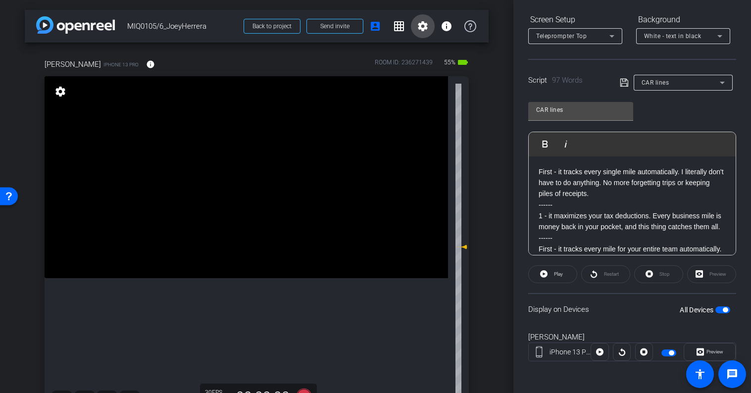
click at [428, 29] on mat-icon "settings" at bounding box center [423, 26] width 12 height 12
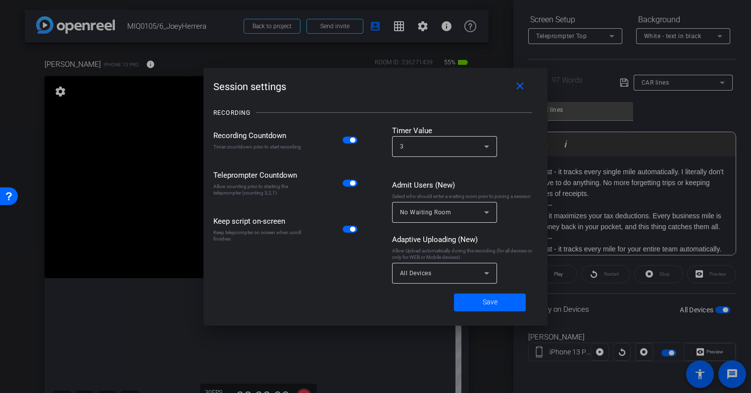
click at [428, 29] on div at bounding box center [375, 196] width 751 height 393
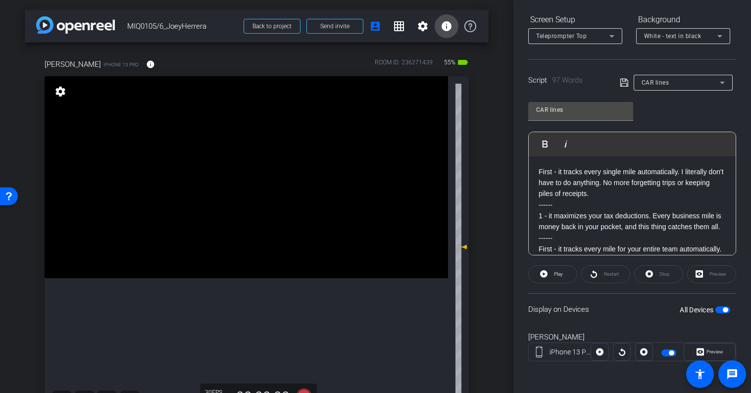
click at [448, 29] on mat-icon "info" at bounding box center [446, 26] width 12 height 12
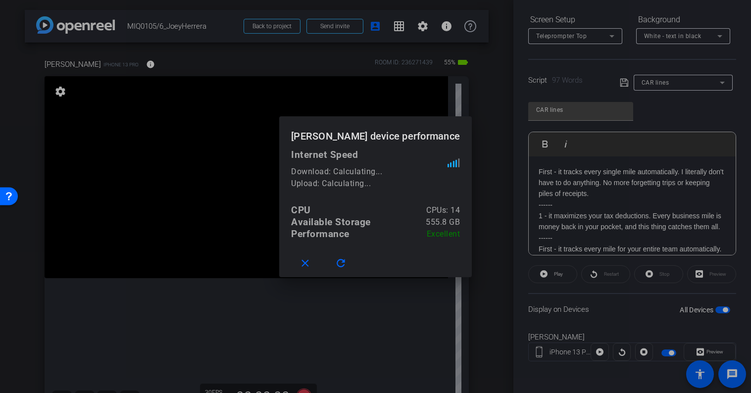
click at [448, 29] on div at bounding box center [375, 196] width 751 height 393
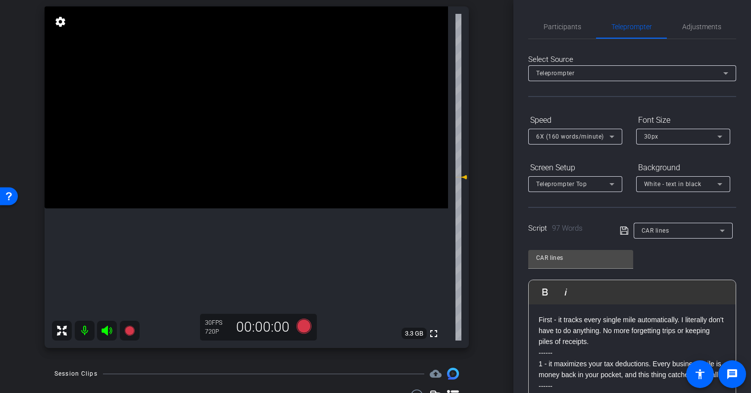
scroll to position [148, 0]
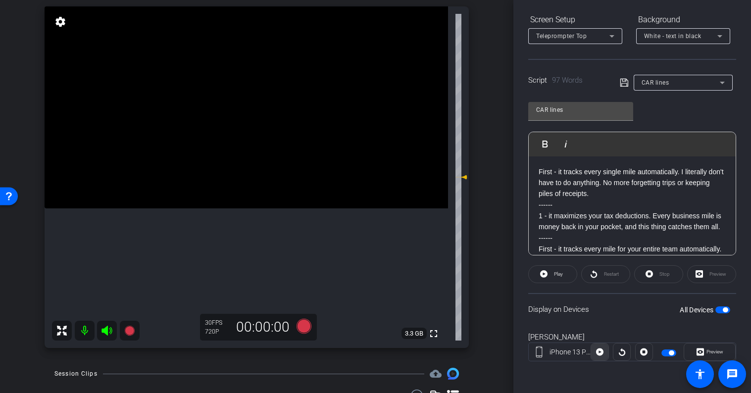
click at [603, 354] on icon at bounding box center [599, 351] width 7 height 15
click at [722, 353] on span "Preview" at bounding box center [714, 351] width 17 height 5
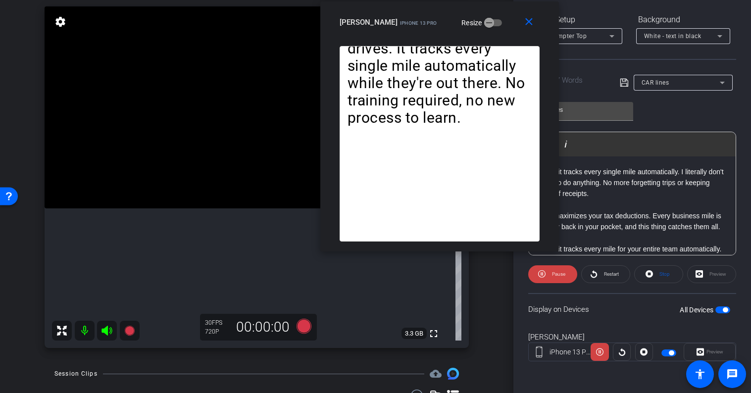
drag, startPoint x: 424, startPoint y: 93, endPoint x: 488, endPoint y: 23, distance: 94.9
click at [488, 23] on div "Joey iPhone 13 Pro Resize" at bounding box center [442, 22] width 207 height 18
click at [518, 22] on span at bounding box center [531, 22] width 32 height 24
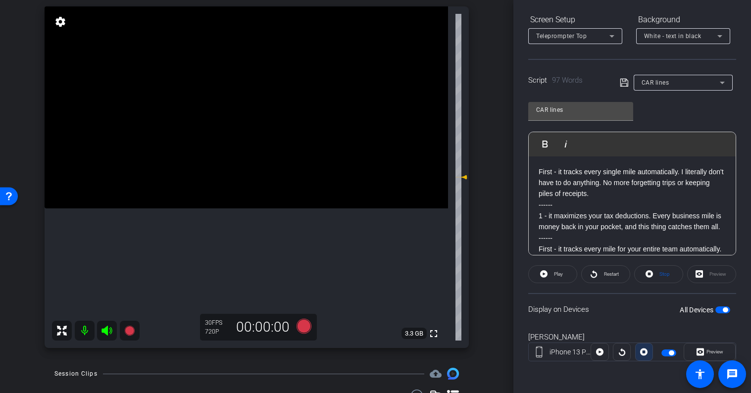
click at [645, 353] on icon at bounding box center [643, 351] width 7 height 7
click at [645, 353] on div at bounding box center [644, 352] width 18 height 18
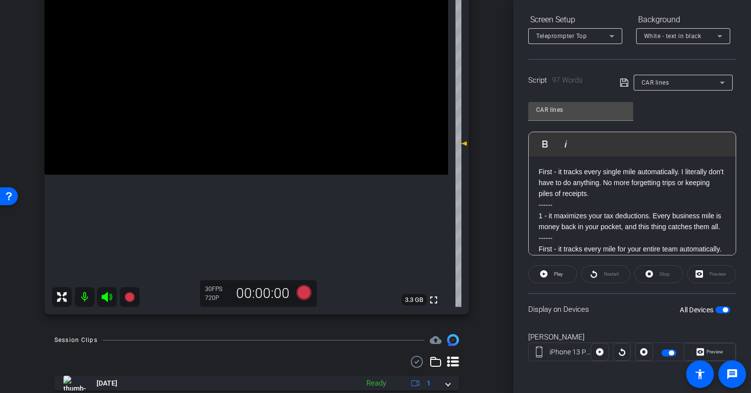
scroll to position [98, 0]
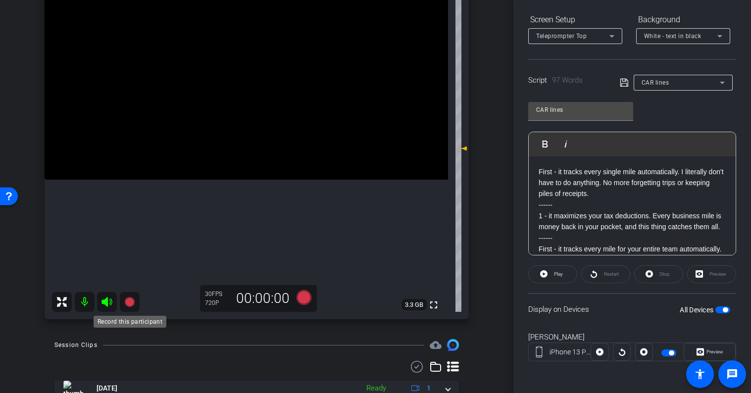
click at [131, 303] on icon at bounding box center [129, 302] width 10 height 10
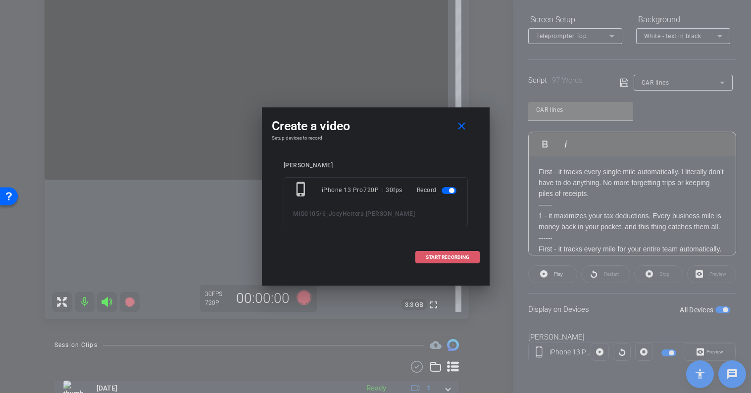
click at [438, 253] on span at bounding box center [447, 257] width 63 height 24
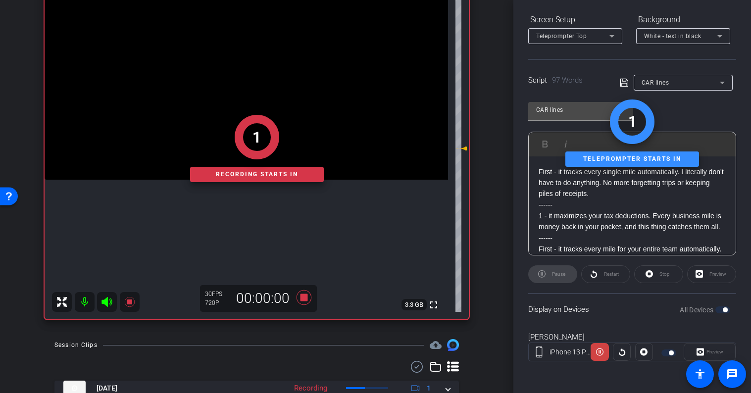
click at [700, 351] on div "Preview" at bounding box center [709, 352] width 52 height 18
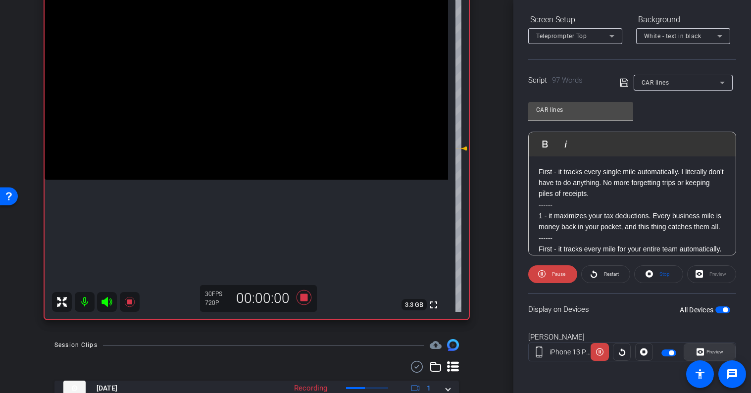
click at [713, 353] on span "Preview" at bounding box center [714, 351] width 17 height 5
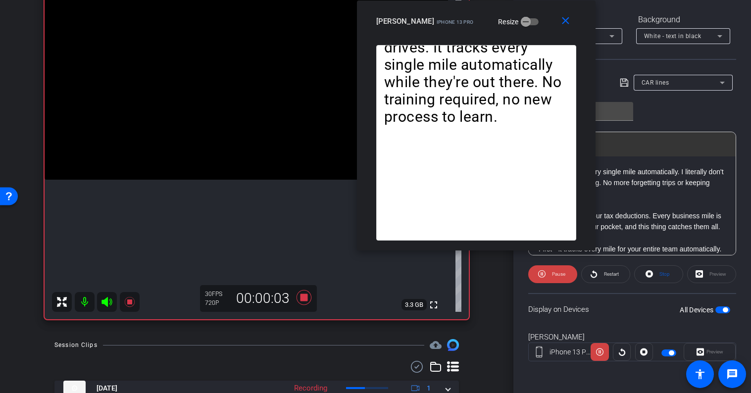
drag, startPoint x: 408, startPoint y: 78, endPoint x: 508, endPoint y: 5, distance: 123.6
click at [508, 5] on div "close Joey iPhone 13 Pro Resize" at bounding box center [476, 22] width 239 height 45
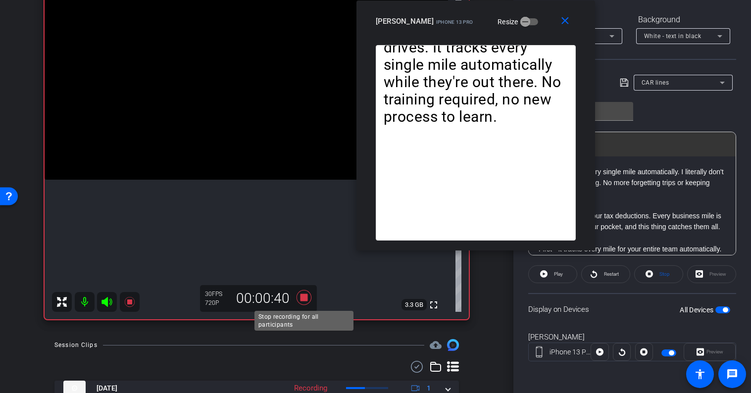
click at [304, 299] on icon at bounding box center [303, 297] width 15 height 15
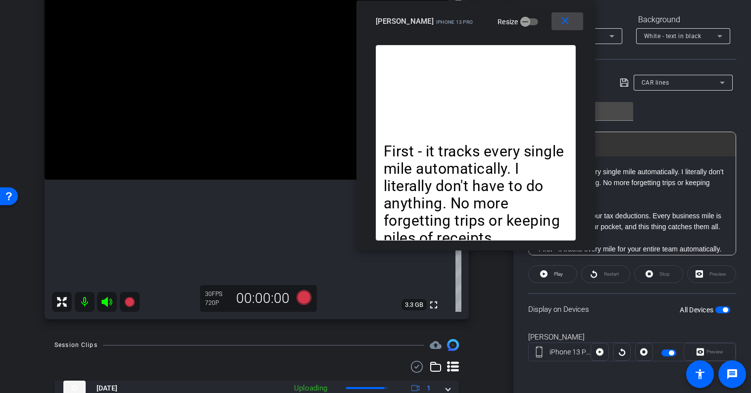
click at [570, 23] on mat-icon "close" at bounding box center [565, 21] width 12 height 12
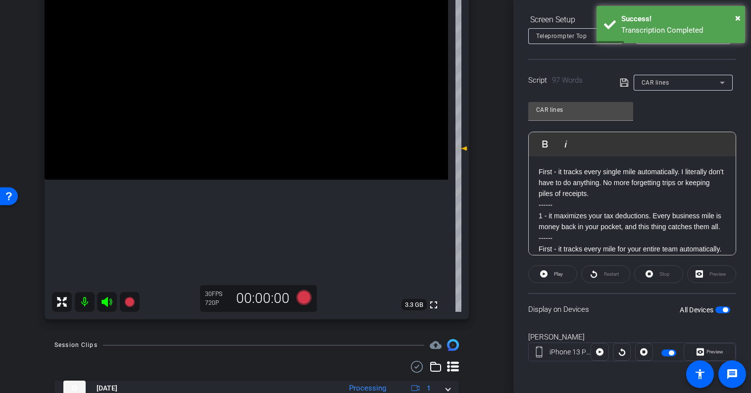
click at [649, 356] on div at bounding box center [644, 352] width 18 height 18
click at [644, 352] on div at bounding box center [644, 352] width 18 height 18
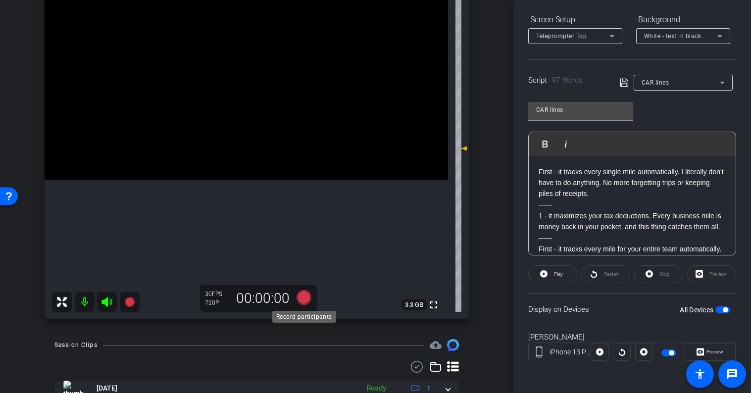
click at [302, 299] on icon at bounding box center [303, 297] width 15 height 15
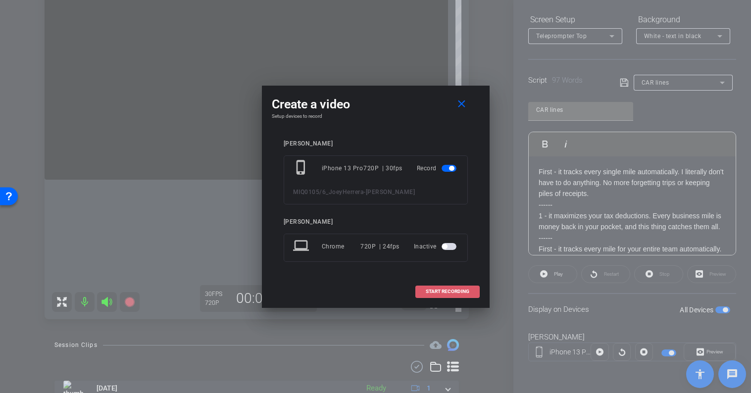
click at [444, 292] on span "START RECORDING" at bounding box center [448, 291] width 44 height 5
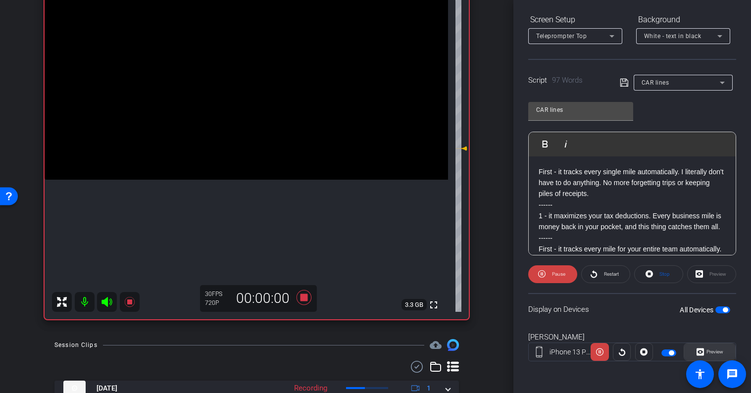
click at [700, 353] on icon at bounding box center [699, 351] width 7 height 15
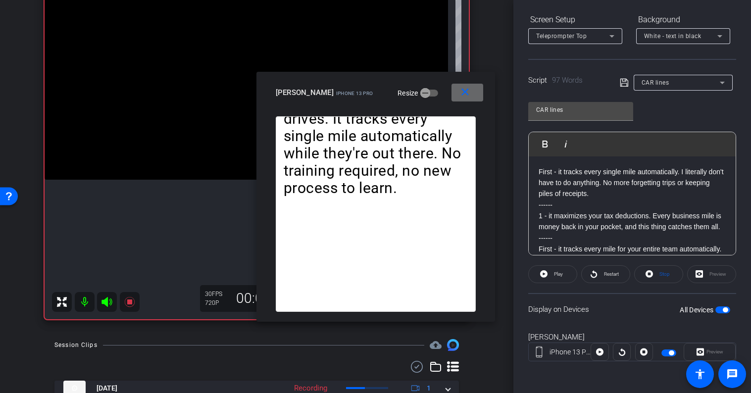
click at [465, 92] on mat-icon "close" at bounding box center [465, 92] width 12 height 12
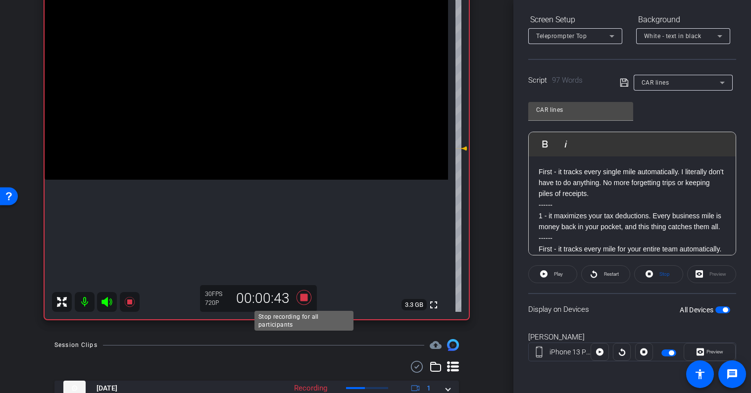
click at [304, 298] on icon at bounding box center [303, 297] width 15 height 15
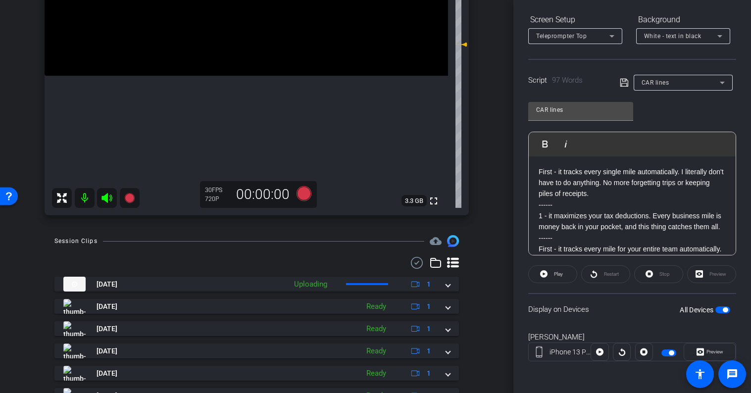
scroll to position [204, 0]
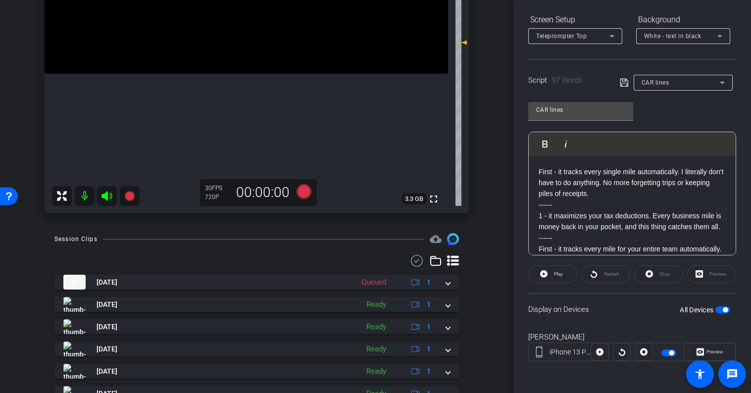
click at [667, 89] on div "CAR lines" at bounding box center [682, 83] width 83 height 16
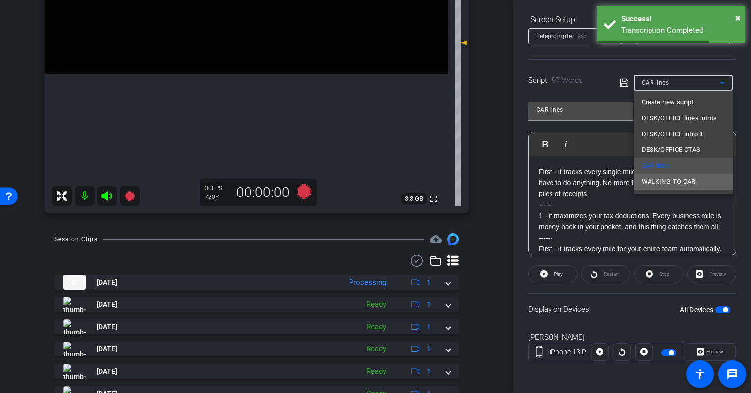
click at [683, 180] on span "WALKING TO CAR" at bounding box center [668, 182] width 54 height 12
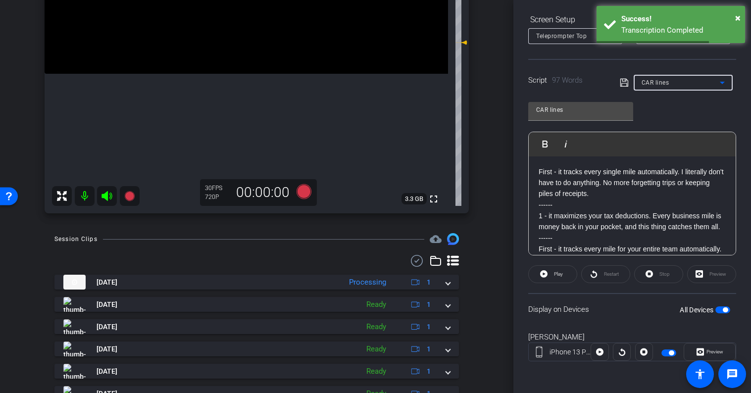
type input "WALKING TO CAR"
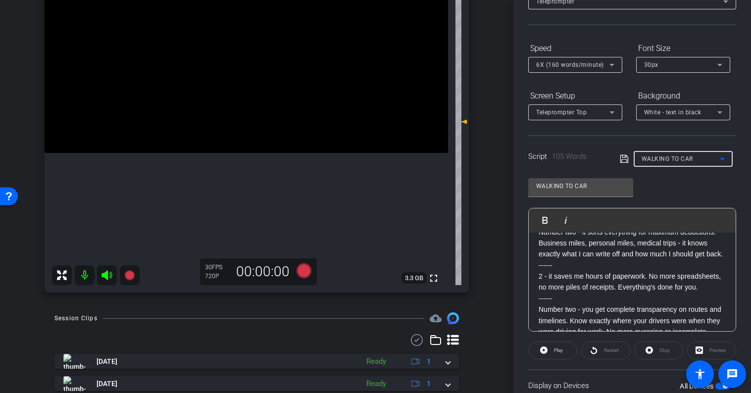
scroll to position [0, 0]
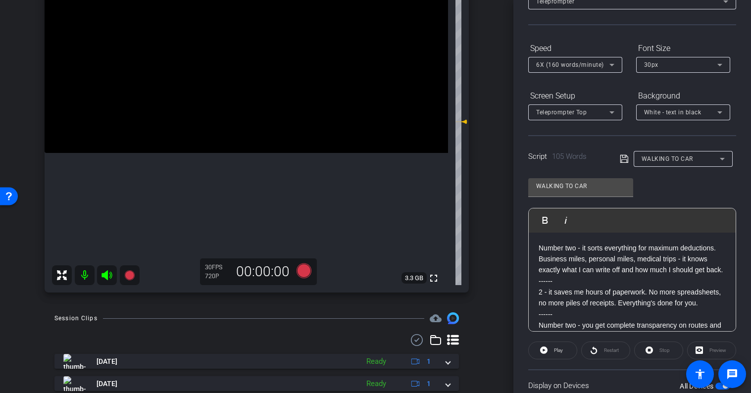
click at [571, 276] on p "Number two - it sorts everything for maximum deductions. Business miles, person…" at bounding box center [631, 258] width 187 height 33
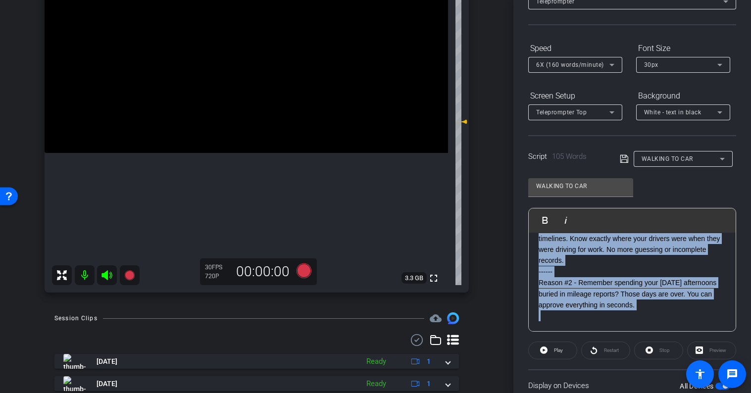
scroll to position [109, 0]
drag, startPoint x: 536, startPoint y: 267, endPoint x: 708, endPoint y: 372, distance: 201.4
click at [708, 372] on openreel-root "menu arrow_forward_ios keyboard_return Close forward_to_inbox Send invite accou…" at bounding box center [375, 196] width 751 height 393
copy div "2 - it saves me hours of paperwork. No more spreadsheets, no more piles of rece…"
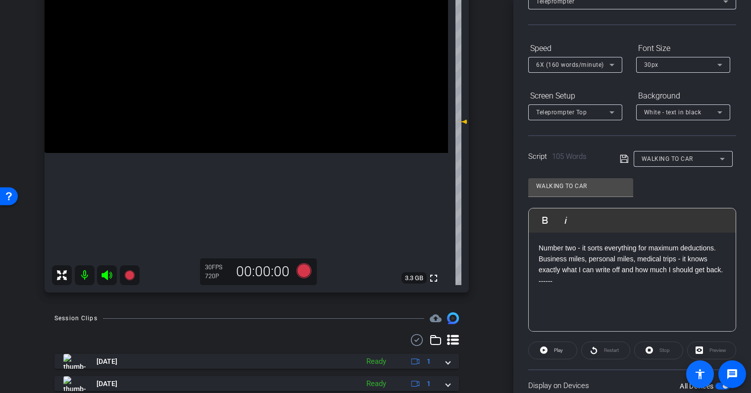
scroll to position [148, 0]
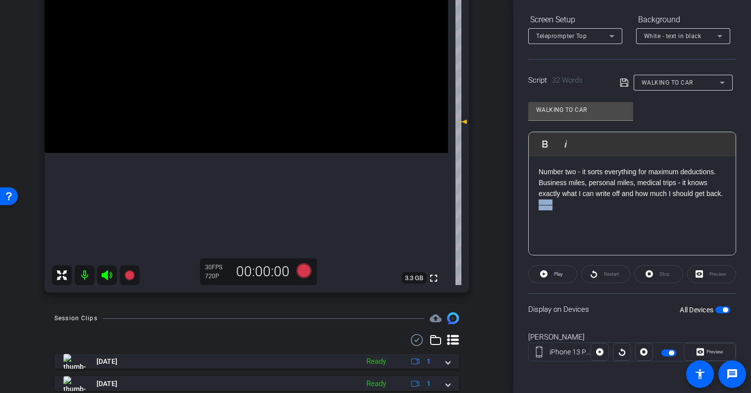
drag, startPoint x: 555, startPoint y: 218, endPoint x: 530, endPoint y: 218, distance: 24.7
click at [530, 218] on div "Number two - it sorts everything for maximum deductions. Business miles, person…" at bounding box center [632, 205] width 207 height 99
click at [602, 210] on p at bounding box center [631, 204] width 187 height 11
click at [711, 350] on span "Preview" at bounding box center [714, 351] width 17 height 5
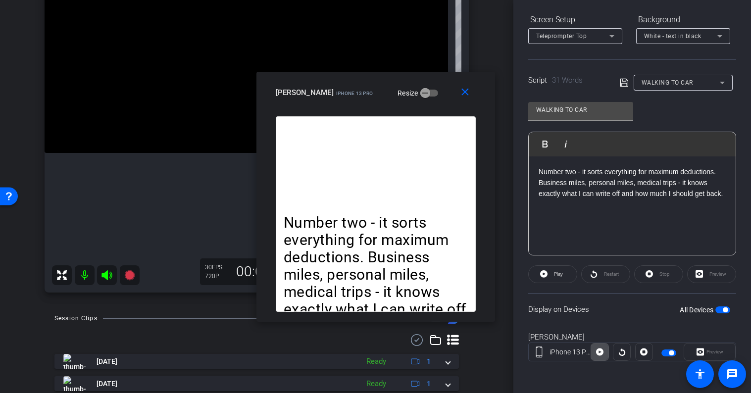
click at [602, 351] on icon at bounding box center [599, 351] width 7 height 7
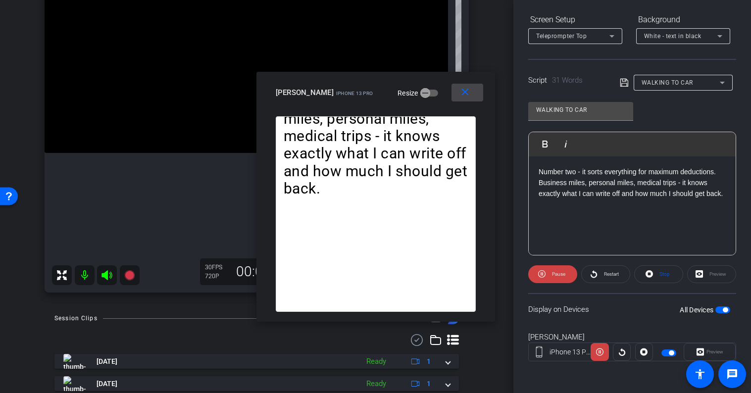
click at [463, 87] on mat-icon "close" at bounding box center [465, 92] width 12 height 12
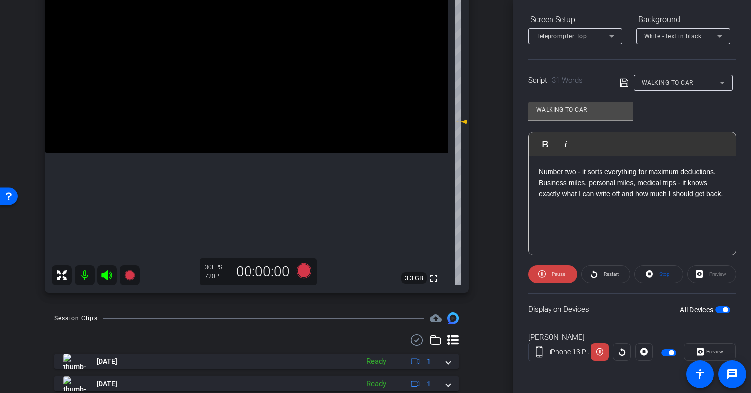
click at [609, 170] on p "Number two - it sorts everything for maximum deductions. Business miles, person…" at bounding box center [631, 182] width 187 height 33
click at [624, 84] on icon at bounding box center [624, 83] width 9 height 12
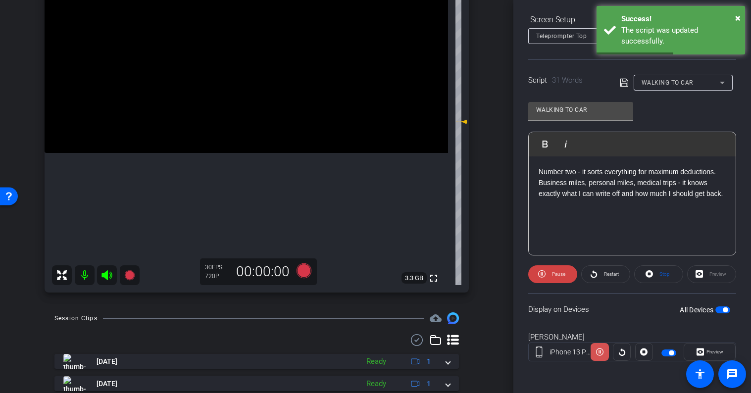
click at [599, 354] on icon at bounding box center [599, 351] width 7 height 15
click at [642, 355] on icon at bounding box center [643, 351] width 7 height 7
click at [641, 354] on div at bounding box center [644, 352] width 18 height 18
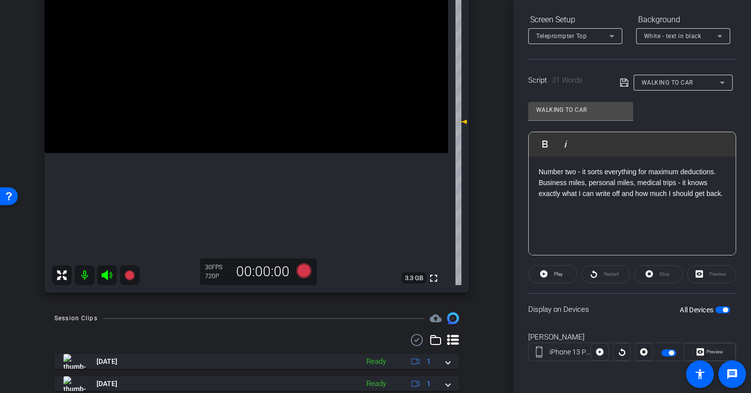
click at [626, 352] on div at bounding box center [622, 352] width 18 height 18
click at [605, 354] on span at bounding box center [599, 352] width 17 height 24
click at [712, 350] on span "Preview" at bounding box center [714, 351] width 17 height 5
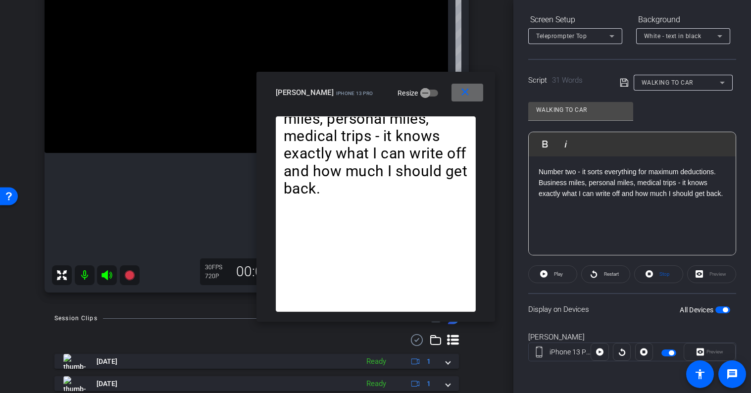
click at [468, 94] on mat-icon "close" at bounding box center [465, 92] width 12 height 12
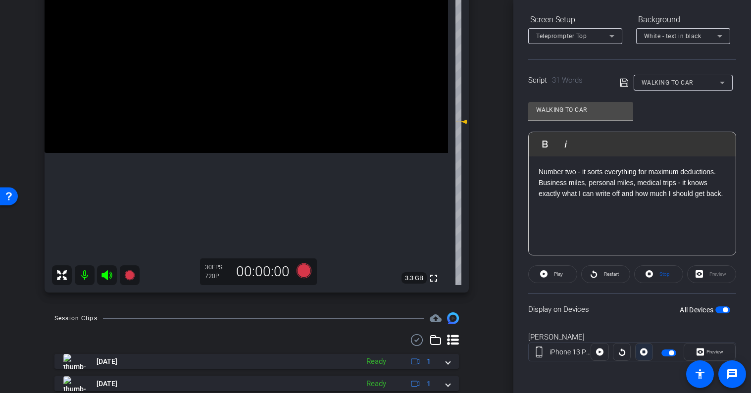
click at [640, 351] on icon at bounding box center [643, 351] width 7 height 7
click at [640, 351] on div at bounding box center [644, 352] width 18 height 18
click at [303, 272] on icon at bounding box center [303, 270] width 15 height 15
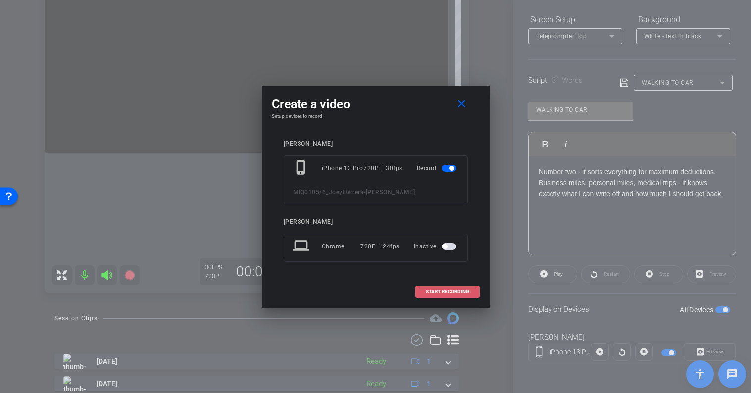
click at [442, 291] on span "START RECORDING" at bounding box center [448, 291] width 44 height 5
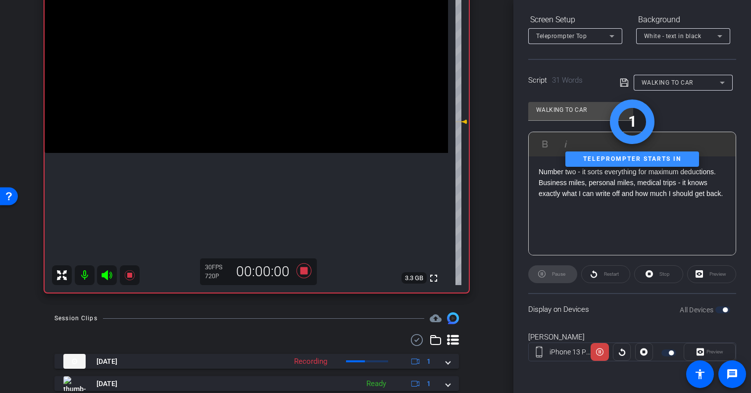
click at [715, 351] on div "Preview" at bounding box center [709, 352] width 52 height 18
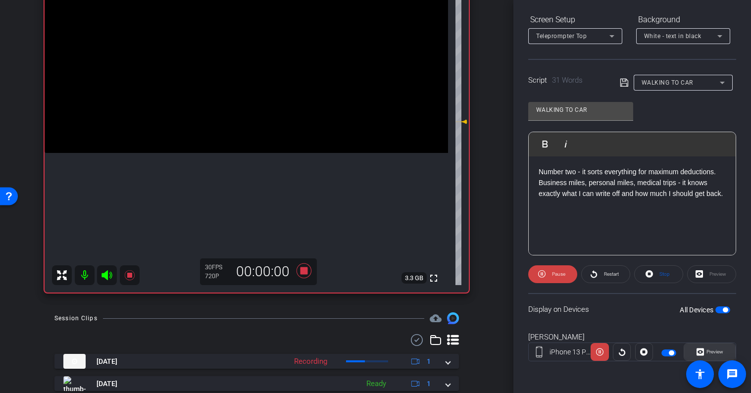
click at [708, 353] on span "Preview" at bounding box center [714, 351] width 17 height 5
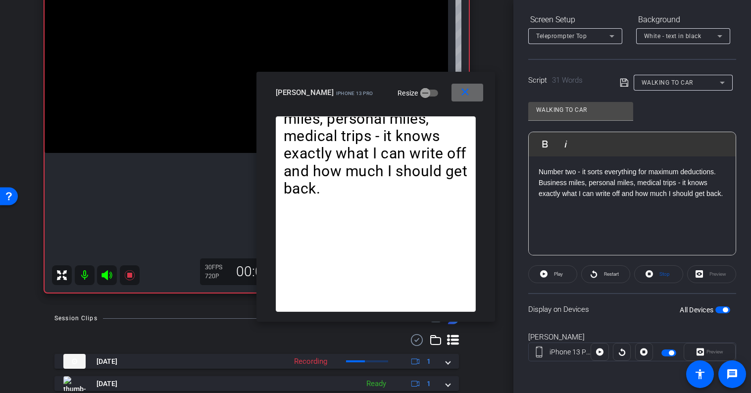
click at [464, 96] on mat-icon "close" at bounding box center [465, 92] width 12 height 12
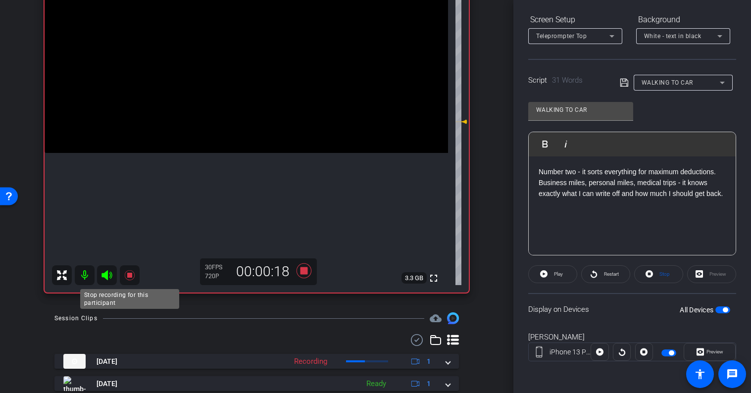
click at [130, 277] on icon at bounding box center [129, 275] width 10 height 10
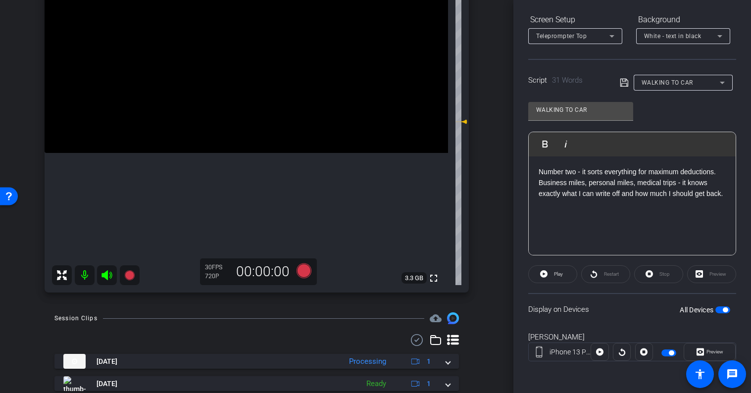
click at [623, 199] on p "Number two - it sorts everything for maximum deductions. Business miles, person…" at bounding box center [631, 182] width 187 height 33
click at [305, 270] on icon at bounding box center [303, 270] width 15 height 15
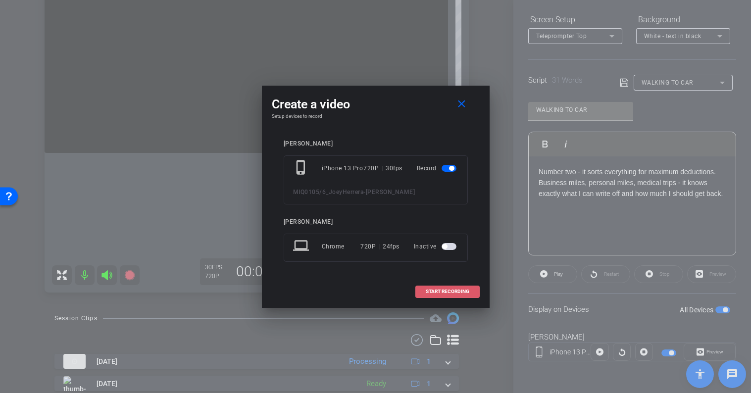
click at [438, 289] on span "START RECORDING" at bounding box center [448, 291] width 44 height 5
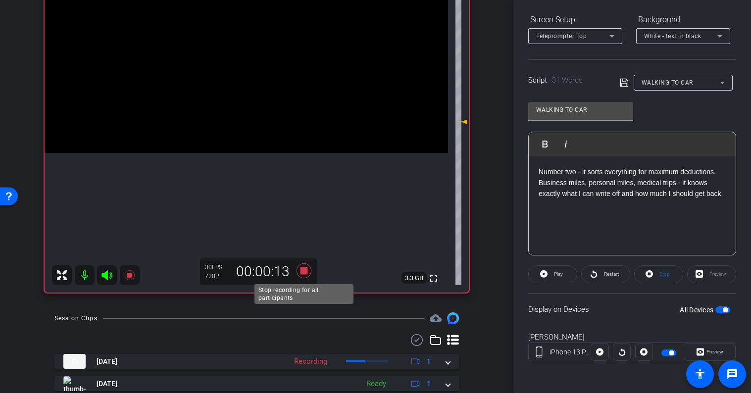
click at [305, 274] on icon at bounding box center [303, 270] width 15 height 15
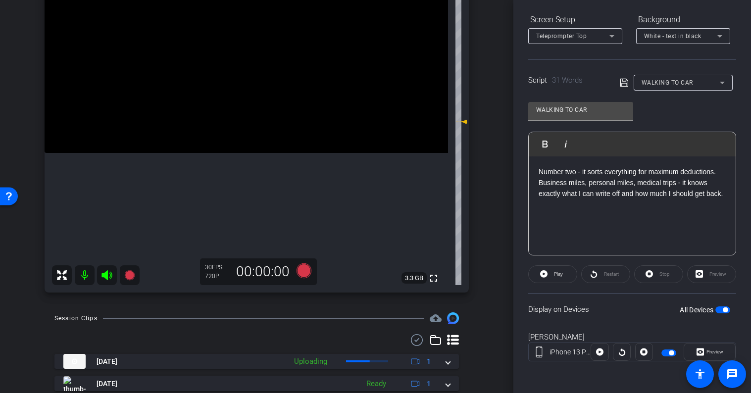
click at [629, 210] on p at bounding box center [631, 204] width 187 height 11
drag, startPoint x: 571, startPoint y: 209, endPoint x: 509, endPoint y: 151, distance: 85.1
click at [509, 152] on div "arrow_back MIQ0105/6_JoeyHerrera Back to project Send invite account_box grid_o…" at bounding box center [375, 196] width 751 height 393
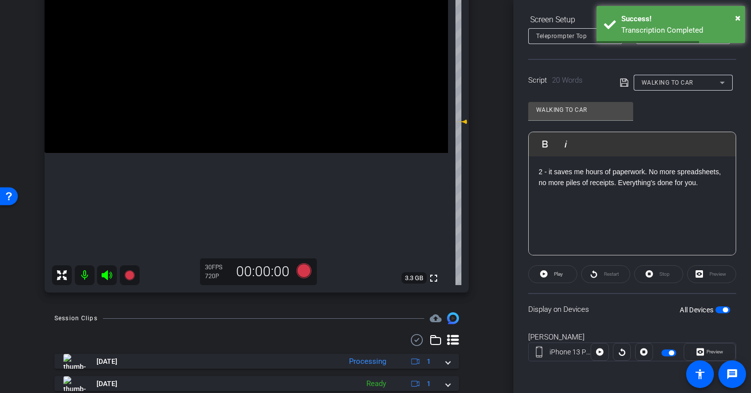
click at [623, 82] on icon at bounding box center [624, 83] width 9 height 12
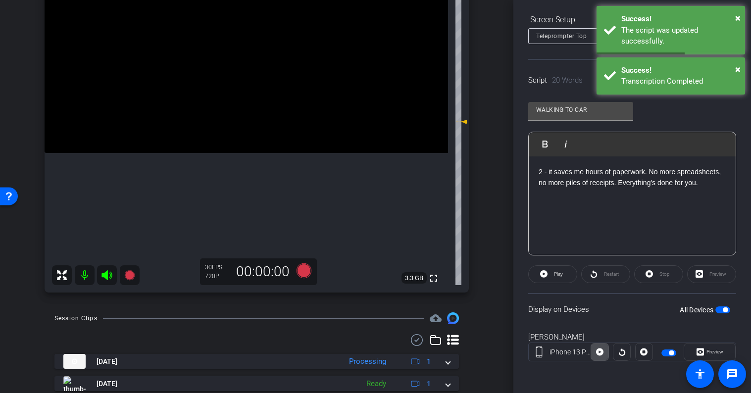
click at [597, 349] on icon at bounding box center [599, 351] width 7 height 7
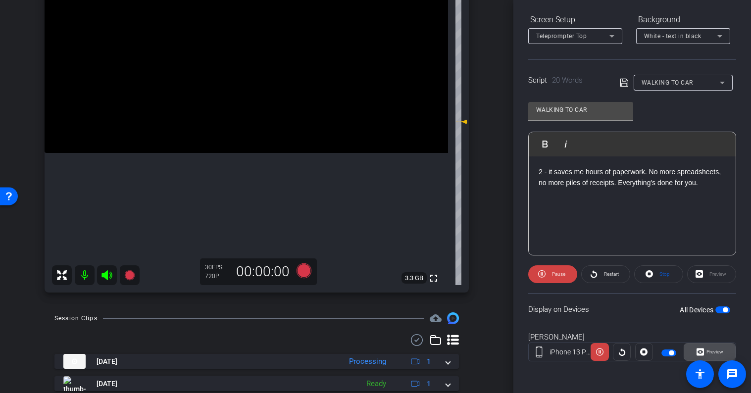
click at [704, 349] on span "Preview" at bounding box center [713, 352] width 19 height 14
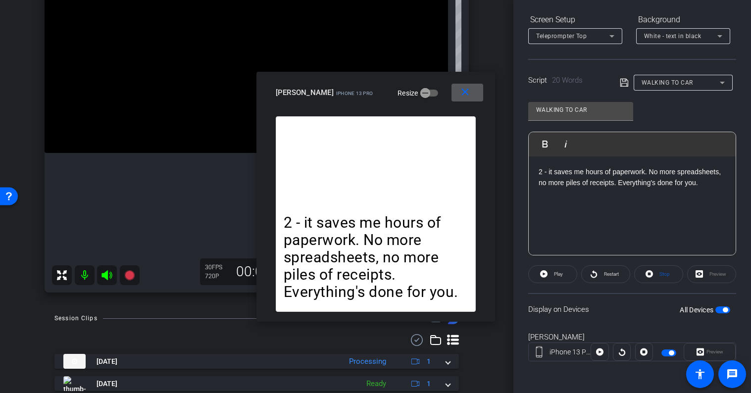
click at [471, 94] on mat-icon "close" at bounding box center [465, 92] width 12 height 12
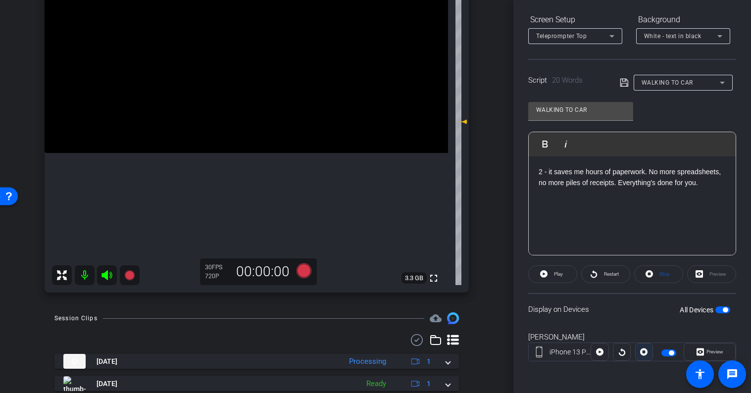
click at [643, 353] on icon at bounding box center [643, 351] width 7 height 15
click at [305, 272] on icon at bounding box center [303, 270] width 15 height 15
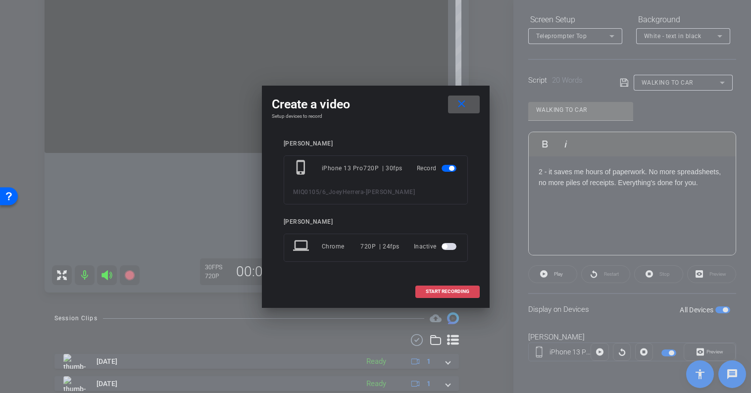
click at [436, 290] on span "START RECORDING" at bounding box center [448, 291] width 44 height 5
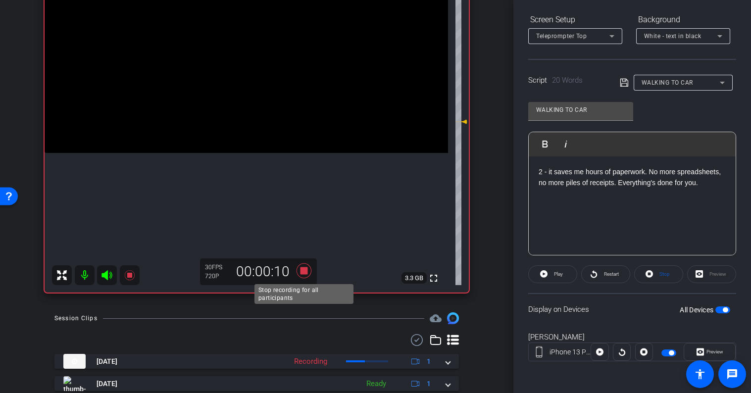
click at [306, 274] on icon at bounding box center [303, 270] width 15 height 15
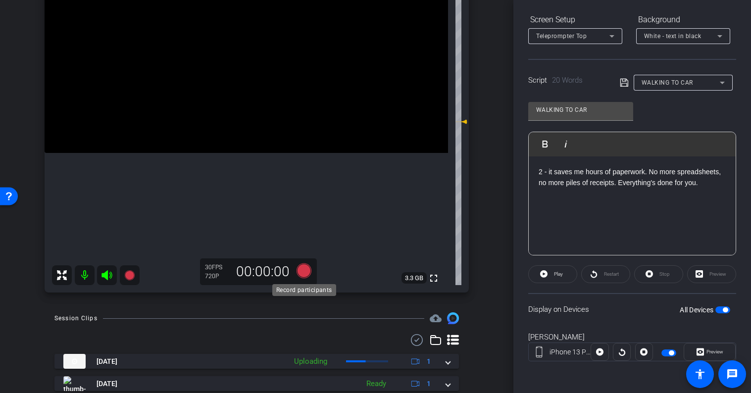
click at [306, 275] on icon at bounding box center [303, 270] width 15 height 15
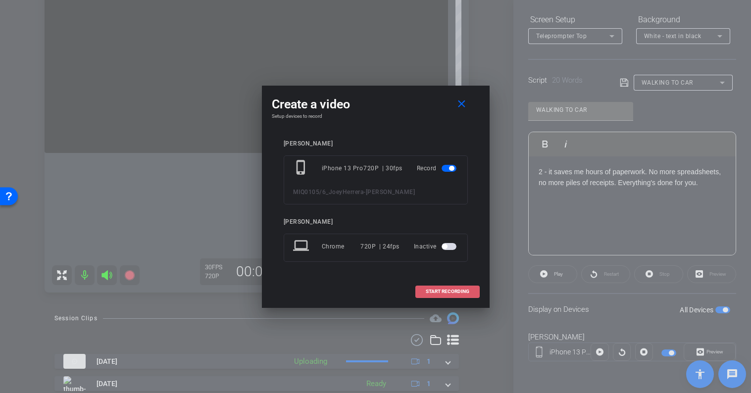
click at [436, 291] on span "START RECORDING" at bounding box center [448, 291] width 44 height 5
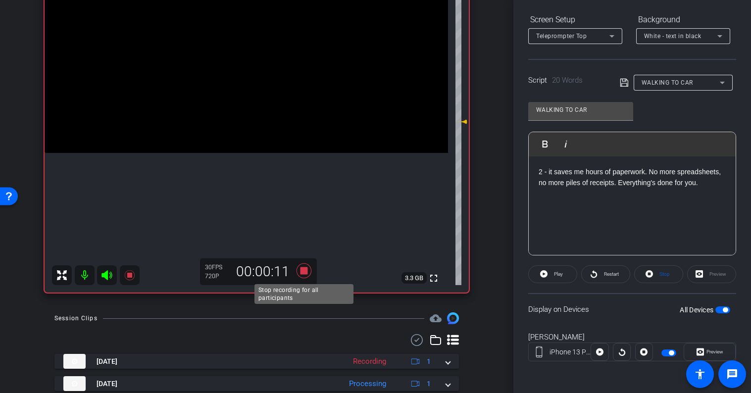
click at [305, 276] on icon at bounding box center [304, 271] width 24 height 18
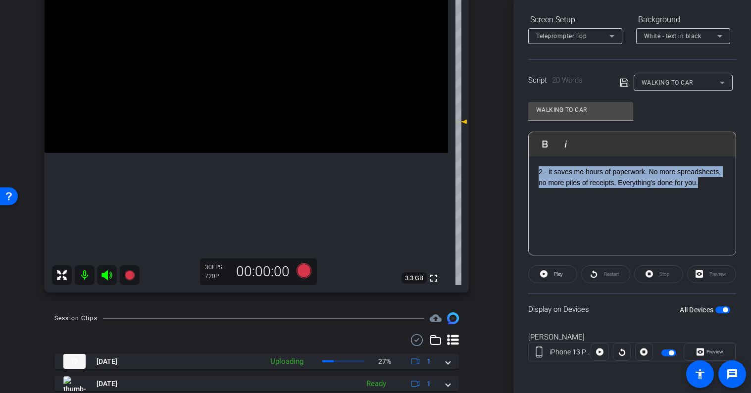
drag, startPoint x: 536, startPoint y: 173, endPoint x: 756, endPoint y: 192, distance: 220.1
click at [750, 192] on html "Accessibility Screen-Reader Guide, Feedback, and Issue Reporting | New window m…" at bounding box center [375, 196] width 751 height 393
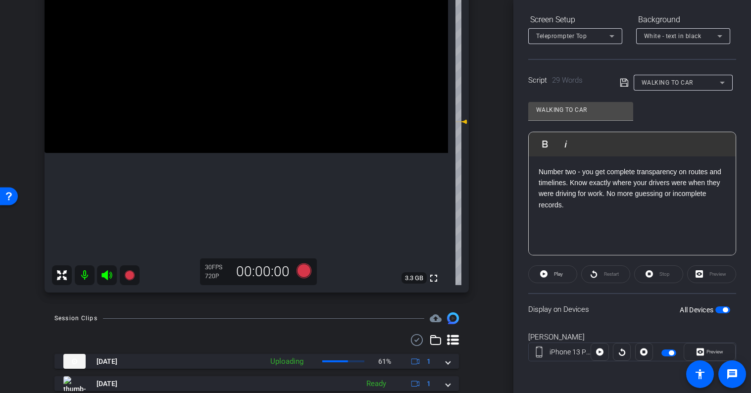
click at [629, 89] on div "WALKING TO CAR" at bounding box center [678, 83] width 117 height 16
click at [624, 87] on icon at bounding box center [624, 83] width 9 height 12
click at [604, 356] on span at bounding box center [599, 352] width 17 height 24
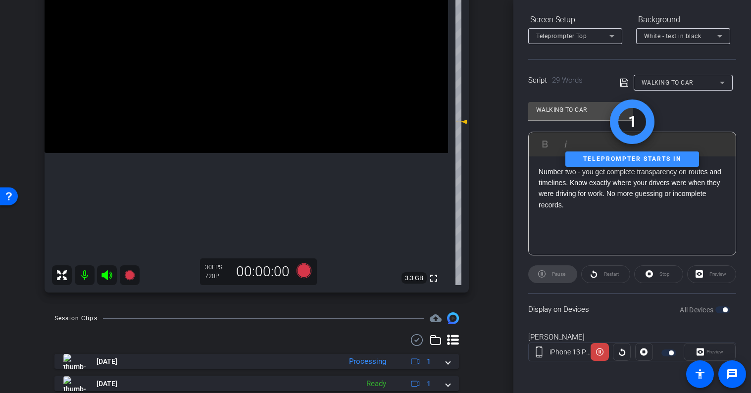
click at [704, 350] on div "Preview" at bounding box center [709, 352] width 52 height 18
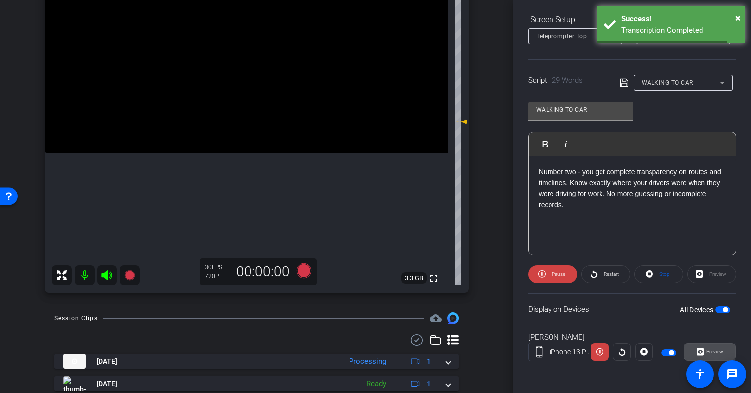
click at [705, 353] on span "Preview" at bounding box center [713, 352] width 19 height 14
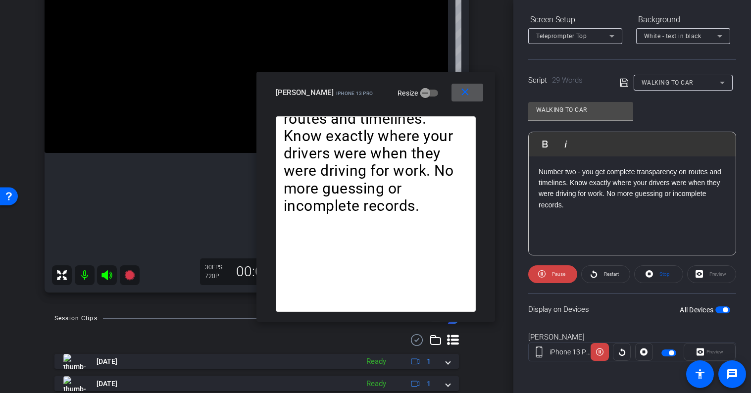
click at [466, 90] on mat-icon "close" at bounding box center [465, 92] width 12 height 12
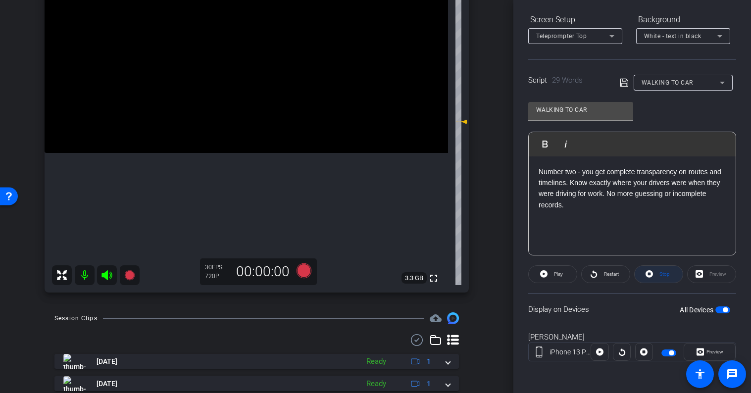
click at [655, 274] on span at bounding box center [658, 274] width 48 height 24
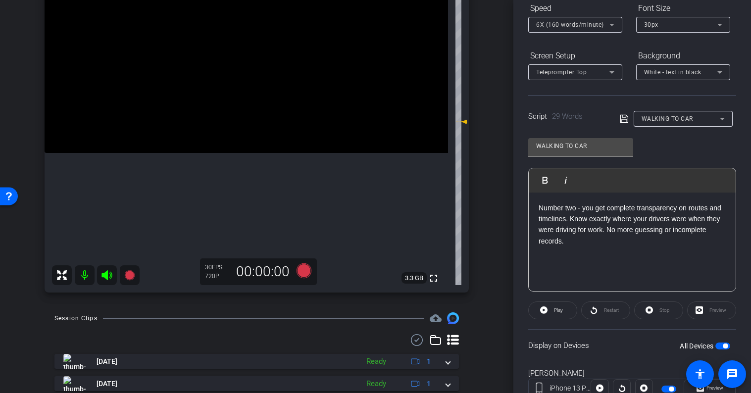
scroll to position [113, 0]
click at [621, 118] on icon at bounding box center [624, 118] width 8 height 8
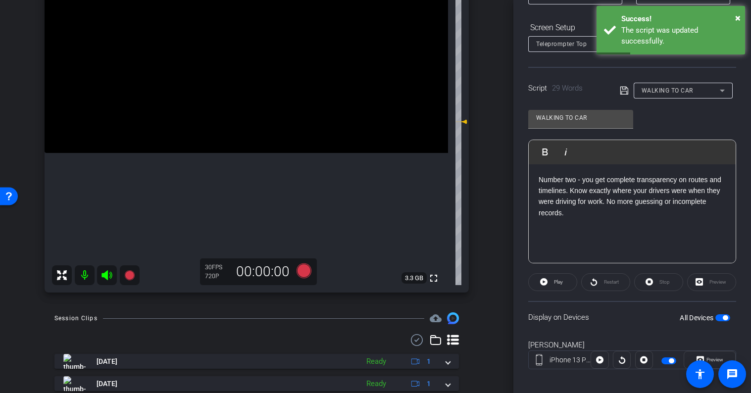
scroll to position [148, 0]
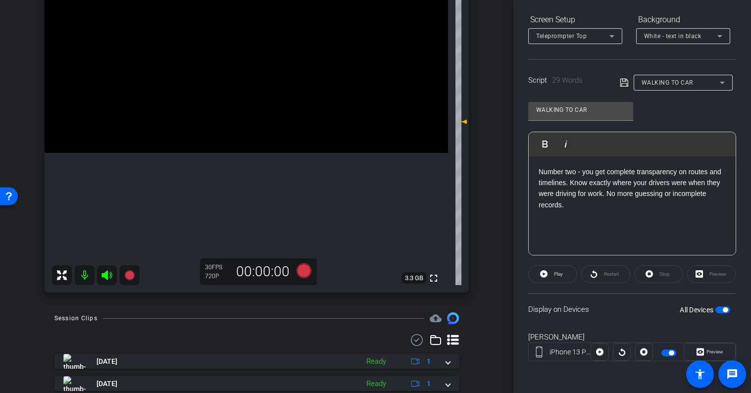
click at [637, 353] on div at bounding box center [644, 352] width 18 height 18
click at [622, 353] on div at bounding box center [622, 352] width 18 height 18
click at [622, 86] on icon at bounding box center [624, 83] width 8 height 8
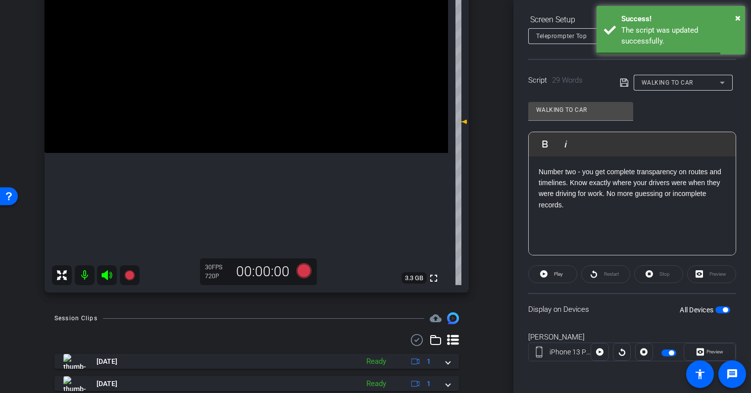
click at [654, 276] on div "Stop" at bounding box center [658, 274] width 49 height 18
click at [561, 274] on span "Play" at bounding box center [558, 273] width 9 height 5
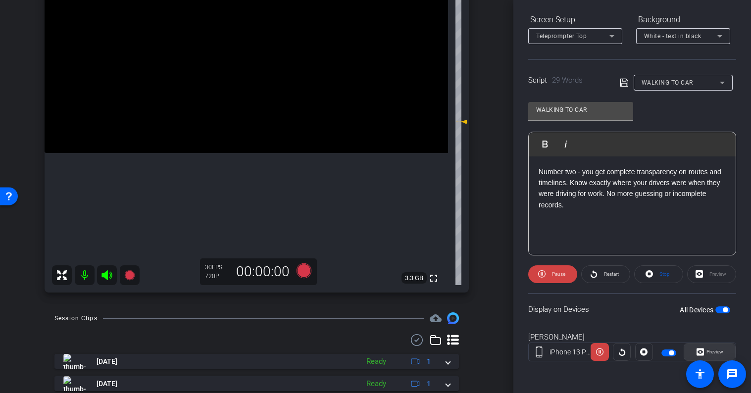
click at [709, 354] on span "Preview" at bounding box center [714, 351] width 17 height 5
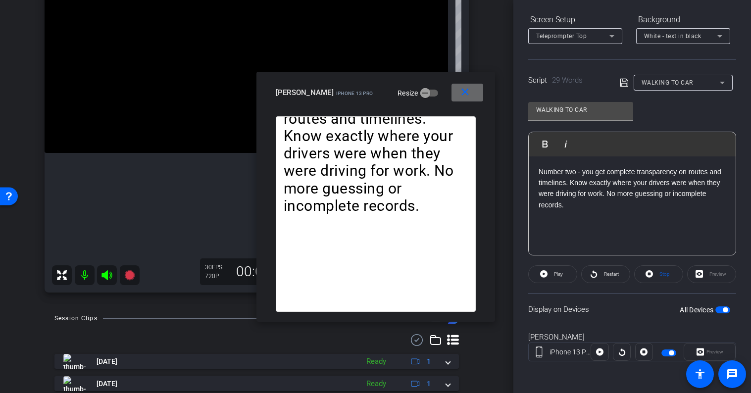
click at [471, 92] on span at bounding box center [467, 93] width 32 height 24
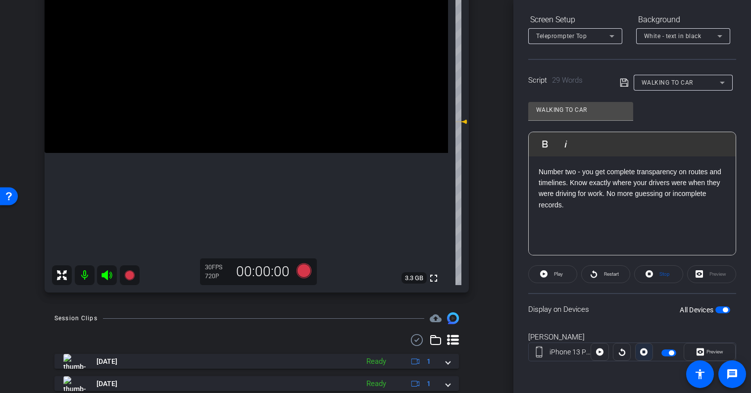
click at [642, 352] on icon at bounding box center [643, 351] width 7 height 15
click at [642, 351] on div at bounding box center [644, 352] width 18 height 18
drag, startPoint x: 623, startPoint y: 352, endPoint x: 646, endPoint y: 354, distance: 23.9
click at [646, 354] on div at bounding box center [621, 352] width 62 height 18
click at [646, 354] on div at bounding box center [644, 352] width 18 height 18
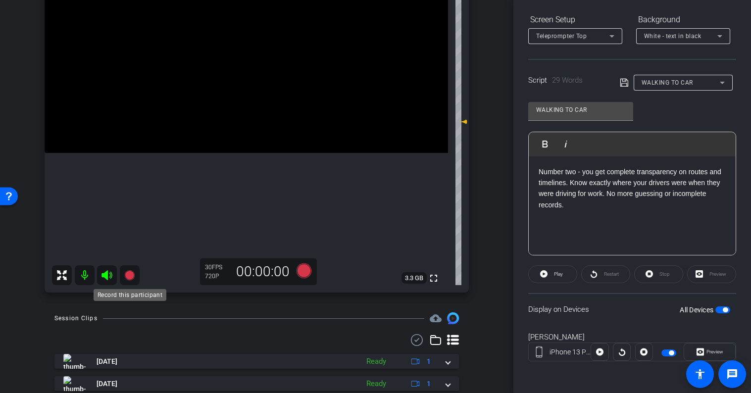
click at [133, 276] on icon at bounding box center [129, 275] width 10 height 10
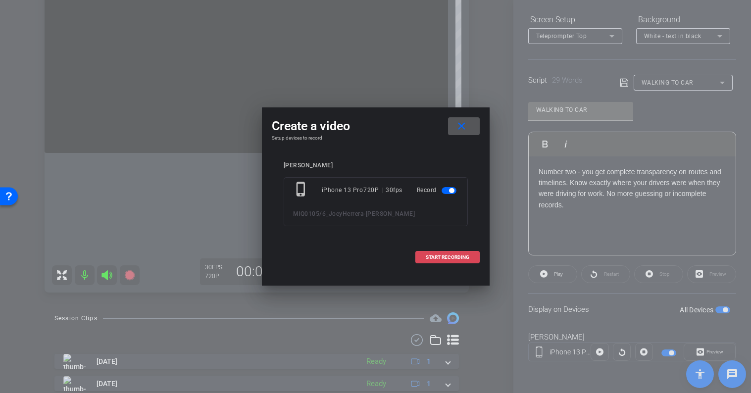
click at [431, 258] on span "START RECORDING" at bounding box center [448, 257] width 44 height 5
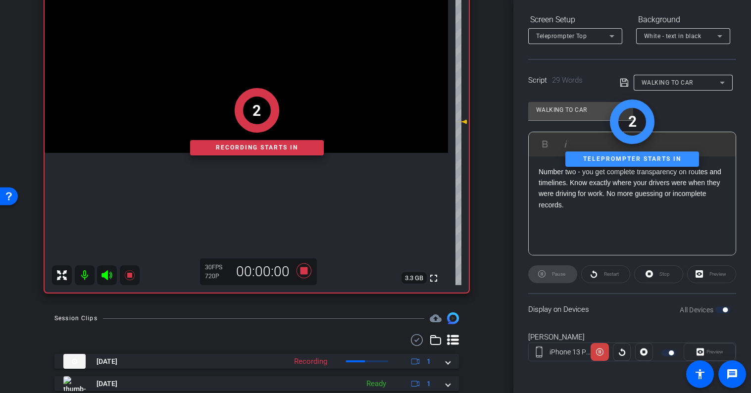
click at [712, 350] on div "Preview" at bounding box center [709, 352] width 52 height 18
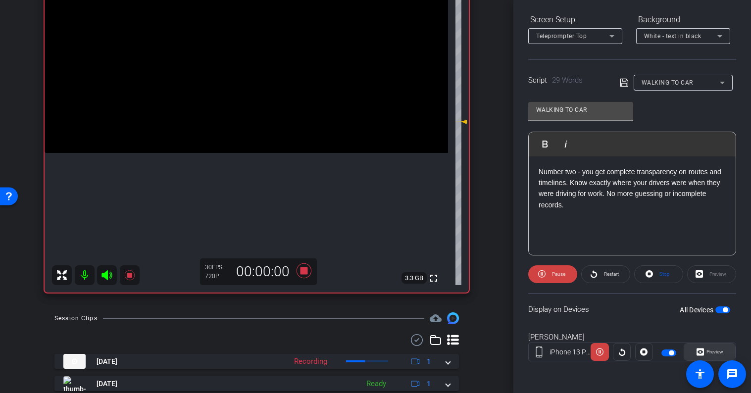
click at [704, 347] on span "Preview" at bounding box center [713, 352] width 19 height 14
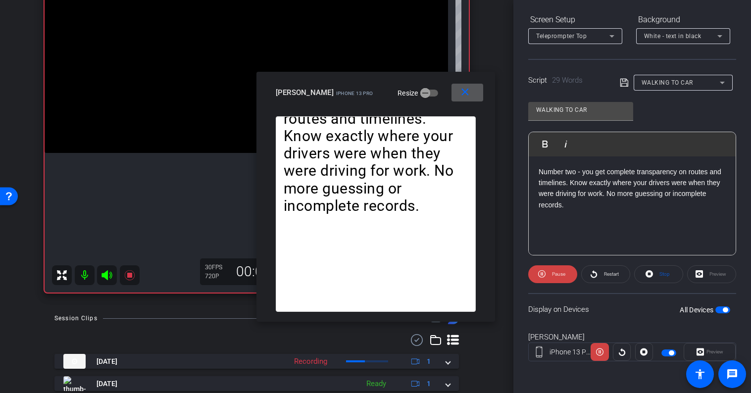
click at [468, 99] on span at bounding box center [467, 93] width 32 height 24
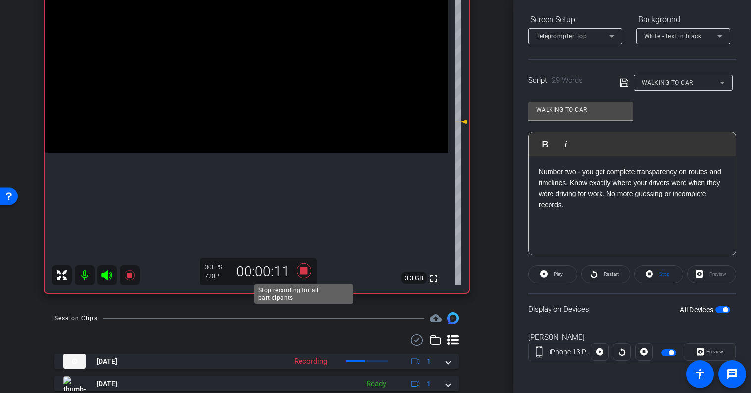
click at [307, 274] on icon at bounding box center [303, 270] width 15 height 15
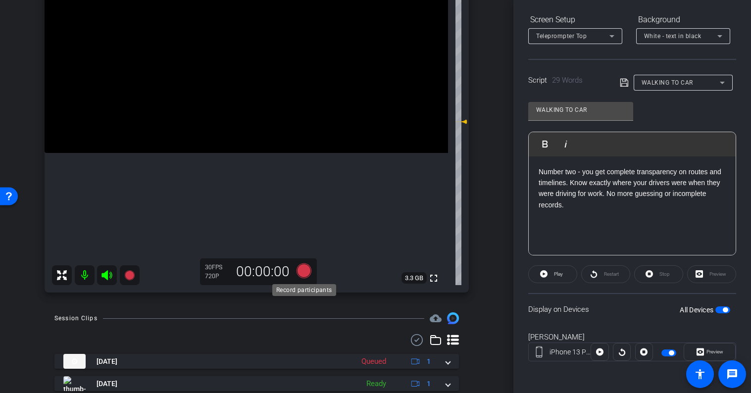
click at [308, 275] on icon at bounding box center [303, 270] width 15 height 15
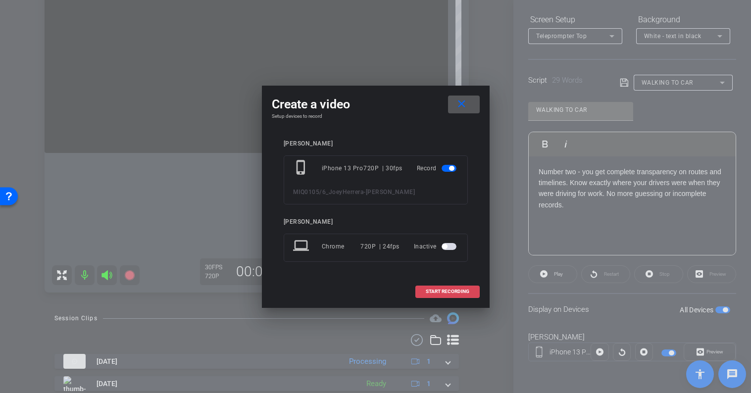
click at [452, 294] on span "START RECORDING" at bounding box center [448, 291] width 44 height 5
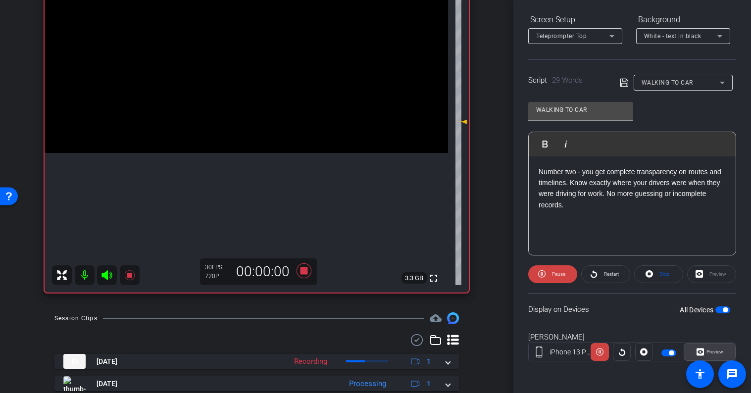
click at [712, 350] on span "Preview" at bounding box center [714, 351] width 17 height 5
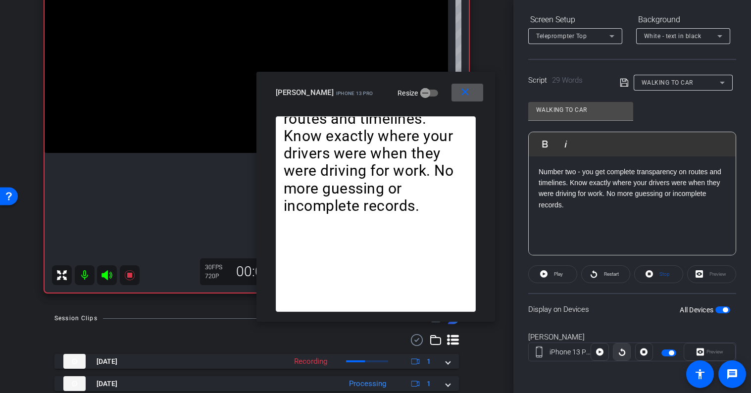
click at [621, 355] on icon at bounding box center [622, 351] width 6 height 7
click at [623, 354] on icon at bounding box center [622, 351] width 6 height 7
click at [468, 91] on mat-icon "close" at bounding box center [465, 92] width 12 height 12
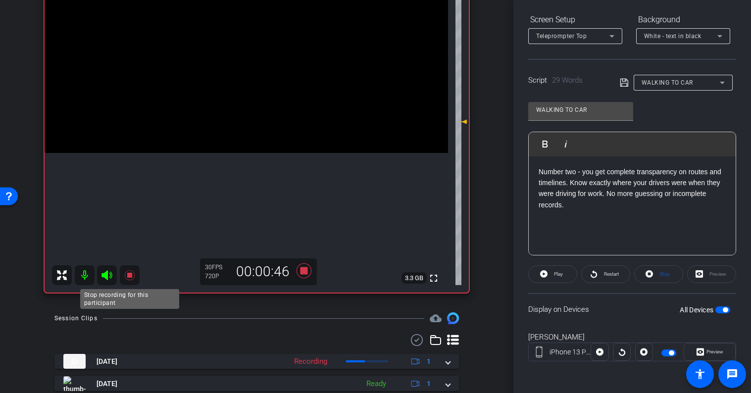
click at [132, 276] on icon at bounding box center [130, 275] width 12 height 12
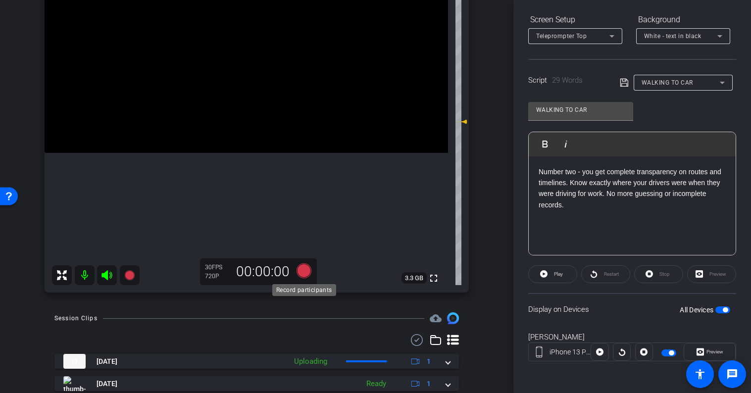
click at [305, 271] on icon at bounding box center [303, 270] width 15 height 15
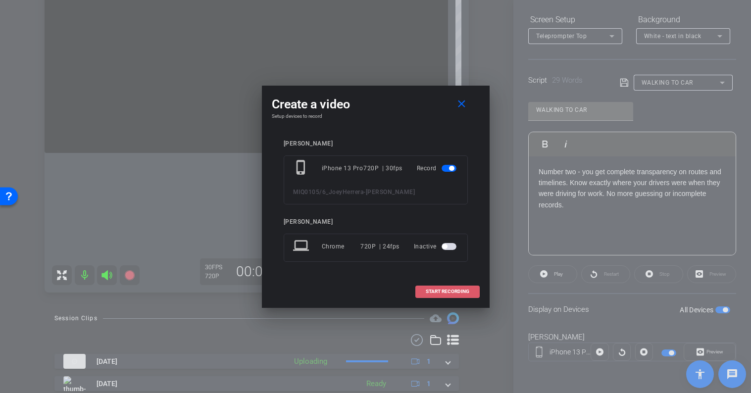
click at [438, 291] on span "START RECORDING" at bounding box center [448, 291] width 44 height 5
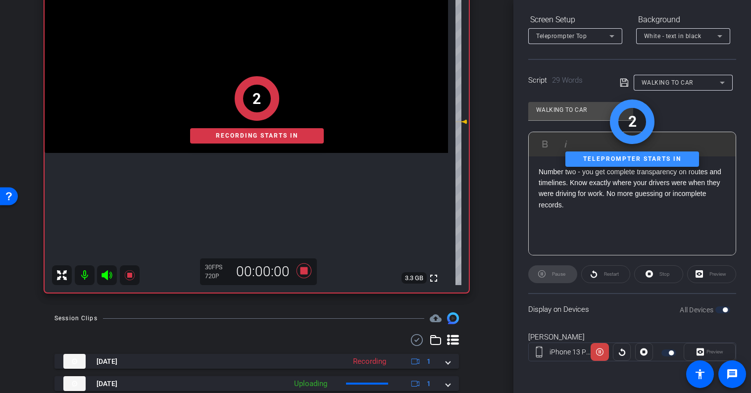
click at [714, 353] on div "Preview" at bounding box center [709, 352] width 52 height 18
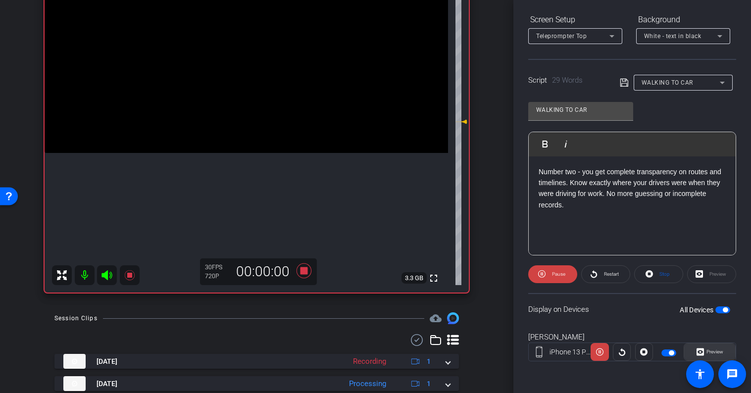
click at [710, 351] on span "Preview" at bounding box center [714, 351] width 17 height 5
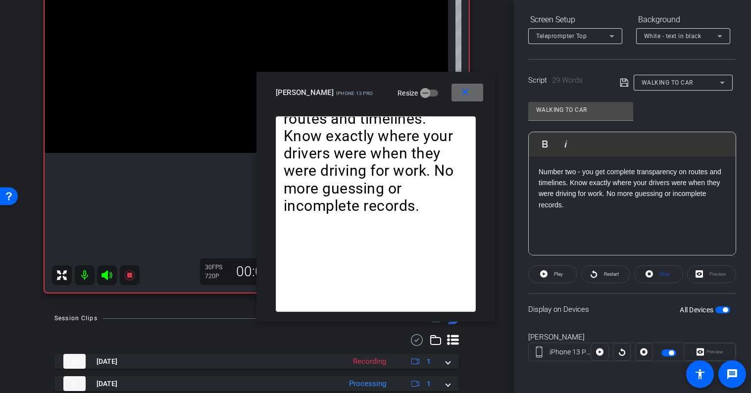
click at [466, 94] on mat-icon "close" at bounding box center [465, 92] width 12 height 12
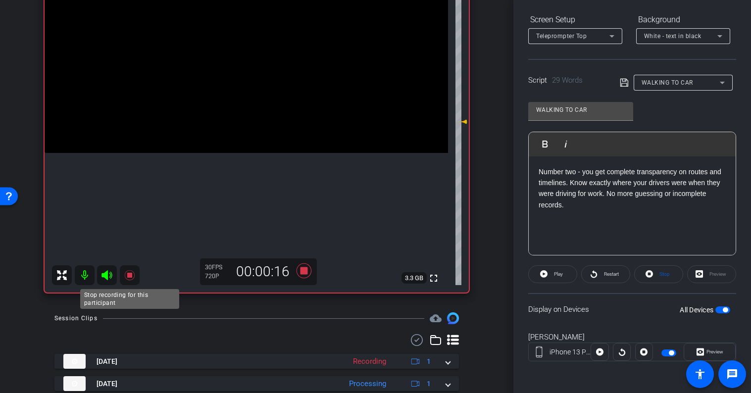
click at [128, 279] on icon at bounding box center [130, 275] width 12 height 12
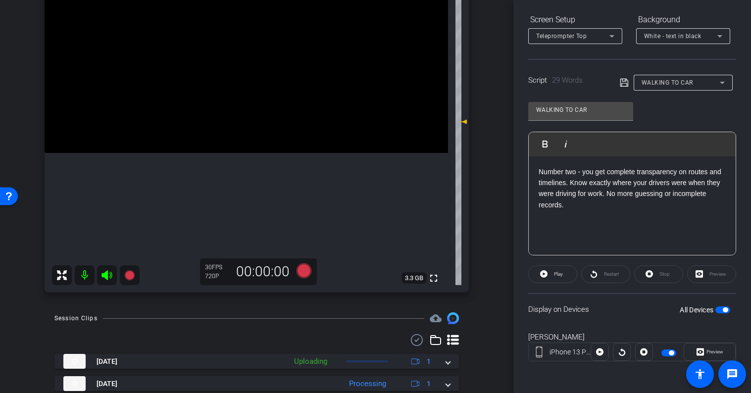
click at [617, 215] on div "Number two - you get complete transparency on routes and timelines. Know exactl…" at bounding box center [632, 205] width 207 height 99
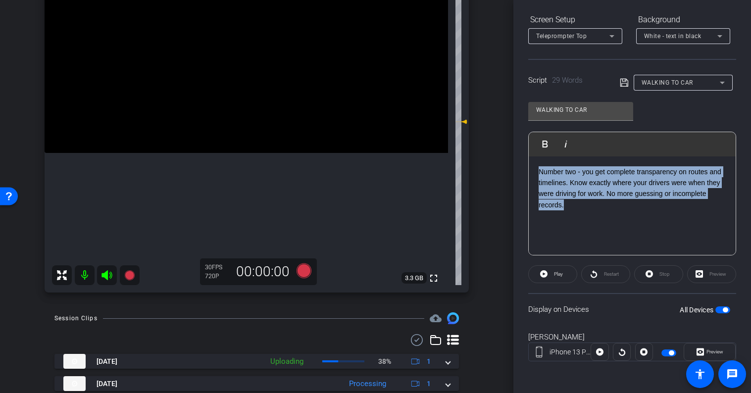
drag, startPoint x: 577, startPoint y: 210, endPoint x: 540, endPoint y: 165, distance: 58.0
click at [540, 165] on div "Number two - you get complete transparency on routes and timelines. Know exactl…" at bounding box center [632, 205] width 207 height 99
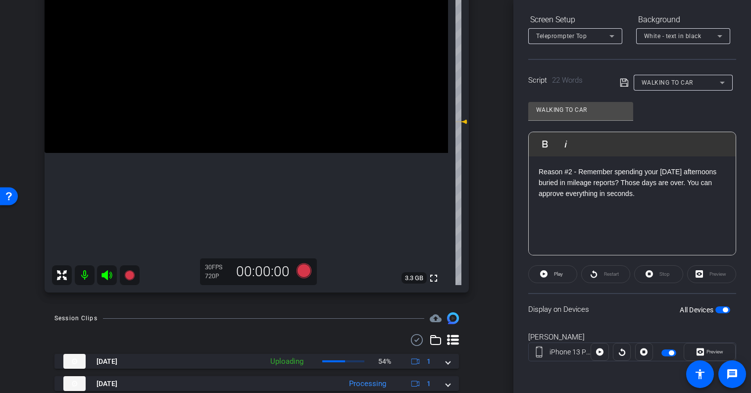
click at [623, 82] on icon at bounding box center [624, 83] width 9 height 12
click at [666, 212] on div "Reason #2 - Remember spending your Friday afternoons buried in mileage reports?…" at bounding box center [632, 205] width 207 height 99
click at [658, 206] on div "Reason #2 - Remember spending your Friday afternoons buried in mileage reports?…" at bounding box center [632, 205] width 207 height 99
click at [627, 84] on icon at bounding box center [624, 83] width 8 height 8
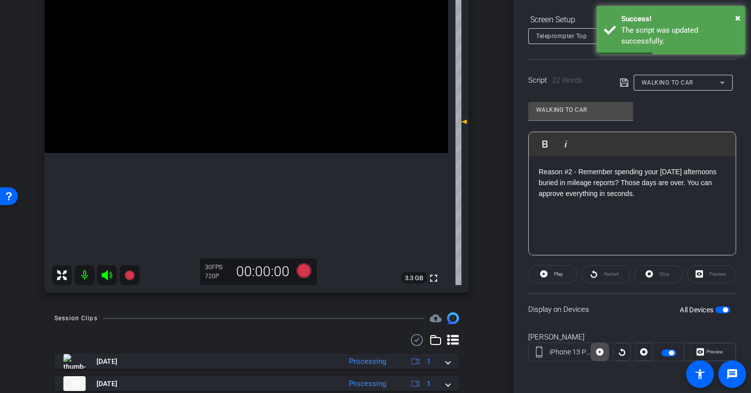
click at [602, 352] on icon at bounding box center [599, 351] width 7 height 7
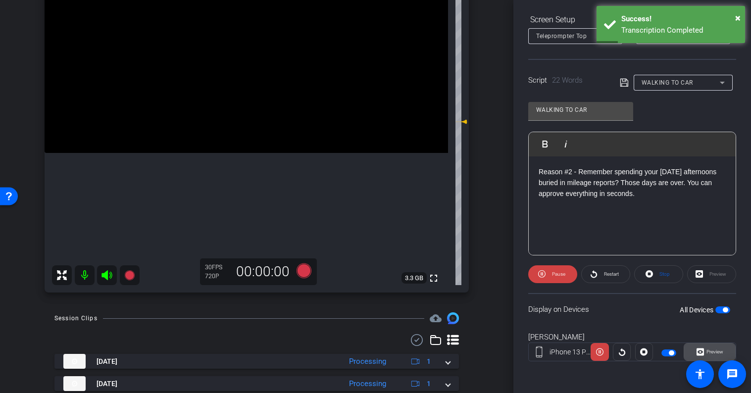
click at [708, 350] on span "Preview" at bounding box center [714, 351] width 17 height 5
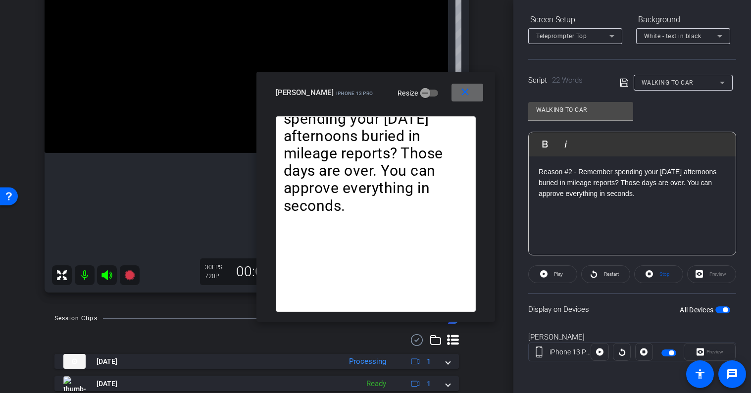
click at [468, 92] on mat-icon "close" at bounding box center [465, 92] width 12 height 12
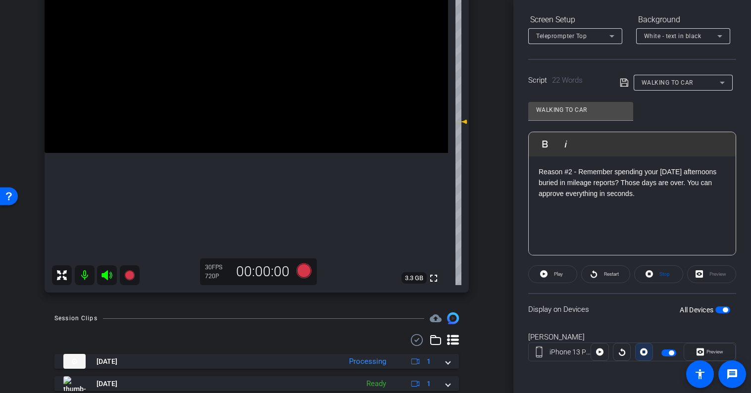
click at [643, 350] on icon at bounding box center [643, 351] width 7 height 7
click at [643, 350] on div at bounding box center [644, 352] width 18 height 18
click at [307, 270] on icon at bounding box center [303, 270] width 15 height 15
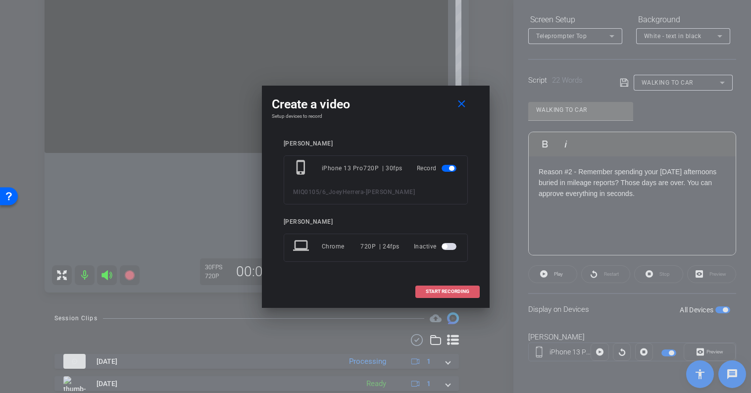
click at [429, 292] on span "START RECORDING" at bounding box center [448, 291] width 44 height 5
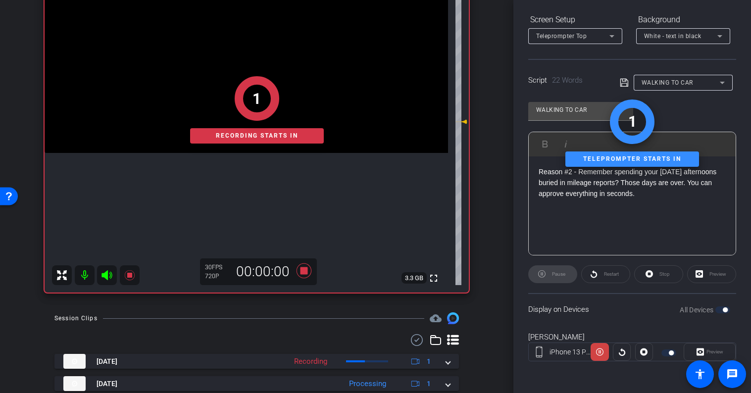
click at [708, 350] on div "Preview" at bounding box center [709, 352] width 52 height 18
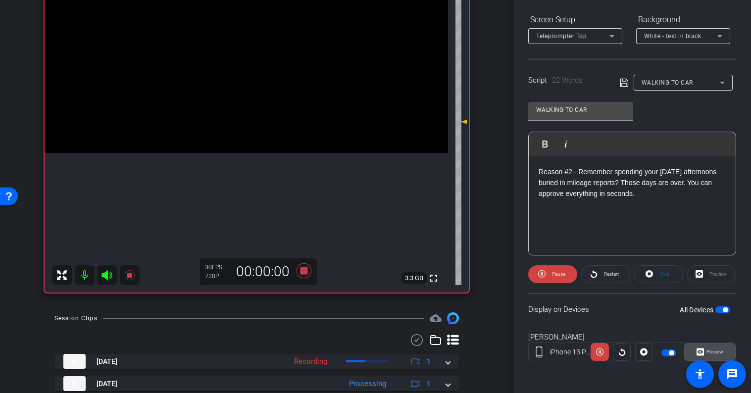
click at [705, 351] on span "Preview" at bounding box center [713, 352] width 19 height 14
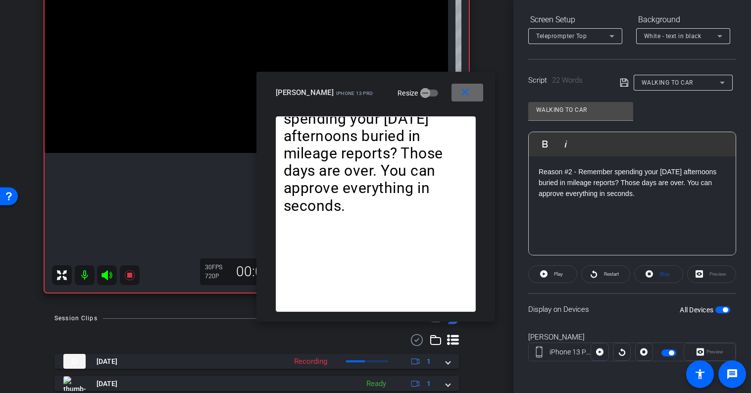
click at [468, 94] on mat-icon "close" at bounding box center [465, 92] width 12 height 12
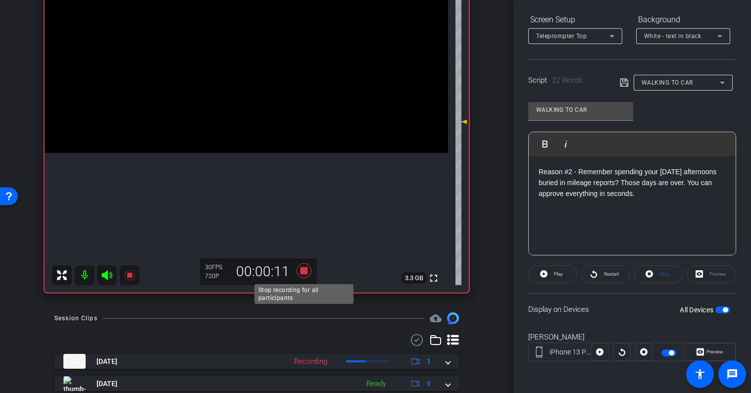
click at [307, 274] on icon at bounding box center [303, 270] width 15 height 15
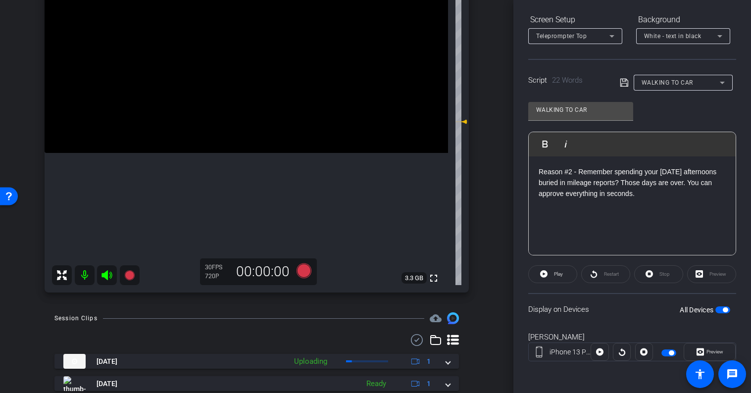
click at [301, 309] on div "arrow_back MIQ0105/6_JoeyHerrera Back to project Send invite account_box grid_o…" at bounding box center [256, 196] width 513 height 393
click at [305, 274] on icon at bounding box center [303, 270] width 15 height 15
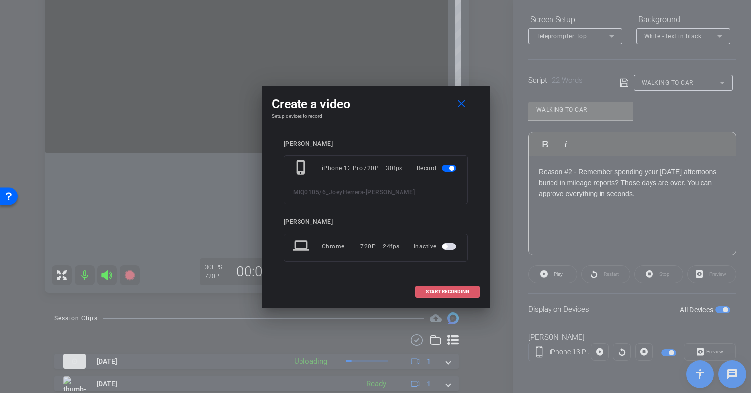
click at [433, 291] on span "START RECORDING" at bounding box center [448, 291] width 44 height 5
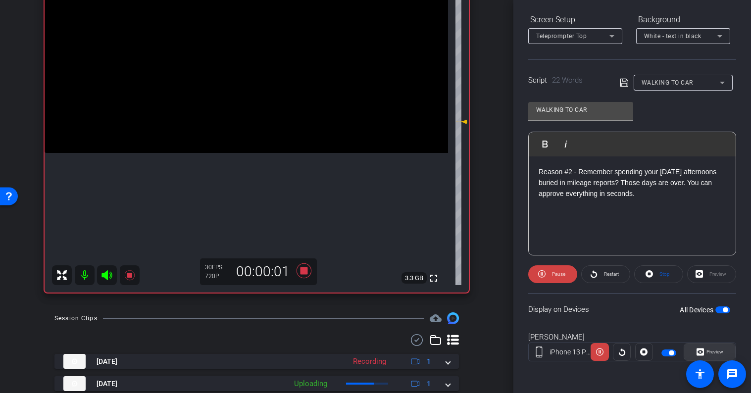
click at [711, 354] on span "Preview" at bounding box center [714, 351] width 17 height 5
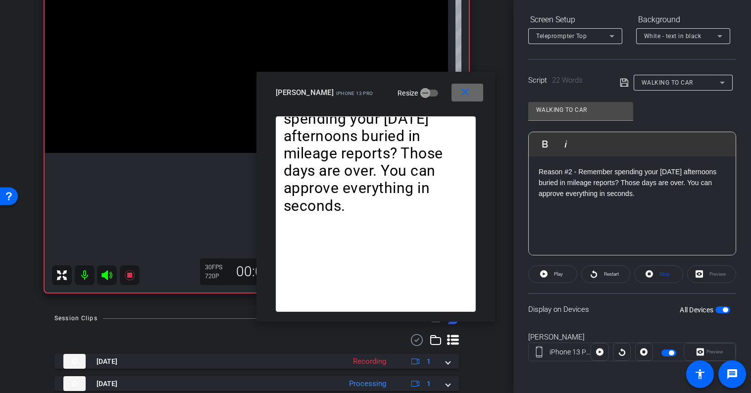
click at [468, 92] on mat-icon "close" at bounding box center [465, 92] width 12 height 12
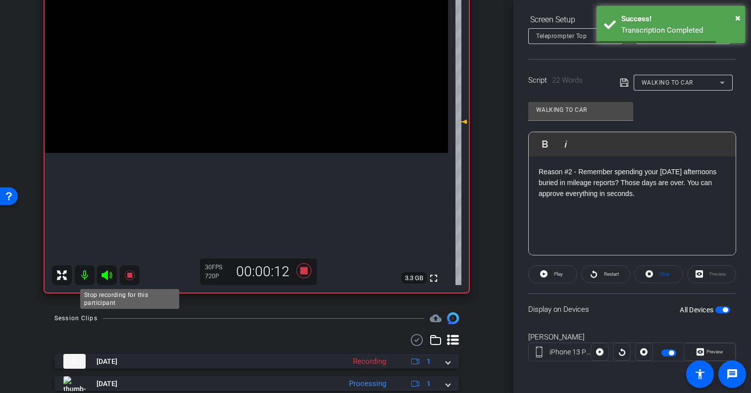
click at [131, 278] on icon at bounding box center [130, 275] width 12 height 12
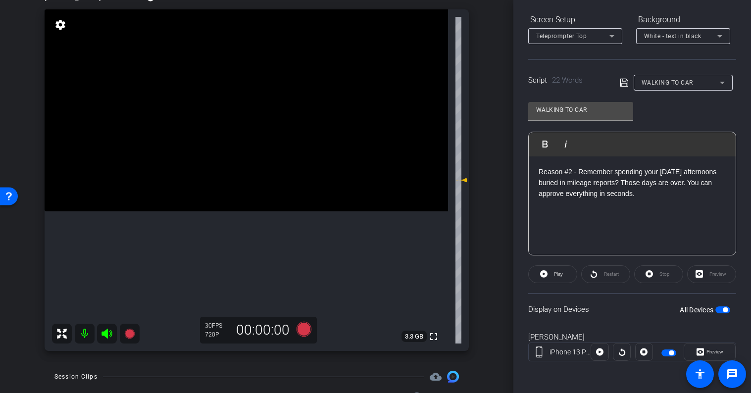
scroll to position [65, 0]
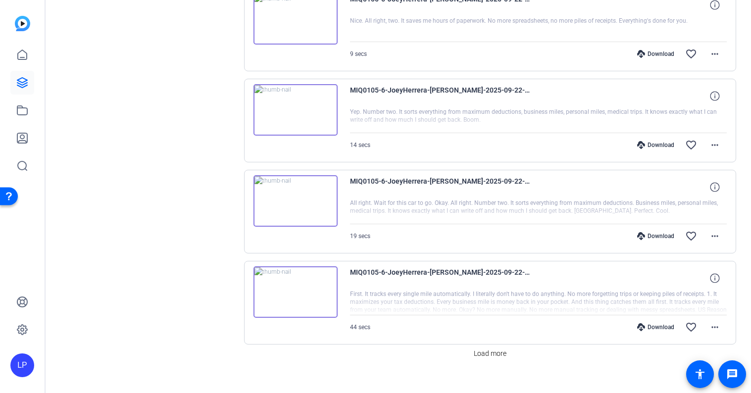
scroll to position [790, 0]
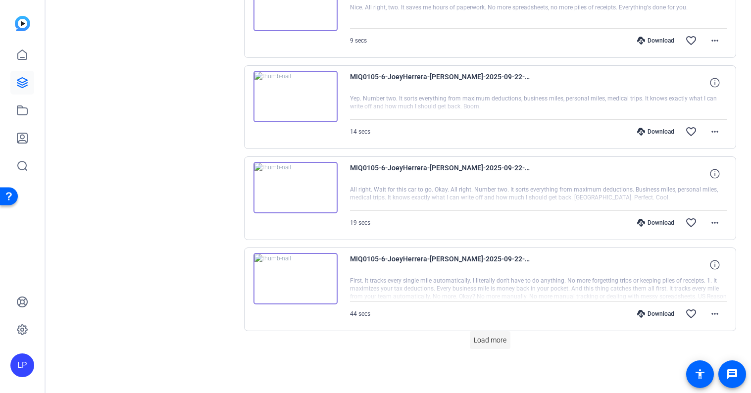
click at [481, 340] on span "Load more" at bounding box center [490, 340] width 33 height 10
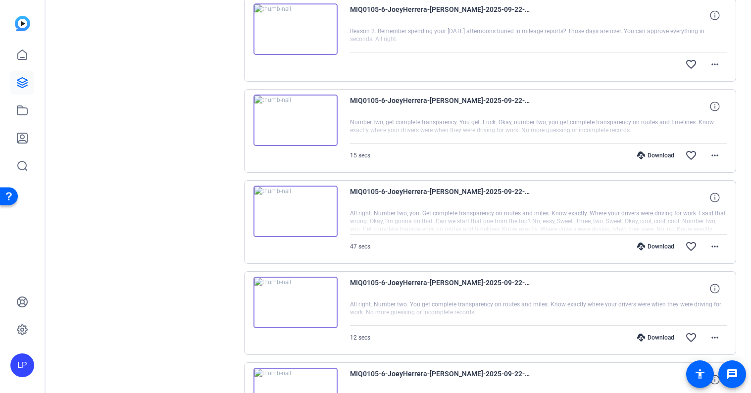
scroll to position [0, 0]
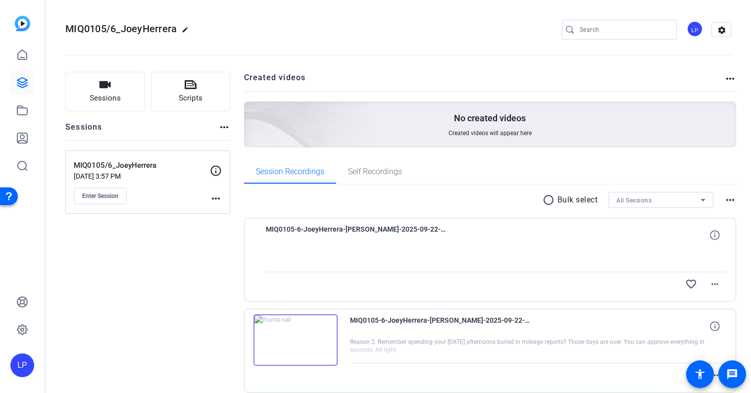
click at [552, 199] on mat-icon "radio_button_unchecked" at bounding box center [549, 200] width 15 height 12
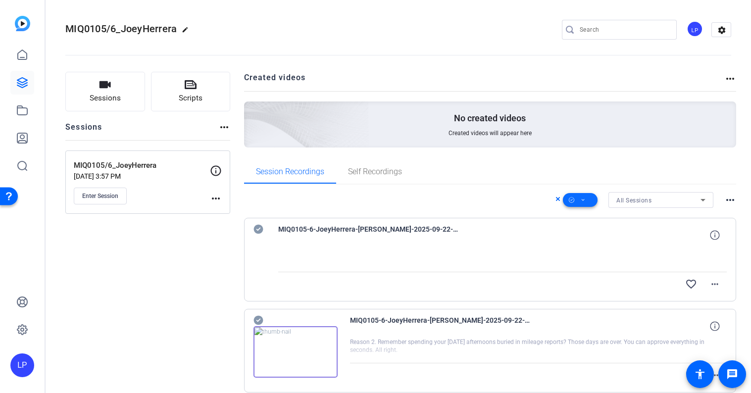
click at [587, 201] on span at bounding box center [580, 200] width 35 height 24
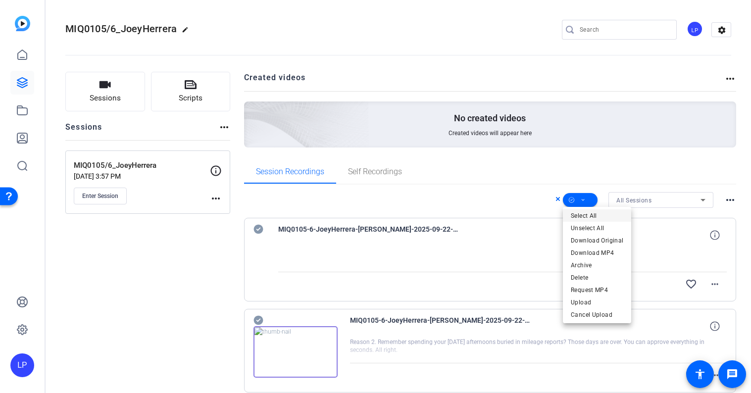
click at [593, 215] on span "Select All" at bounding box center [597, 216] width 52 height 12
click at [529, 206] on div at bounding box center [375, 196] width 751 height 393
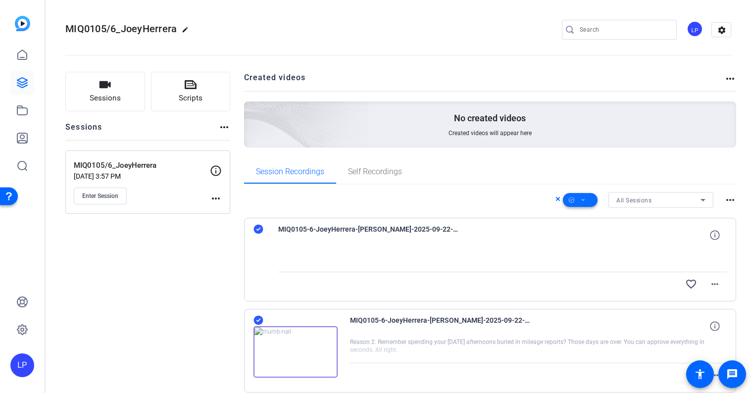
click at [585, 200] on span at bounding box center [580, 200] width 35 height 24
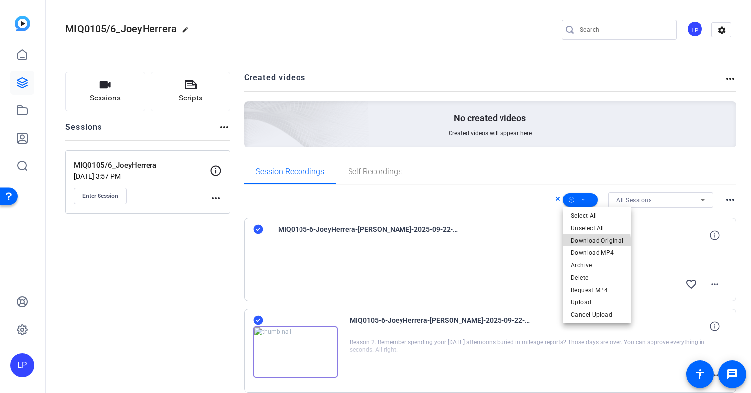
click at [586, 244] on span "Download Original" at bounding box center [597, 241] width 52 height 12
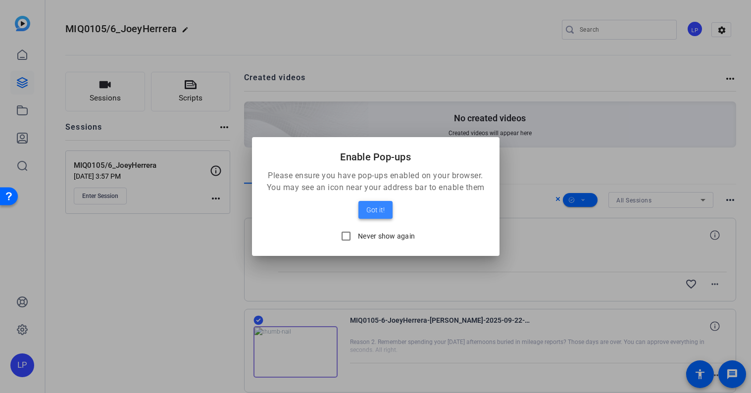
click at [387, 213] on span at bounding box center [375, 210] width 34 height 24
